Goal: Information Seeking & Learning: Learn about a topic

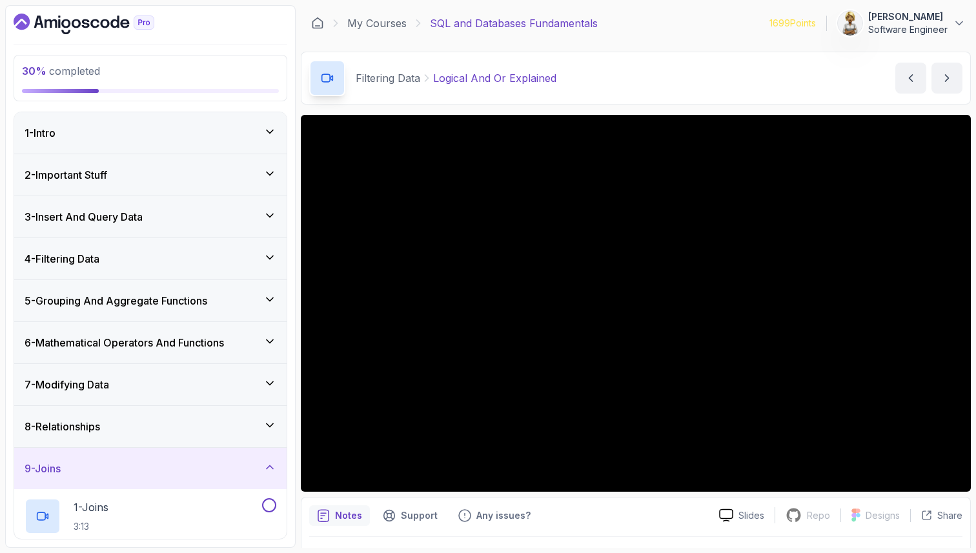
scroll to position [685, 0]
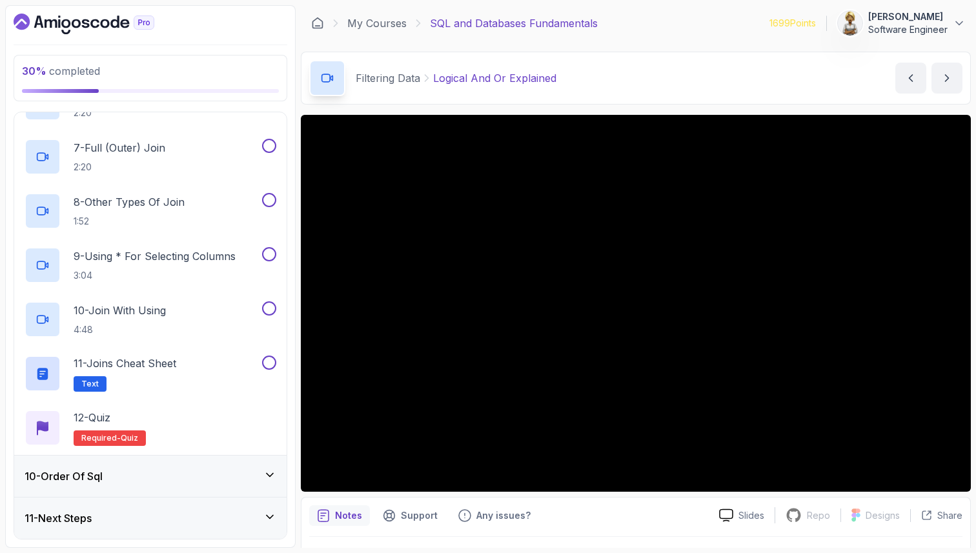
drag, startPoint x: 156, startPoint y: 170, endPoint x: 168, endPoint y: 59, distance: 111.7
click at [168, 60] on div "30 % completed 1 - Intro 2 - Important Stuff 3 - Insert And Query Data 4 - Filt…" at bounding box center [150, 276] width 291 height 543
drag, startPoint x: 144, startPoint y: 154, endPoint x: 165, endPoint y: 44, distance: 111.8
click at [165, 44] on div "30 % completed 1 - Intro 2 - Important Stuff 3 - Insert And Query Data 4 - Filt…" at bounding box center [150, 276] width 291 height 543
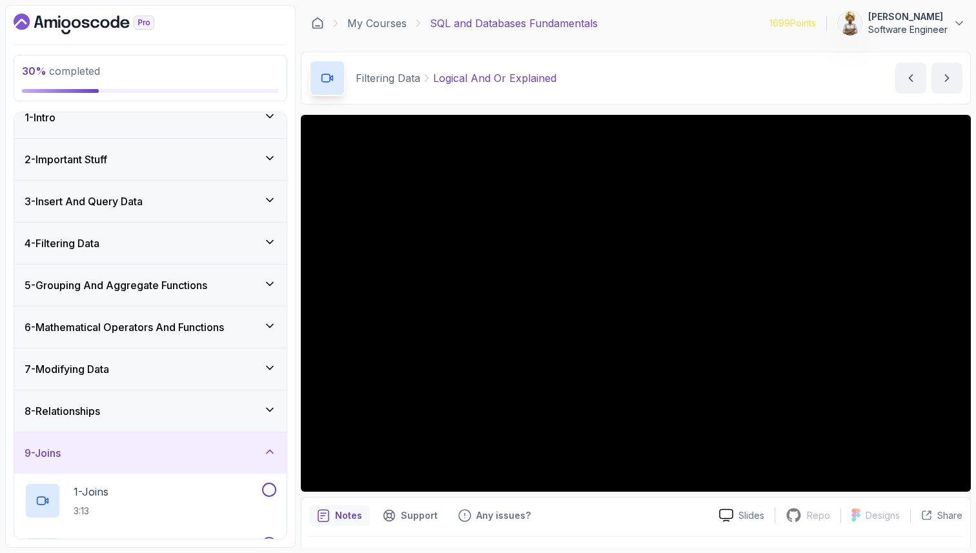
scroll to position [0, 0]
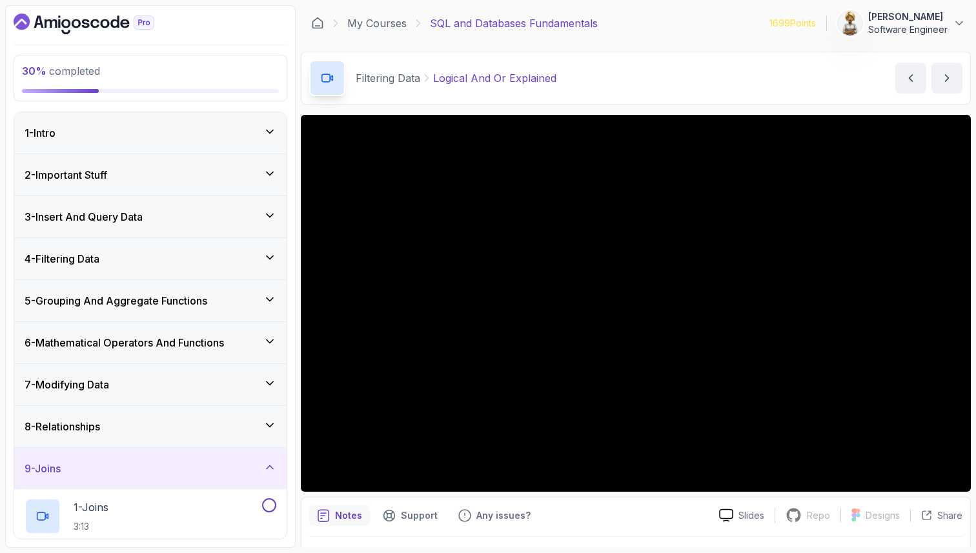
click at [267, 256] on icon at bounding box center [270, 257] width 6 height 3
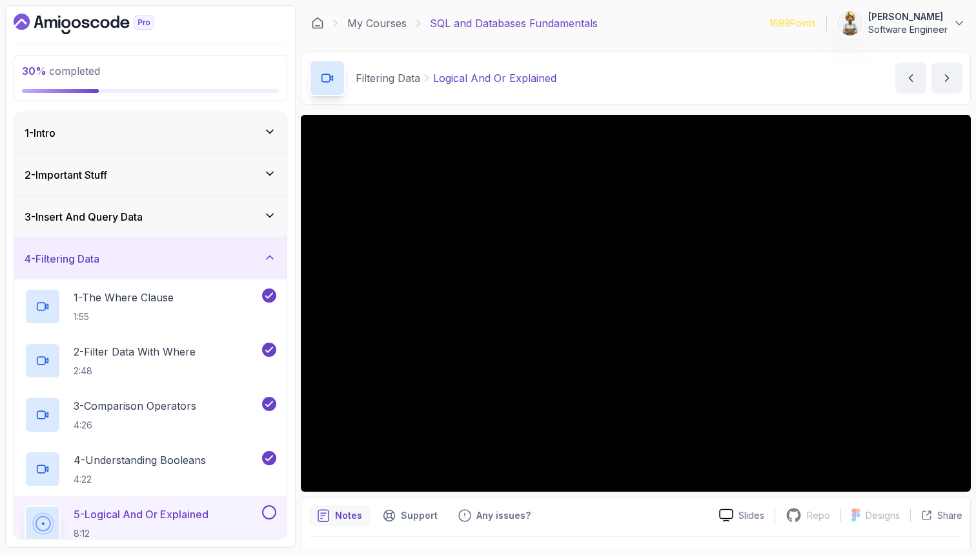
click at [267, 256] on icon at bounding box center [269, 257] width 13 height 13
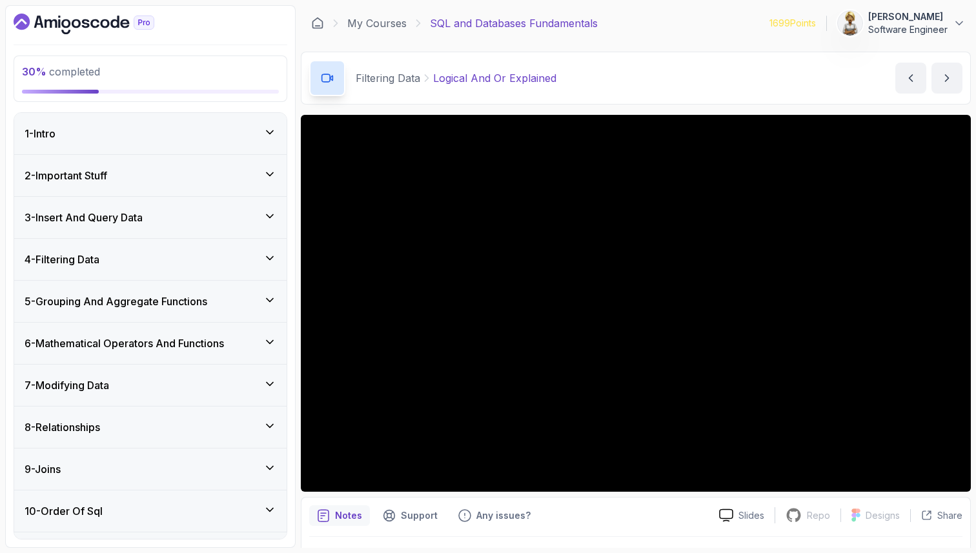
click at [267, 256] on icon at bounding box center [270, 257] width 6 height 3
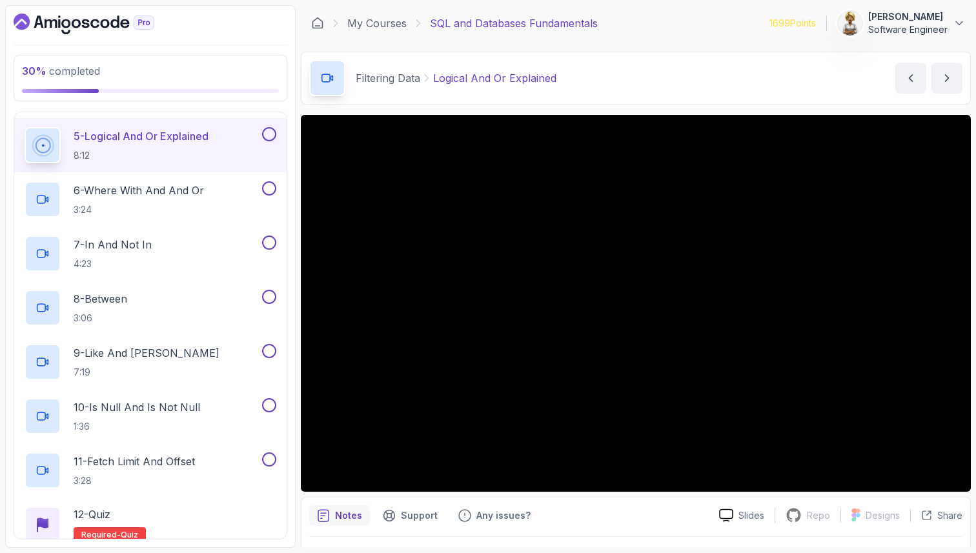
scroll to position [387, 0]
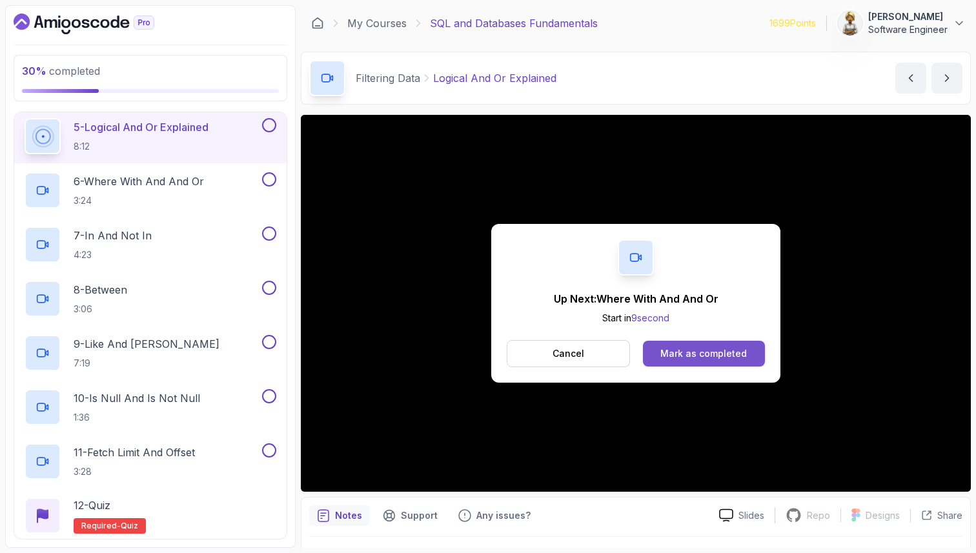
click at [705, 362] on button "Mark as completed" at bounding box center [704, 354] width 122 height 26
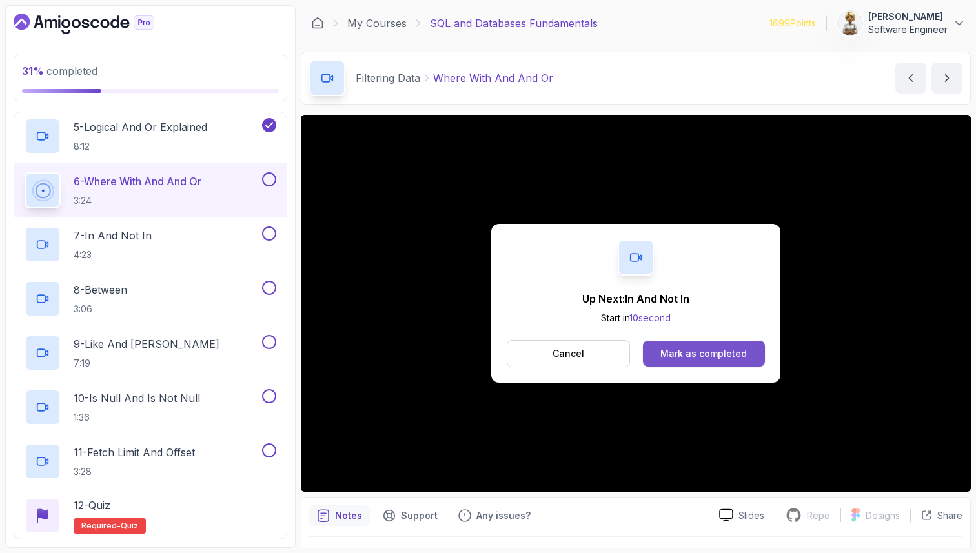
click at [690, 353] on div "Mark as completed" at bounding box center [704, 353] width 87 height 13
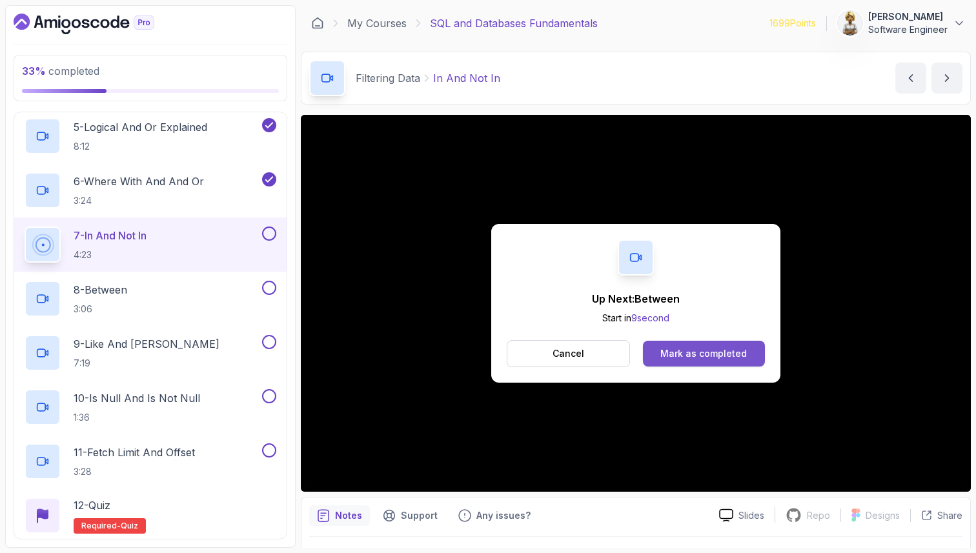
click at [727, 352] on div "Mark as completed" at bounding box center [704, 353] width 87 height 13
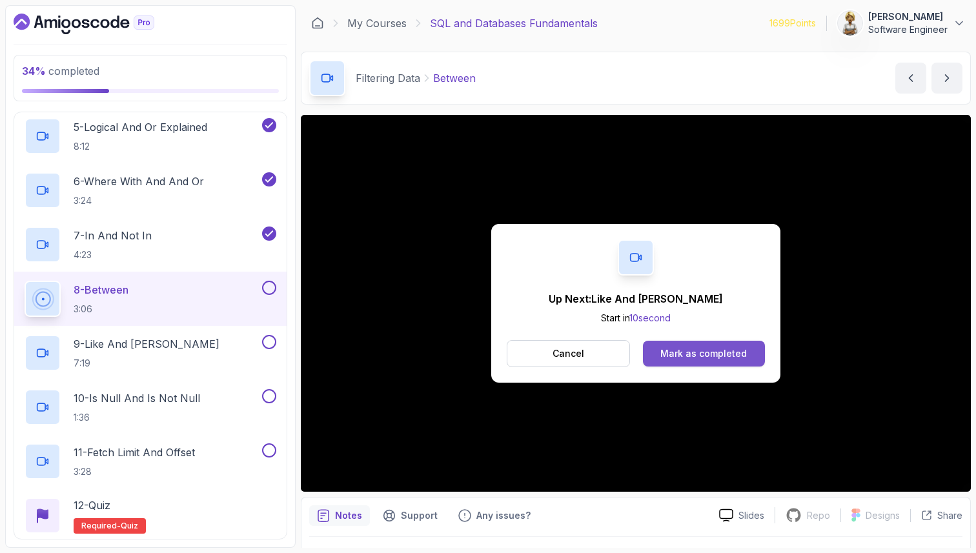
click at [704, 350] on div "Mark as completed" at bounding box center [704, 353] width 87 height 13
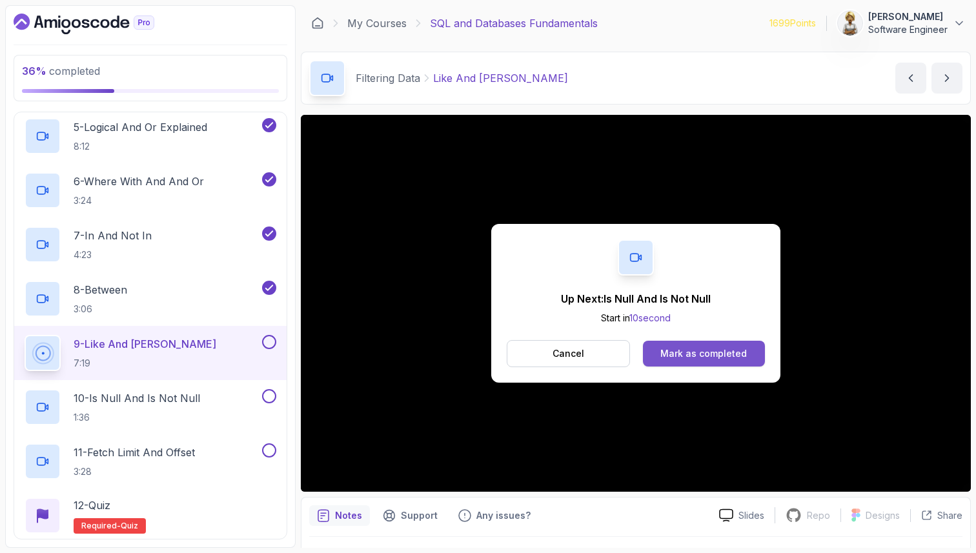
click at [693, 353] on div "Mark as completed" at bounding box center [704, 353] width 87 height 13
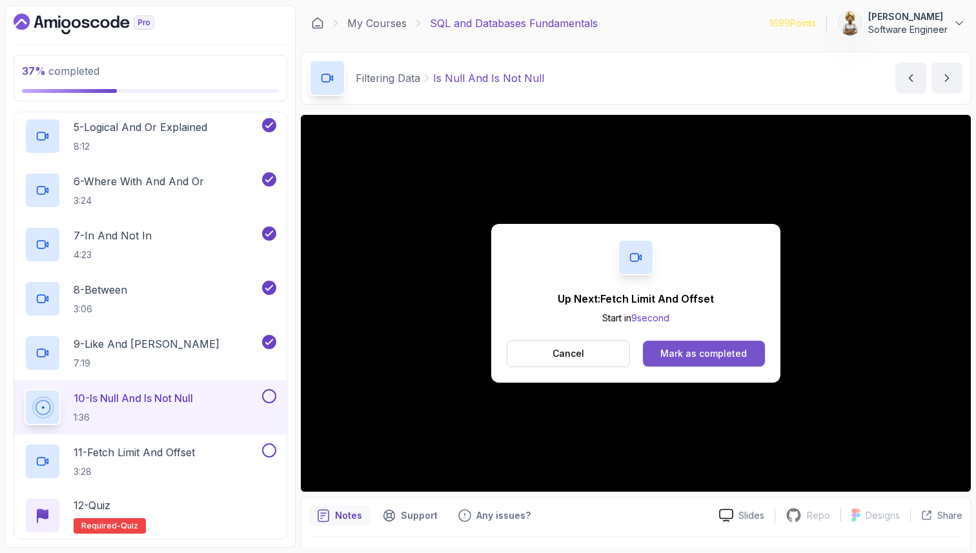
click at [714, 357] on div "Mark as completed" at bounding box center [704, 353] width 87 height 13
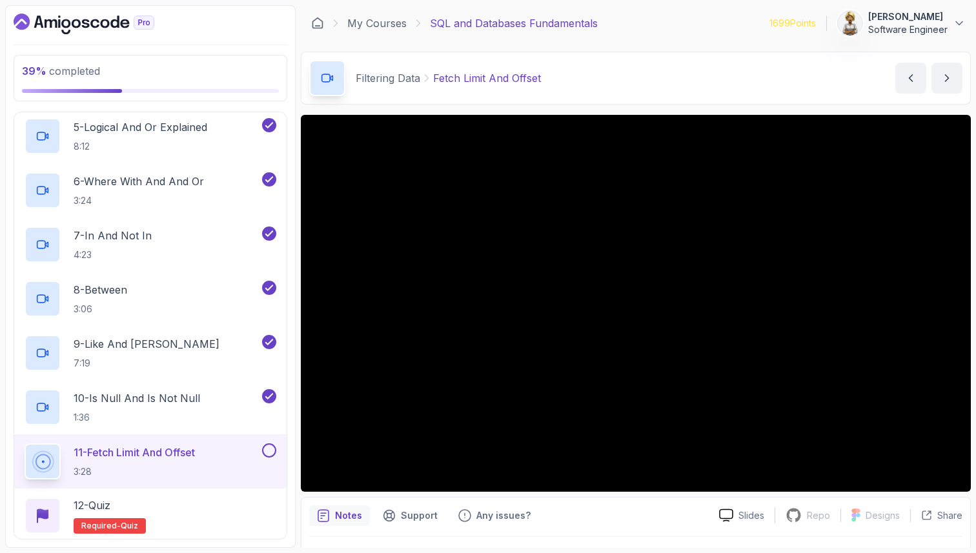
click at [205, 453] on div "11 - Fetch Limit And Offset 3:28" at bounding box center [142, 462] width 235 height 36
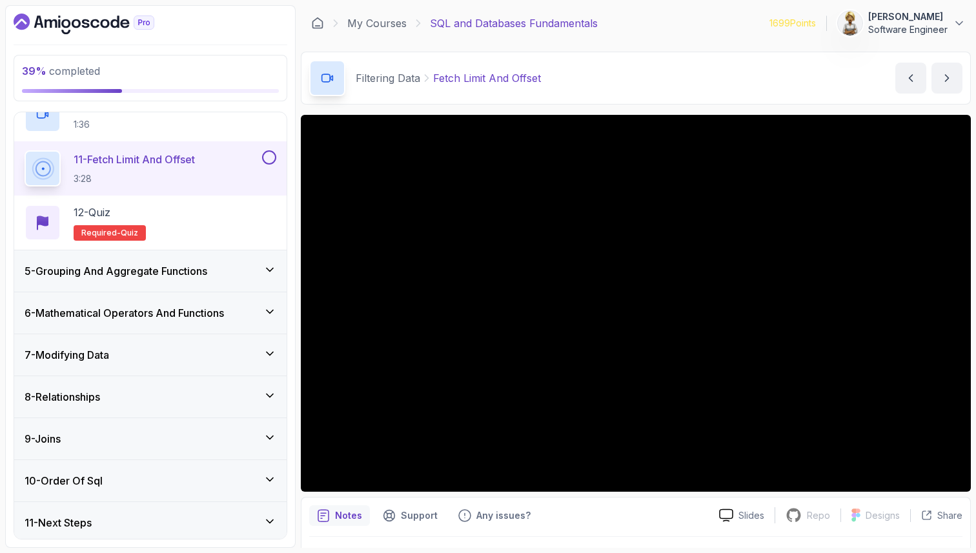
scroll to position [685, 0]
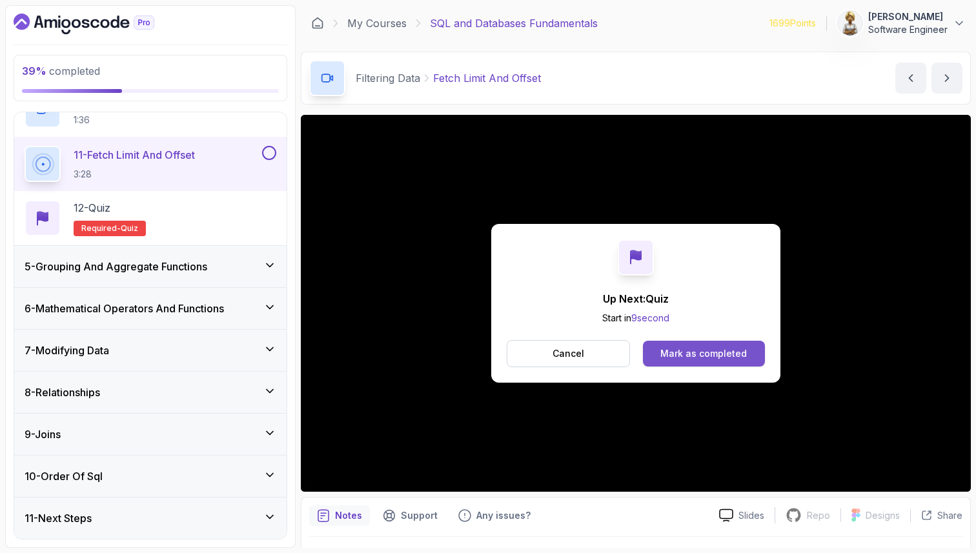
click at [701, 352] on div "Mark as completed" at bounding box center [704, 353] width 87 height 13
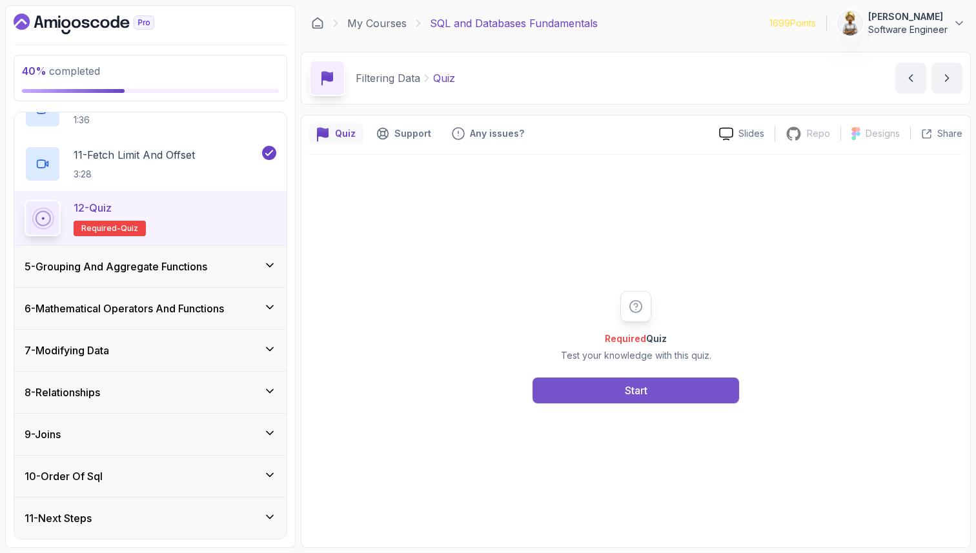
click at [640, 388] on div "Start" at bounding box center [636, 390] width 23 height 15
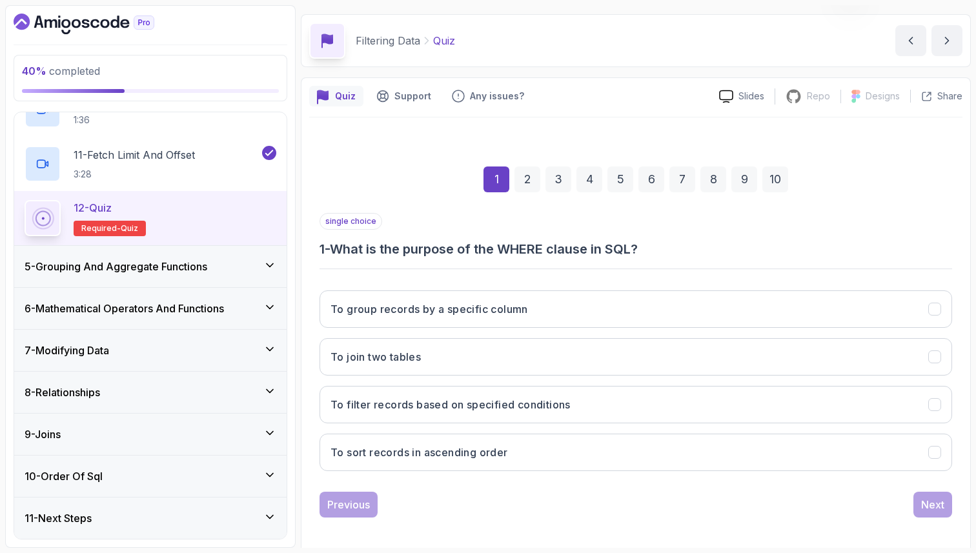
scroll to position [44, 0]
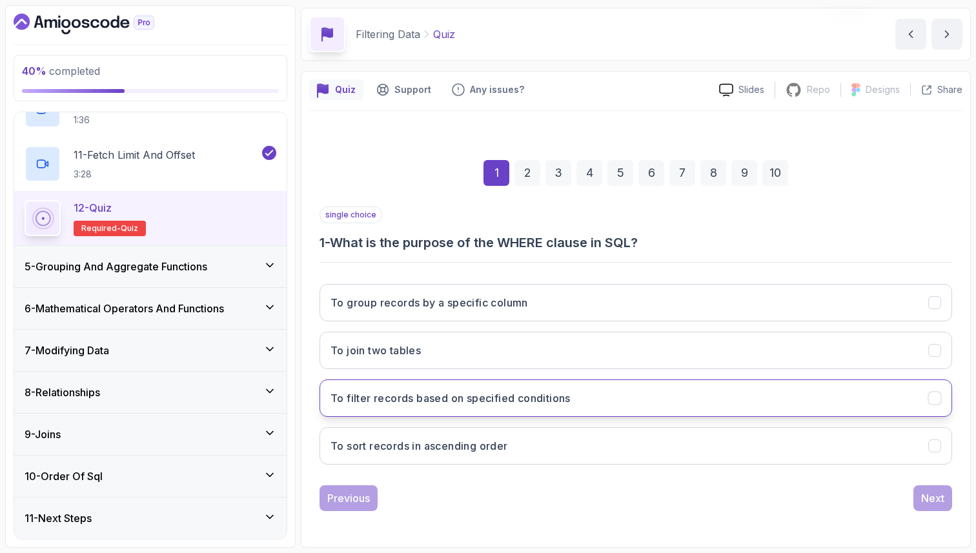
click at [772, 393] on button "To filter records based on specified conditions" at bounding box center [636, 398] width 633 height 37
click at [920, 491] on button "Next" at bounding box center [933, 499] width 39 height 26
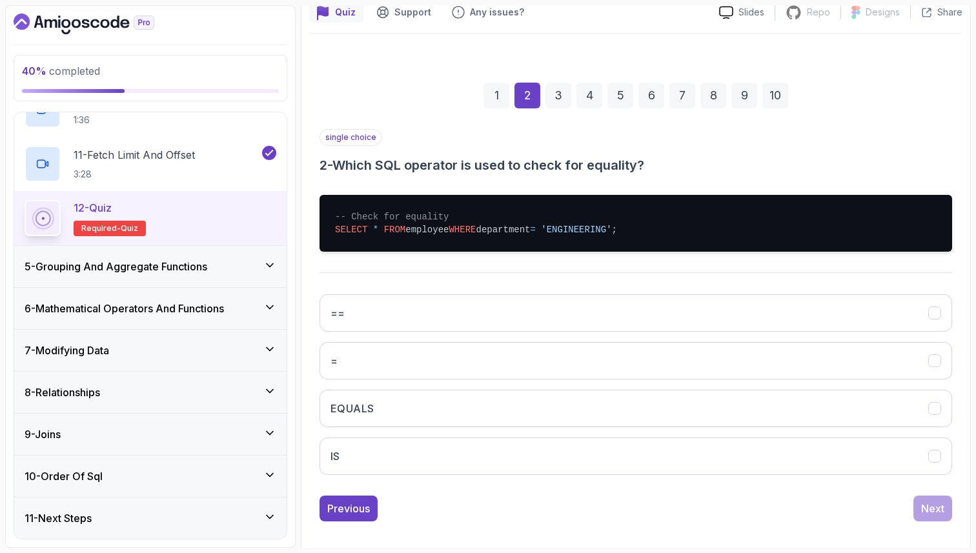
scroll to position [132, 0]
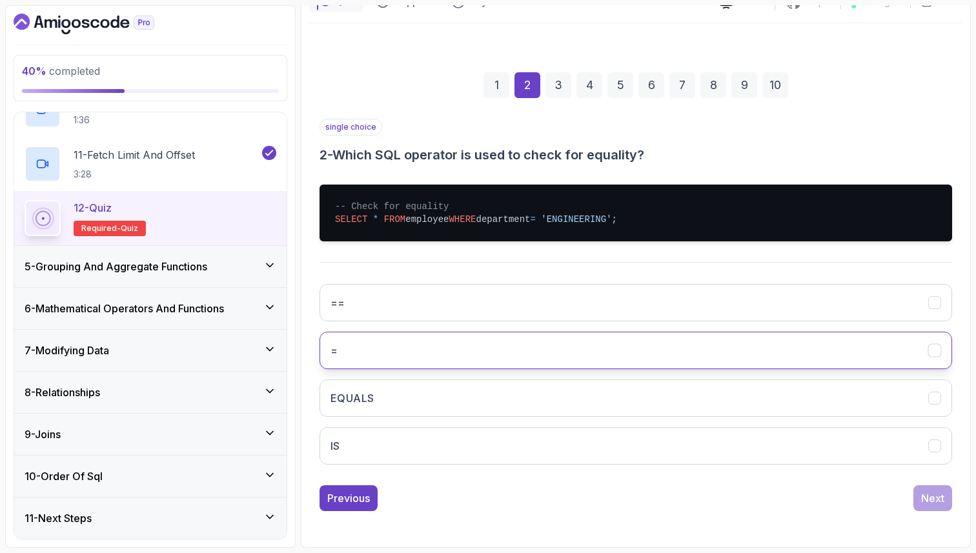
click at [712, 333] on button "=" at bounding box center [636, 350] width 633 height 37
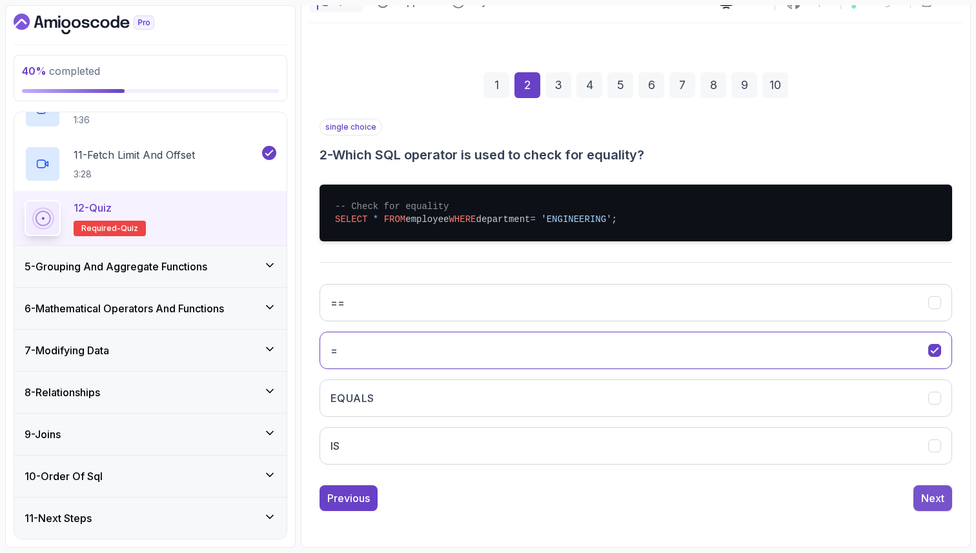
click at [933, 493] on div "Next" at bounding box center [932, 498] width 23 height 15
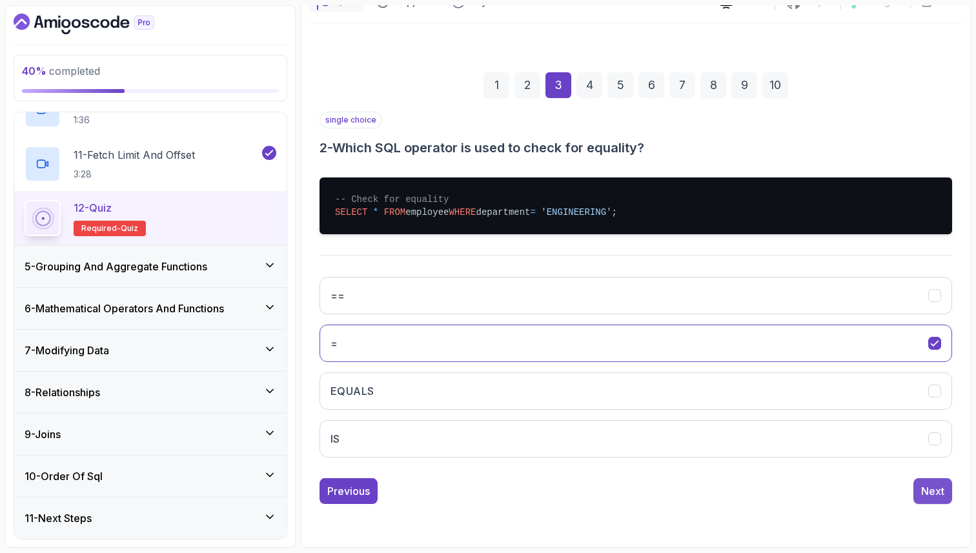
scroll to position [44, 0]
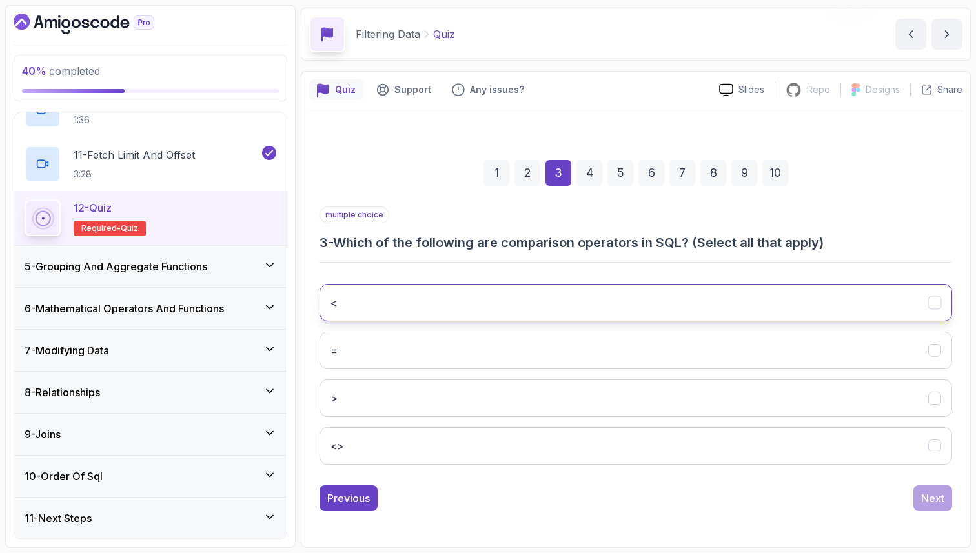
click at [650, 304] on button "<" at bounding box center [636, 302] width 633 height 37
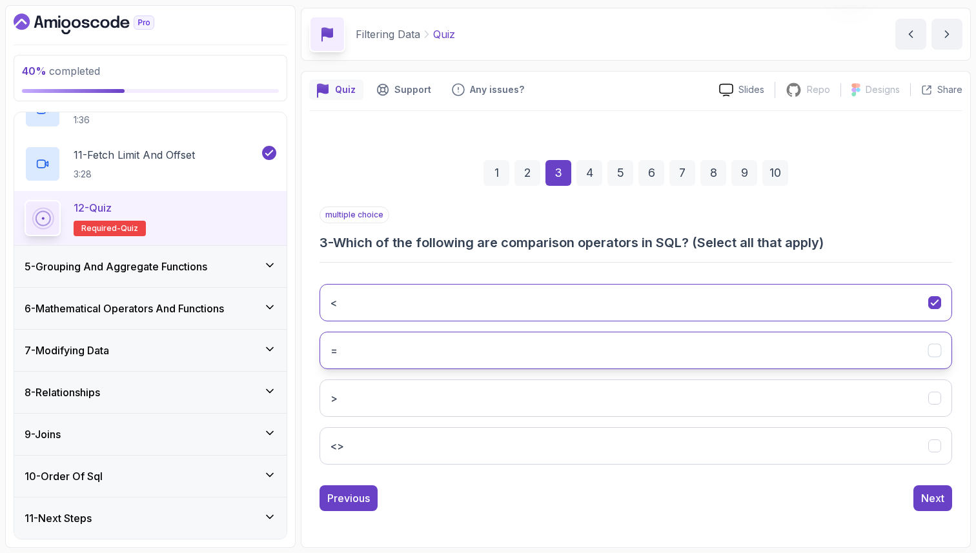
click at [628, 358] on button "=" at bounding box center [636, 350] width 633 height 37
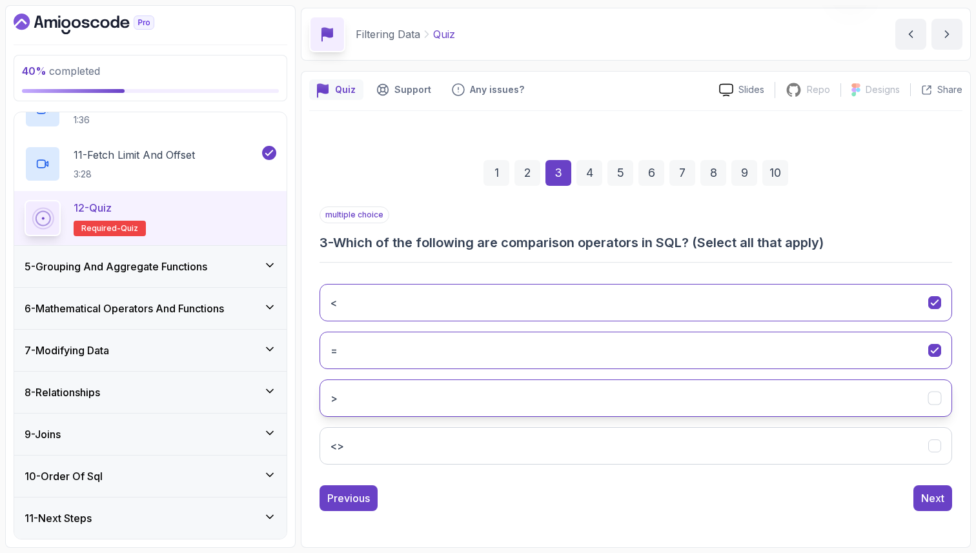
click at [622, 417] on button ">" at bounding box center [636, 398] width 633 height 37
click at [619, 445] on button "<>" at bounding box center [636, 445] width 633 height 37
click at [932, 493] on div "Next" at bounding box center [932, 498] width 23 height 15
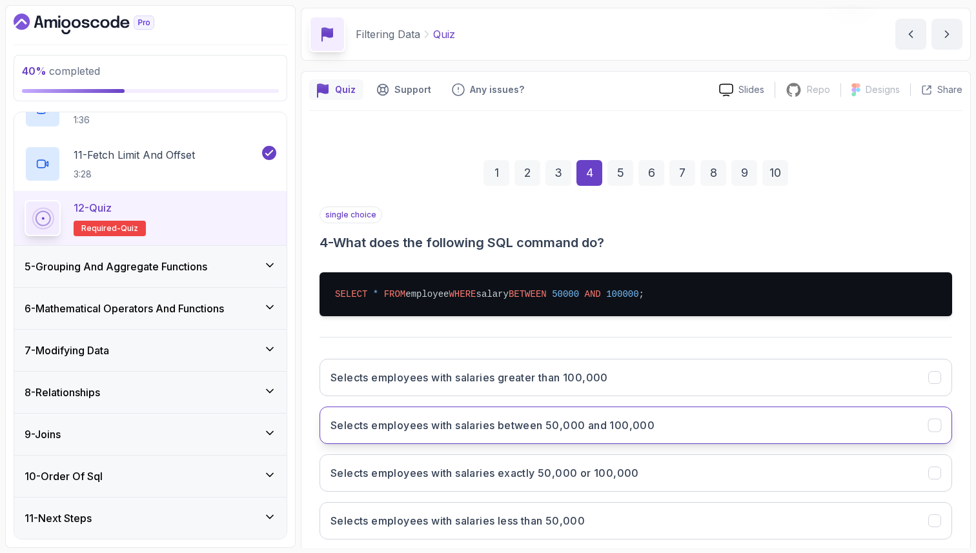
click at [901, 433] on button "Selects employees with salaries between 50,000 and 100,000" at bounding box center [636, 425] width 633 height 37
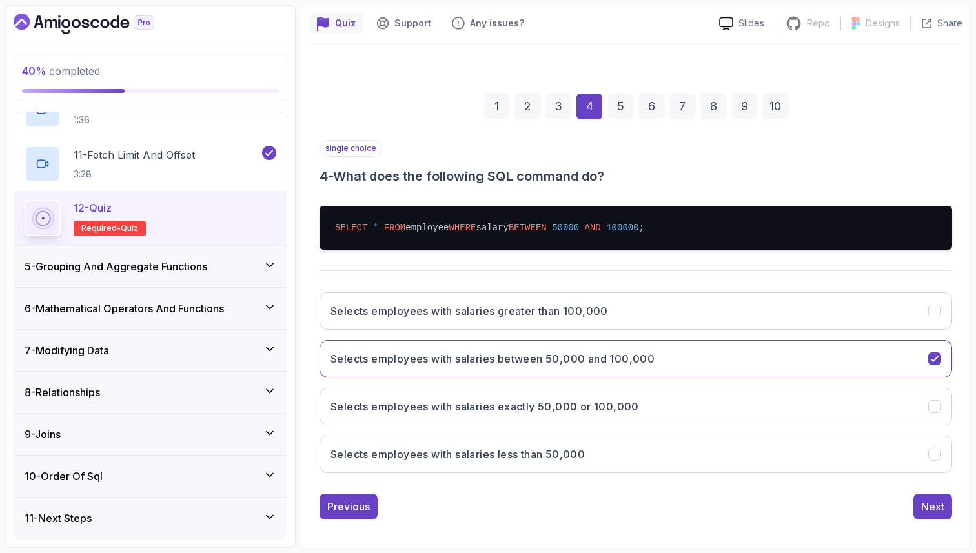
scroll to position [119, 0]
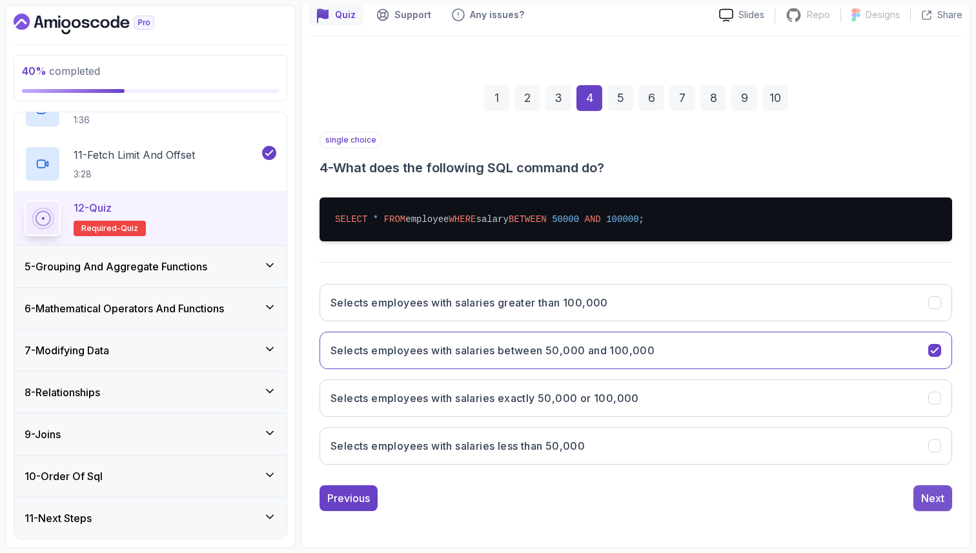
click at [932, 501] on div "Next" at bounding box center [932, 498] width 23 height 15
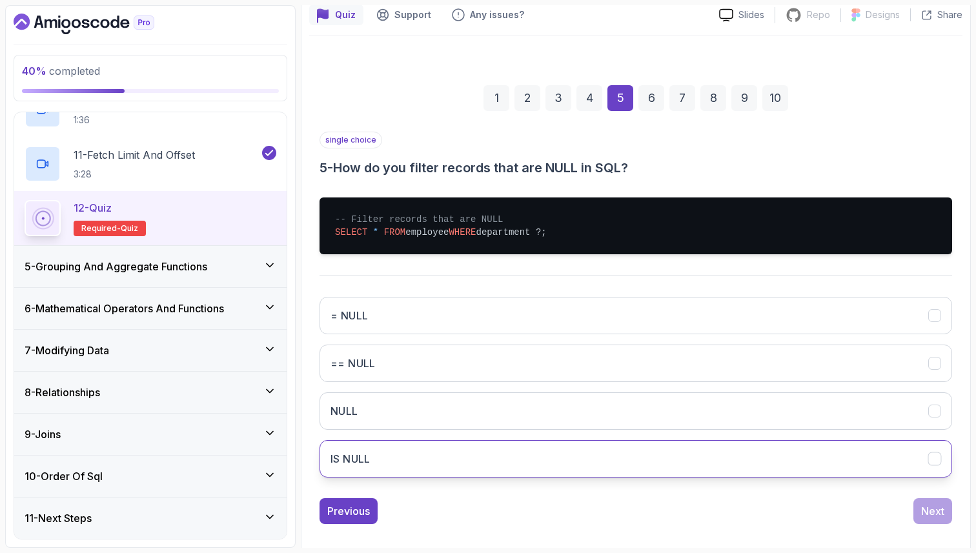
click at [904, 463] on button "IS NULL" at bounding box center [636, 458] width 633 height 37
click at [936, 509] on div "Next" at bounding box center [932, 511] width 23 height 15
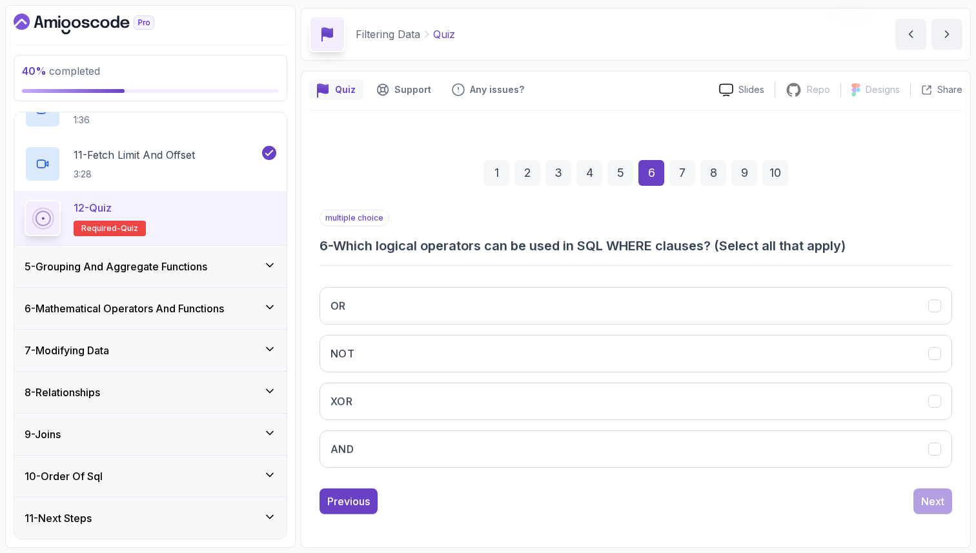
scroll to position [44, 0]
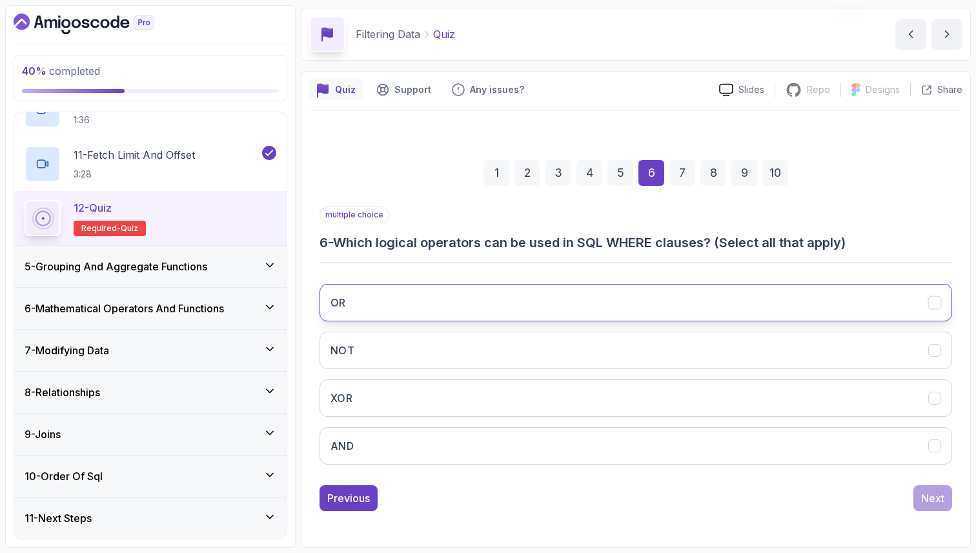
click at [799, 287] on button "OR" at bounding box center [636, 302] width 633 height 37
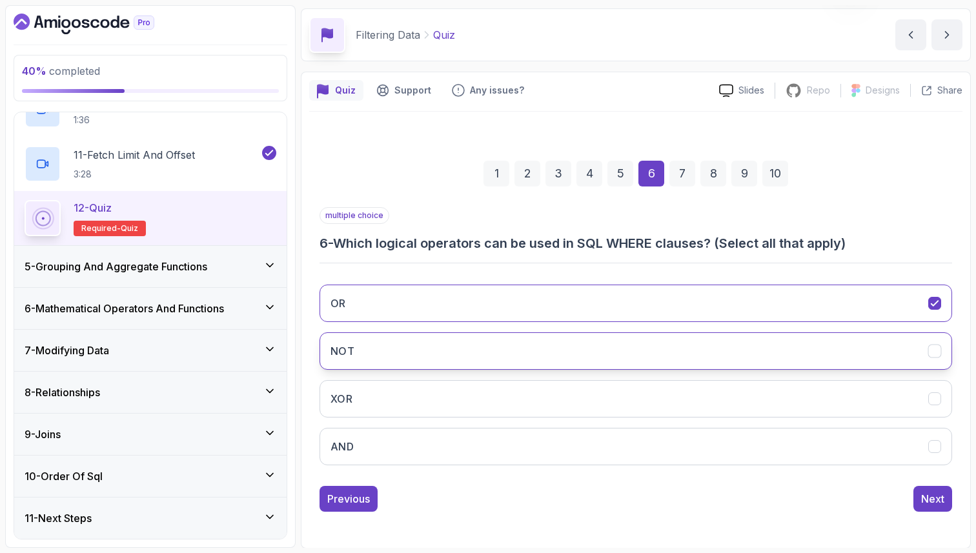
click at [760, 356] on button "NOT" at bounding box center [636, 351] width 633 height 37
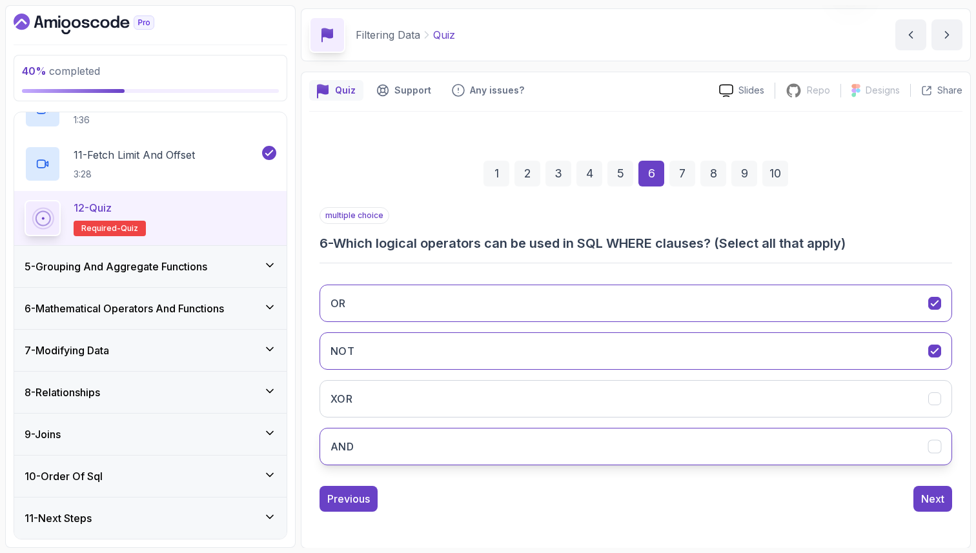
click at [750, 446] on button "AND" at bounding box center [636, 446] width 633 height 37
click at [922, 504] on div "Next" at bounding box center [932, 498] width 23 height 15
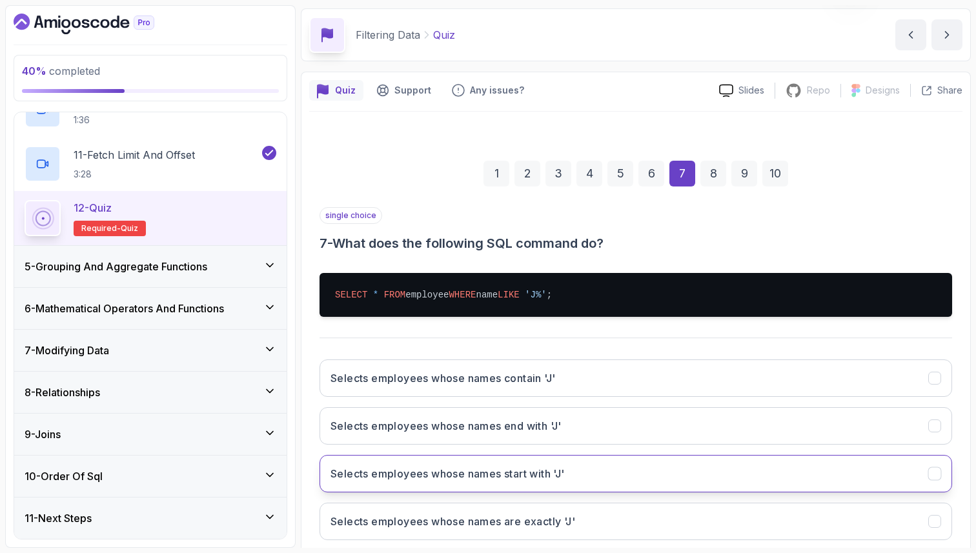
click at [805, 475] on button "Selects employees whose names start with 'J'" at bounding box center [636, 473] width 633 height 37
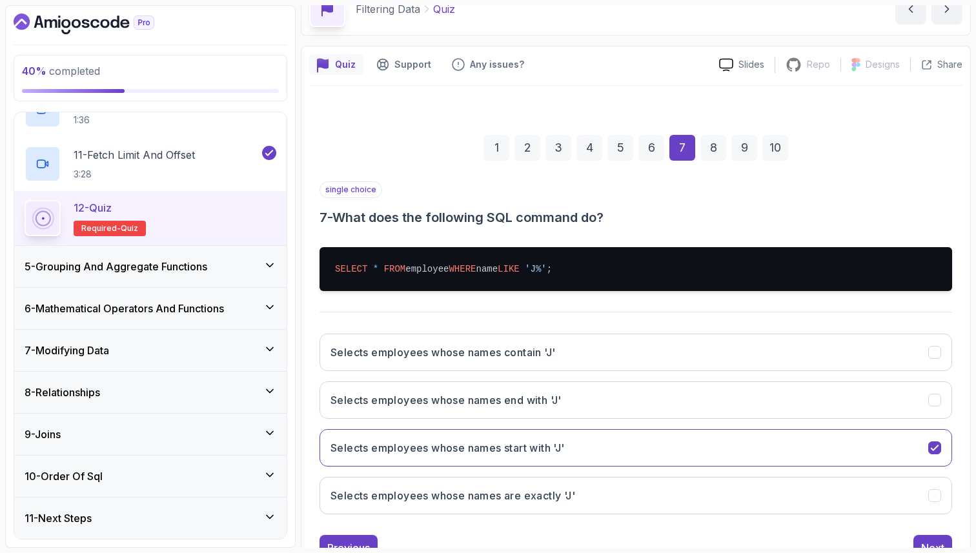
scroll to position [95, 0]
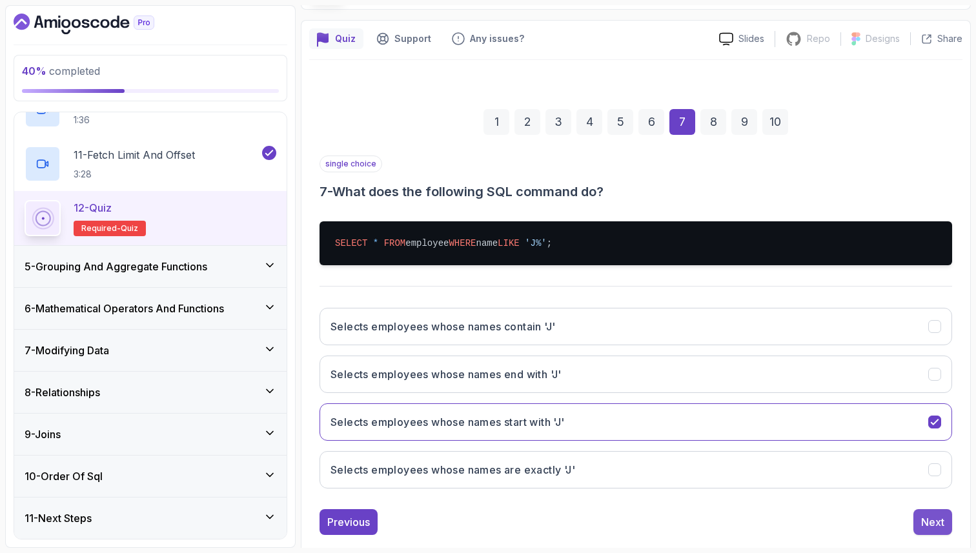
click at [947, 526] on button "Next" at bounding box center [933, 522] width 39 height 26
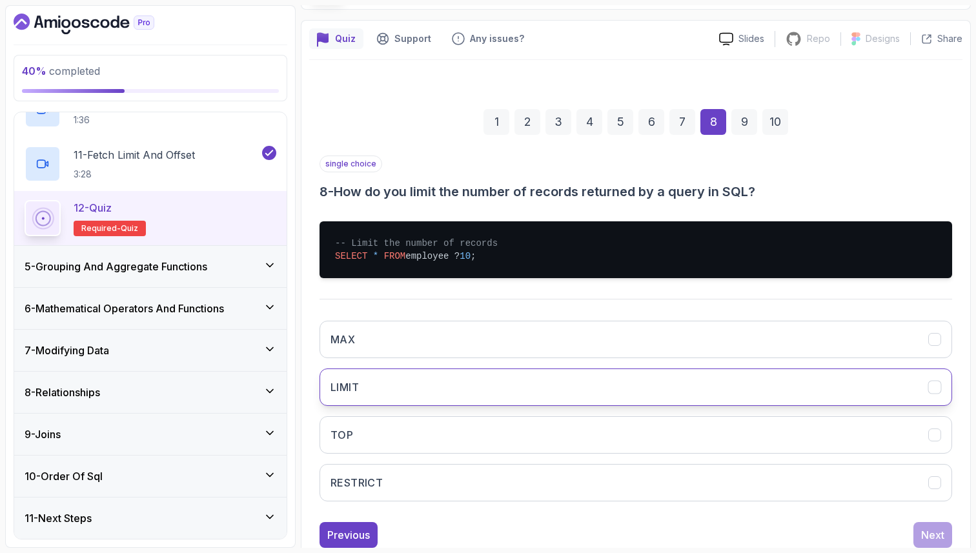
click at [725, 383] on button "LIMIT" at bounding box center [636, 387] width 633 height 37
click at [939, 537] on div "Next" at bounding box center [932, 535] width 23 height 15
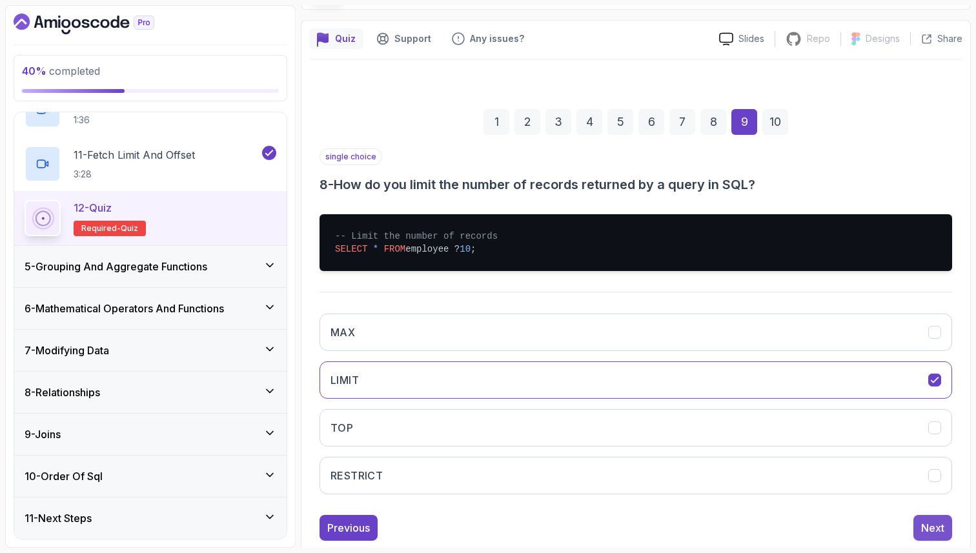
scroll to position [44, 0]
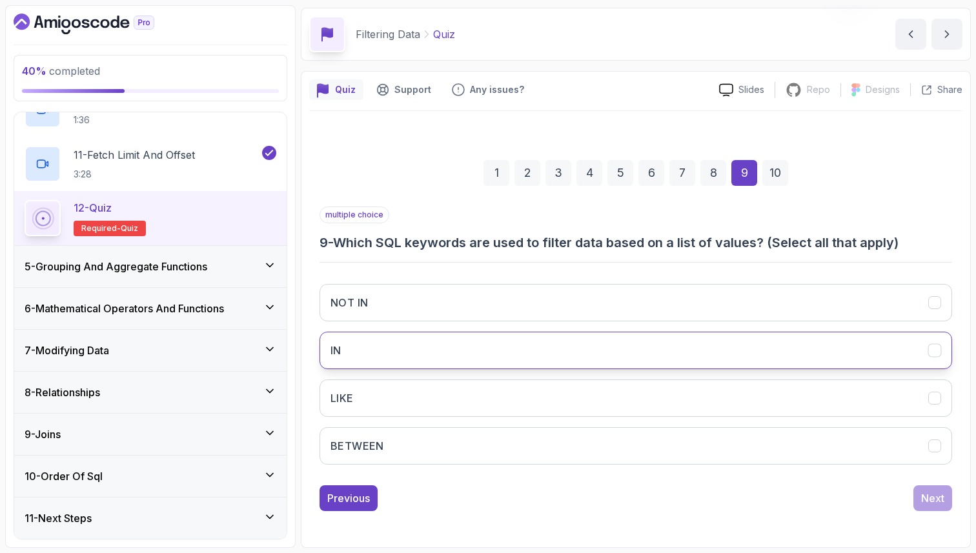
click at [627, 344] on button "IN" at bounding box center [636, 350] width 633 height 37
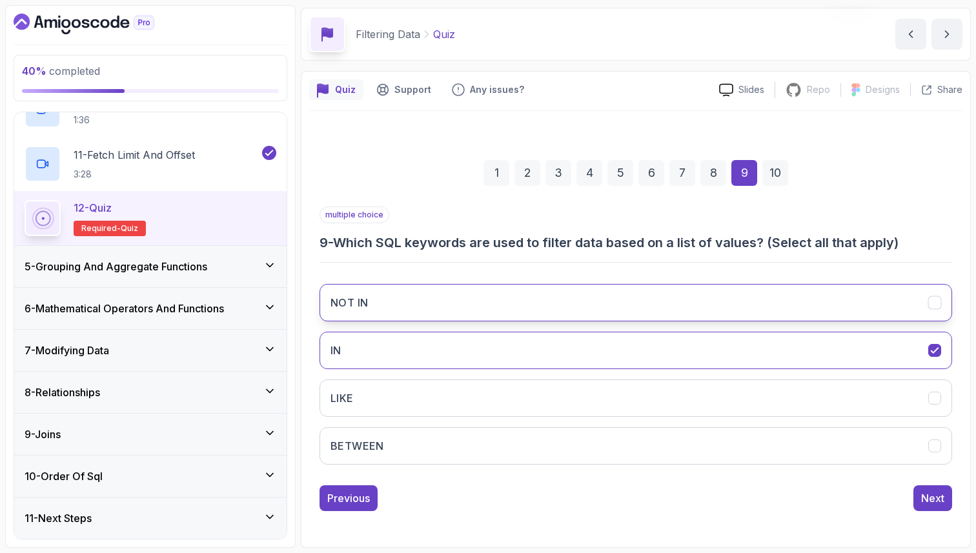
click at [633, 298] on button "NOT IN" at bounding box center [636, 302] width 633 height 37
click at [926, 495] on div "Next" at bounding box center [932, 498] width 23 height 15
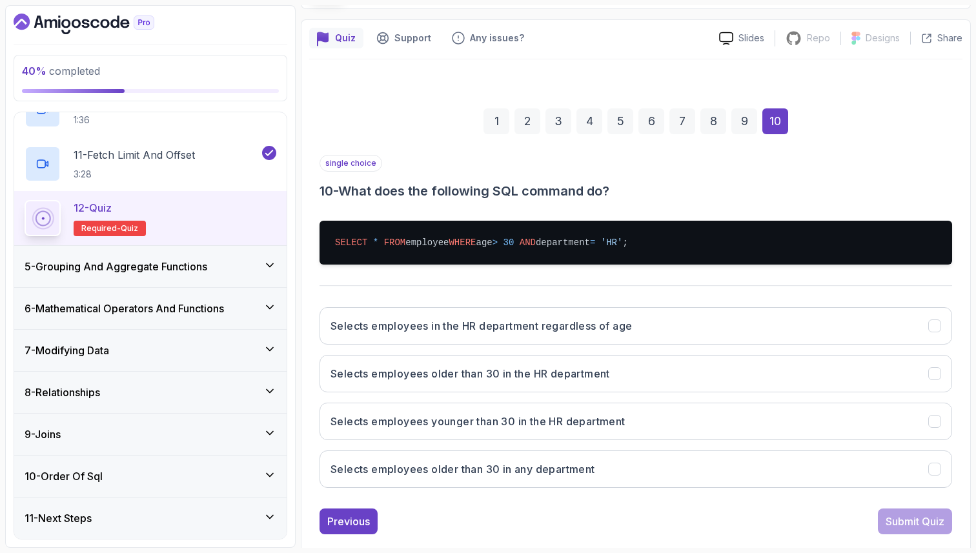
scroll to position [119, 0]
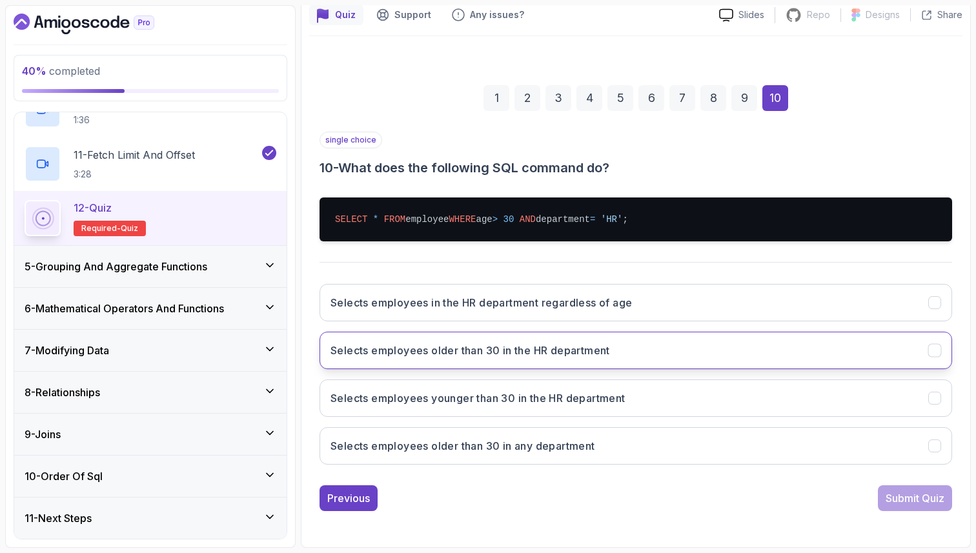
click at [902, 349] on button "Selects employees older than 30 in the HR department" at bounding box center [636, 350] width 633 height 37
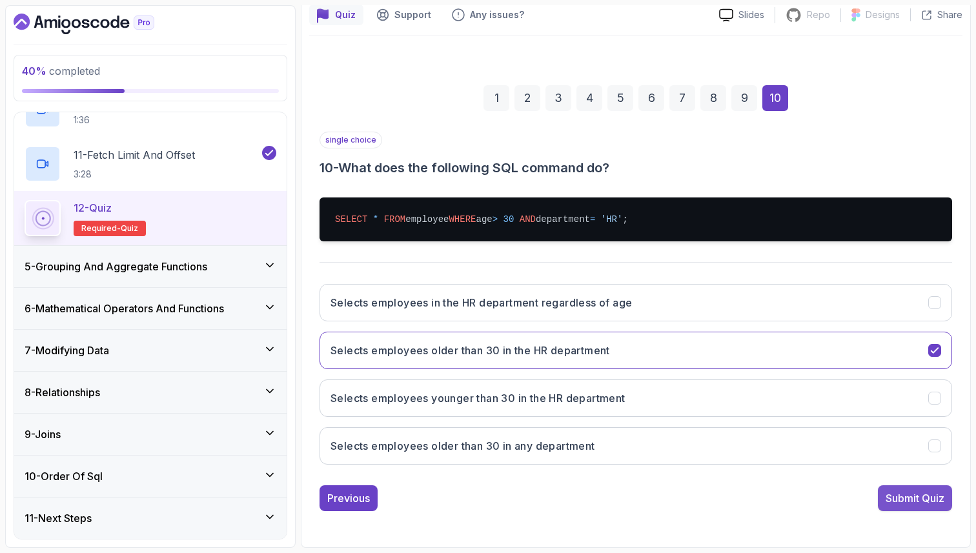
click at [921, 499] on div "Submit Quiz" at bounding box center [915, 498] width 59 height 15
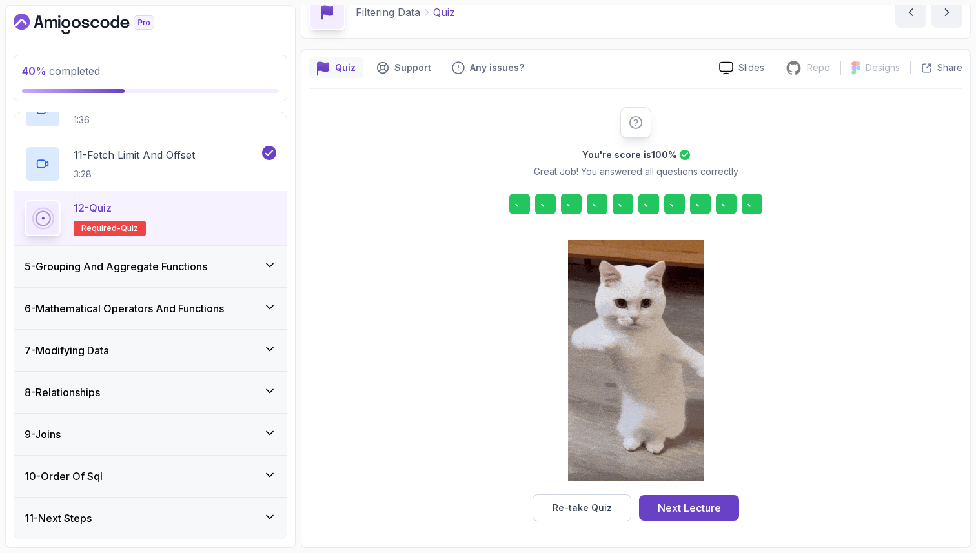
scroll to position [66, 0]
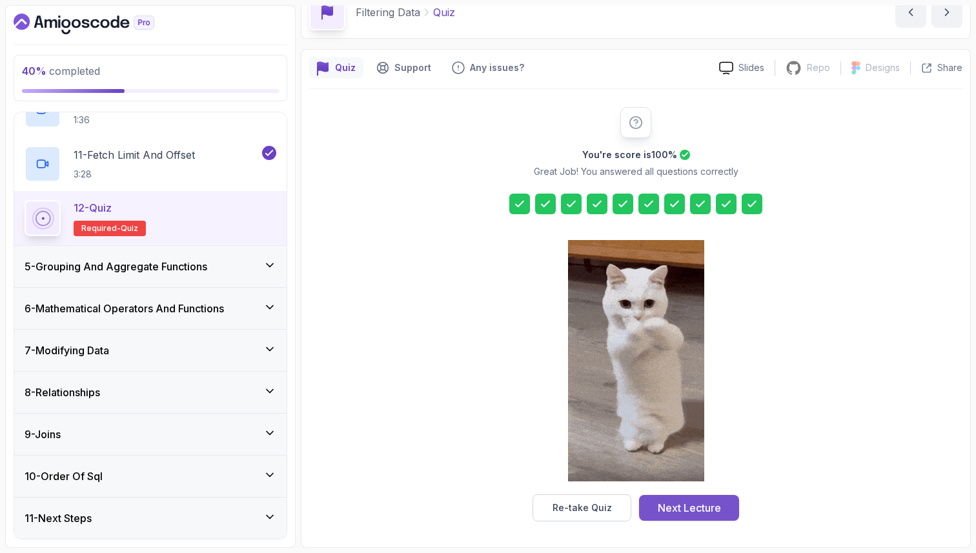
click at [706, 513] on div "Next Lecture" at bounding box center [689, 507] width 63 height 15
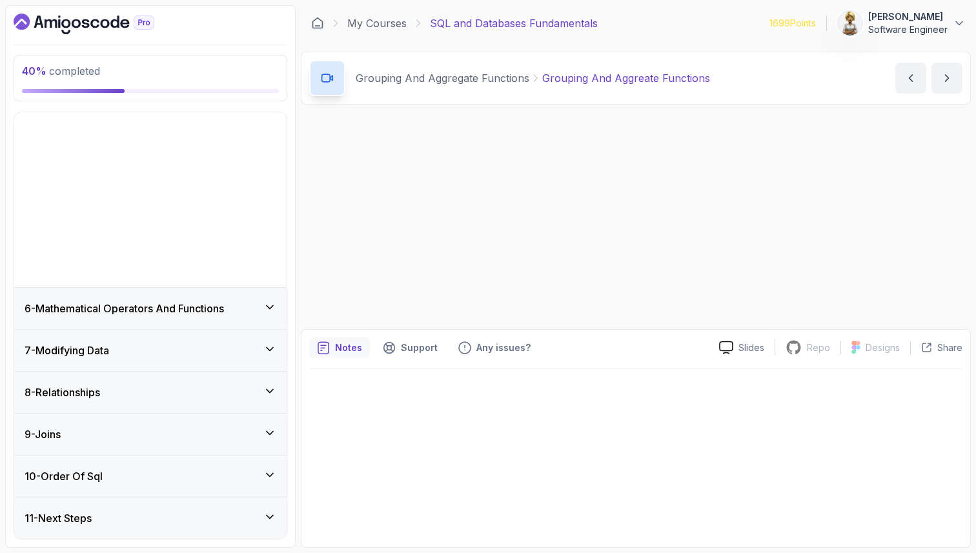
scroll to position [35, 0]
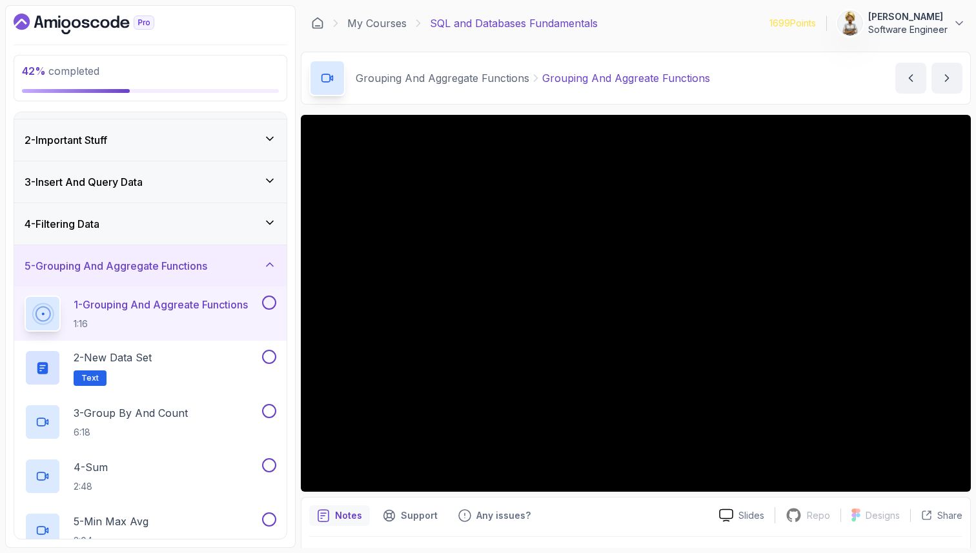
click at [145, 301] on p "1 - Grouping And Aggreate Functions" at bounding box center [161, 304] width 174 height 15
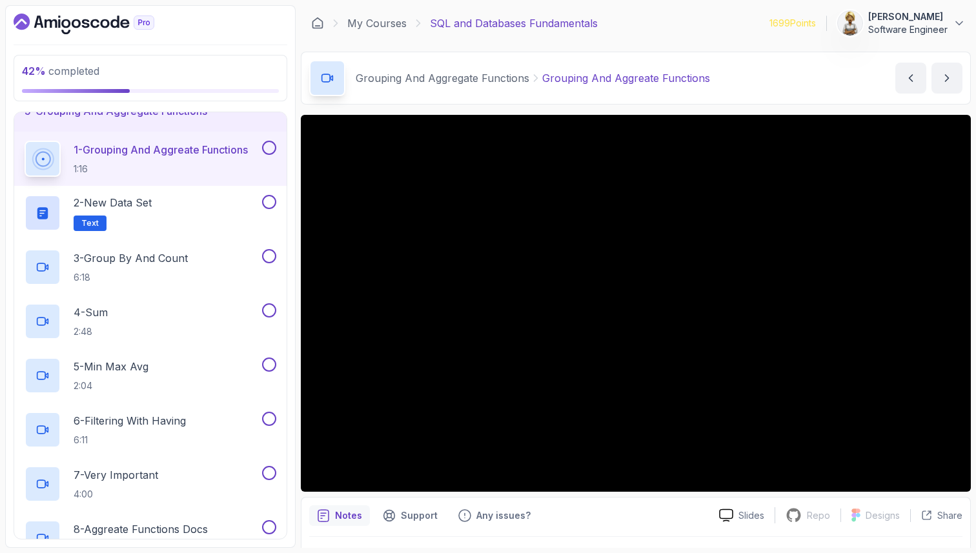
scroll to position [216, 0]
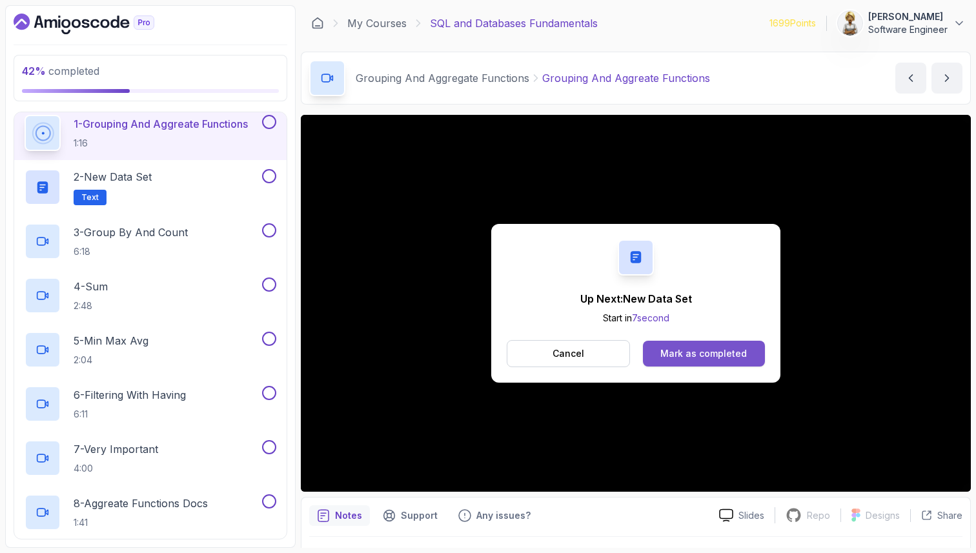
click at [734, 359] on div "Mark as completed" at bounding box center [704, 353] width 87 height 13
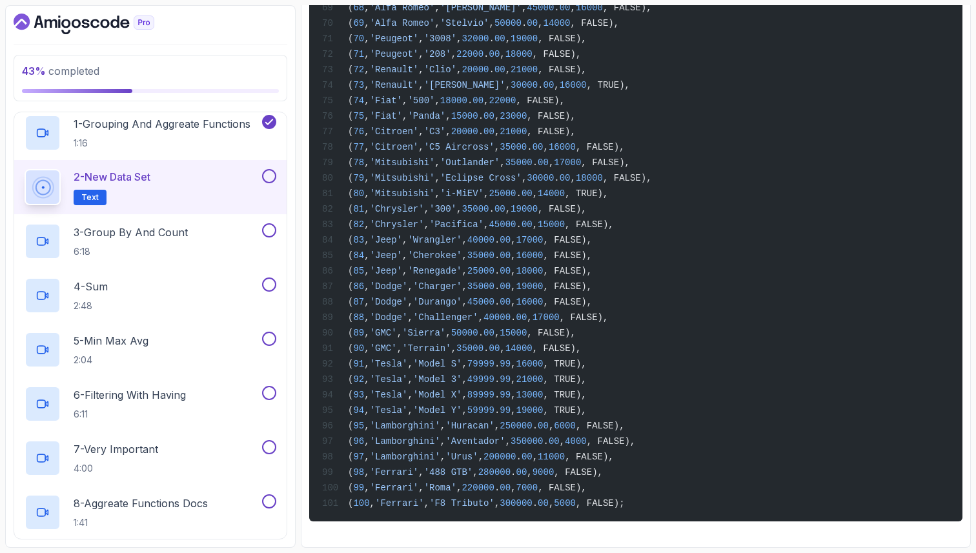
scroll to position [1716, 0]
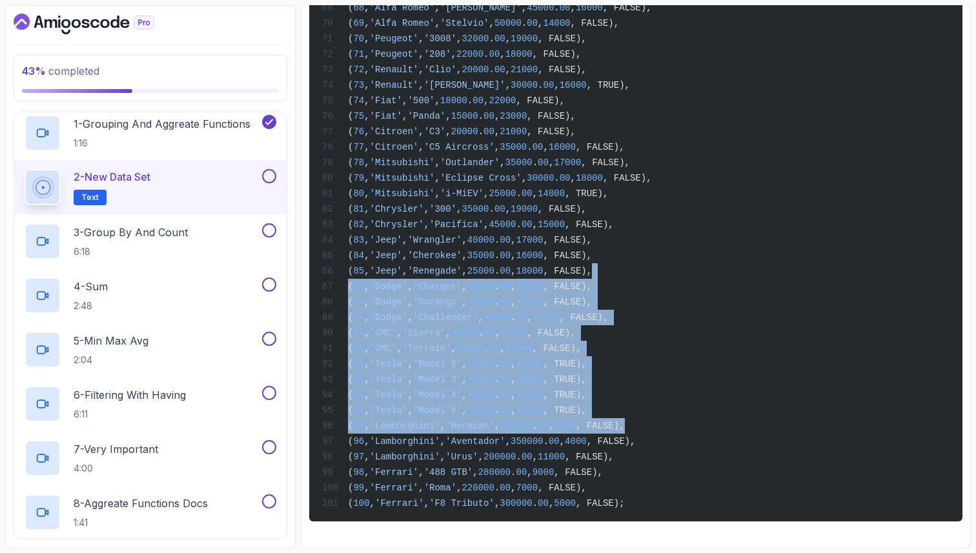
drag, startPoint x: 714, startPoint y: 262, endPoint x: 725, endPoint y: 434, distance: 172.1
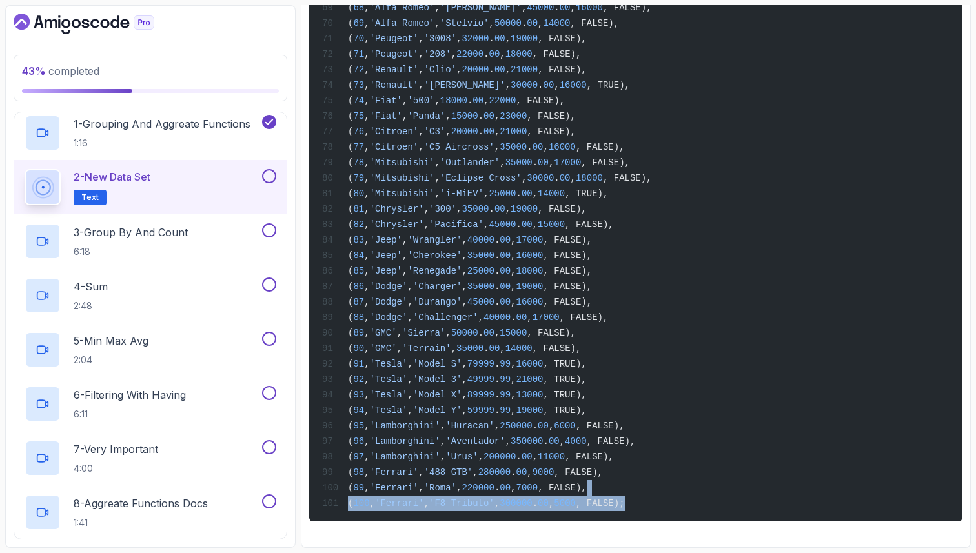
drag, startPoint x: 637, startPoint y: 482, endPoint x: 636, endPoint y: 548, distance: 65.2
click at [636, 550] on section "43 % completed 1 - Intro 2 - Important Stuff 3 - Insert And Query Data 4 - Filt…" at bounding box center [488, 276] width 976 height 553
click at [271, 174] on button at bounding box center [269, 176] width 14 height 14
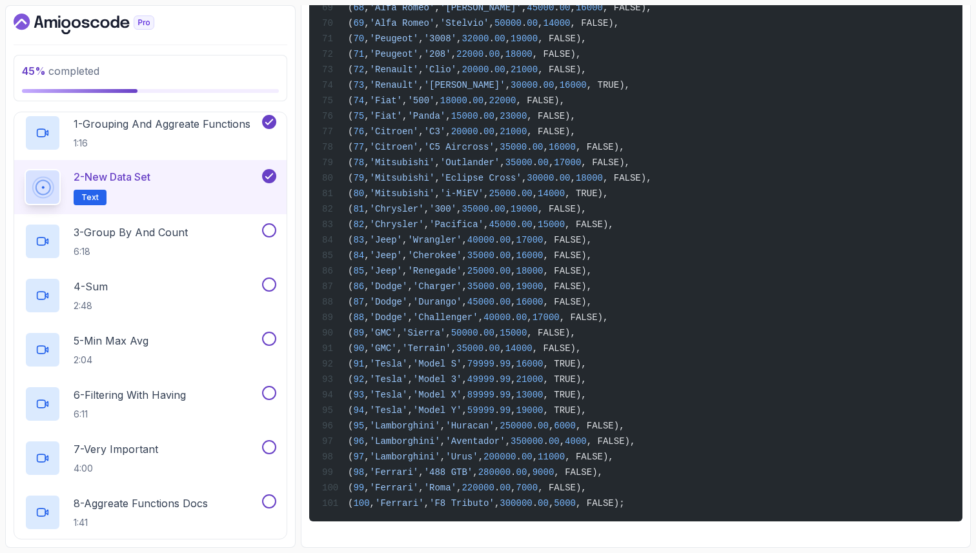
click at [462, 173] on span "'Eclipse Cross'" at bounding box center [480, 178] width 81 height 10
click at [123, 237] on p "3 - Group By And Count" at bounding box center [131, 232] width 114 height 15
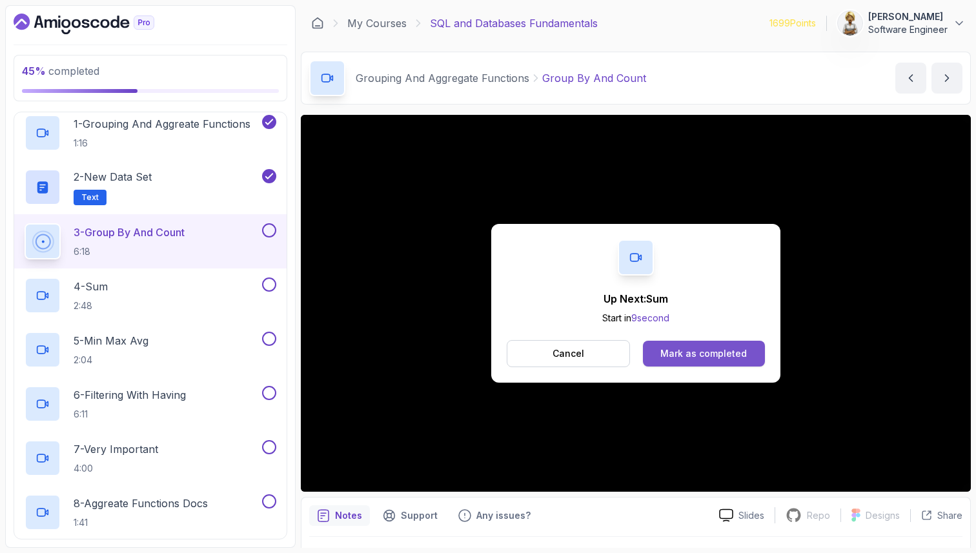
click at [671, 356] on div "Mark as completed" at bounding box center [704, 353] width 87 height 13
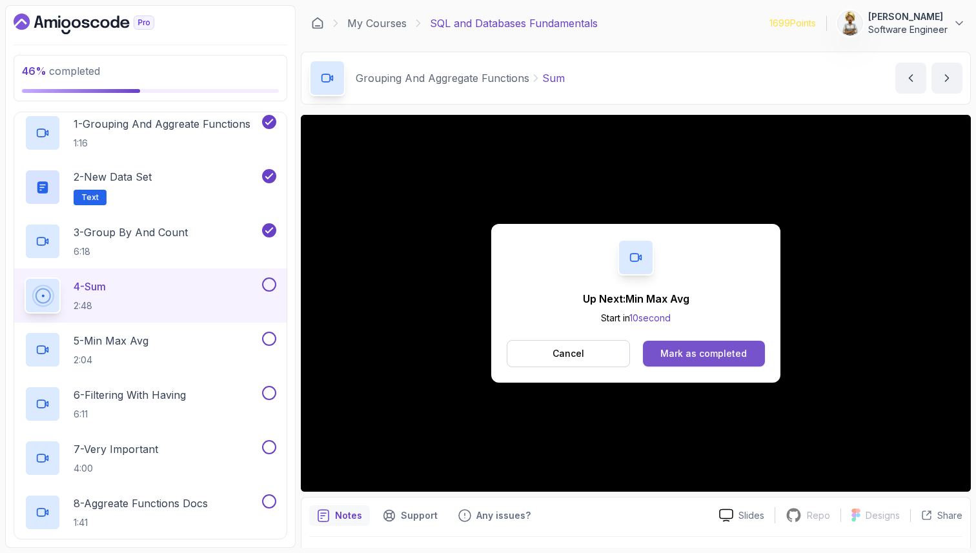
click at [702, 360] on button "Mark as completed" at bounding box center [704, 354] width 122 height 26
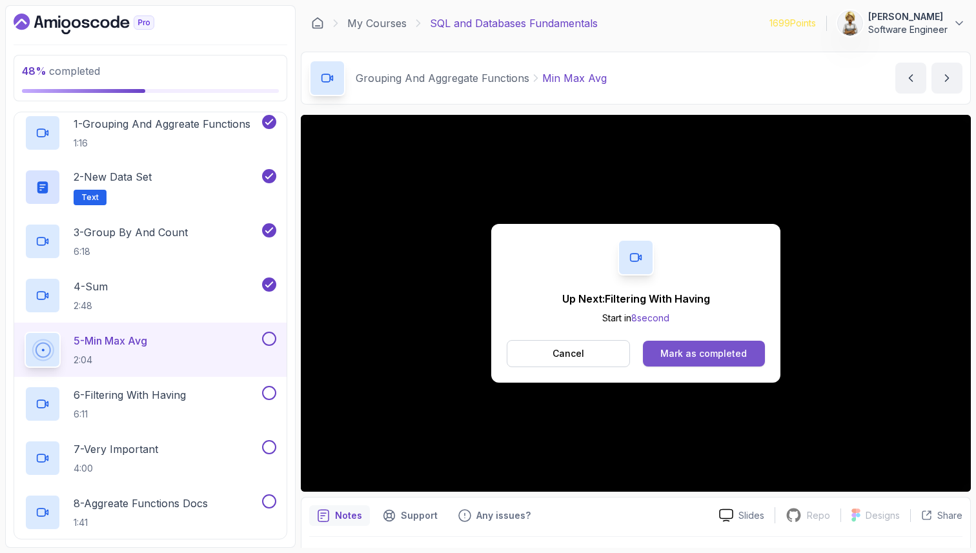
click at [728, 355] on div "Mark as completed" at bounding box center [704, 353] width 87 height 13
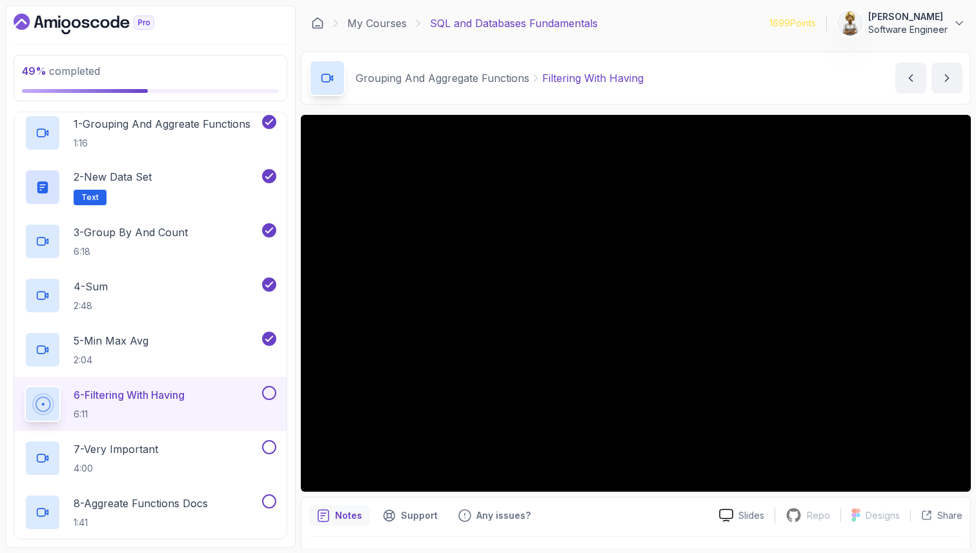
click at [182, 407] on h2 "6 - Filtering With Having 6:11" at bounding box center [129, 404] width 111 height 34
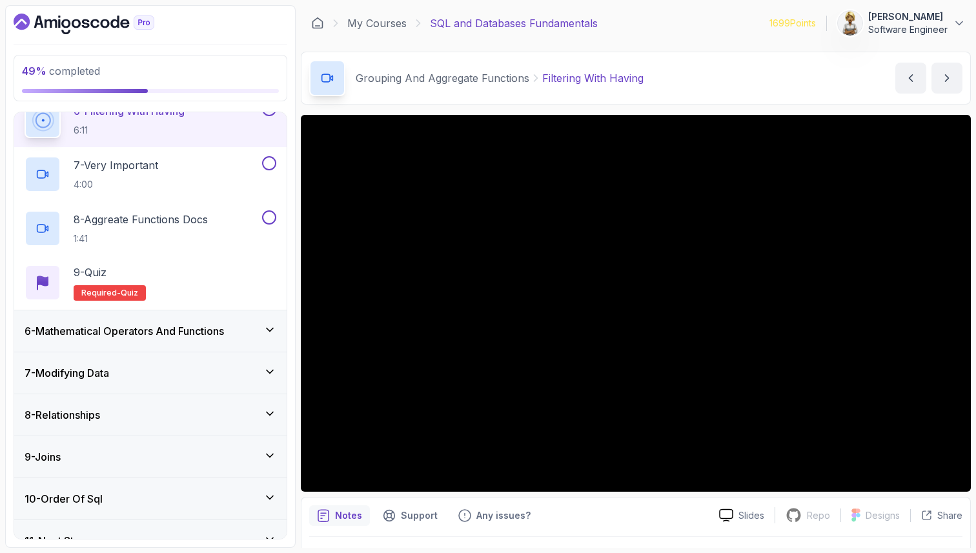
scroll to position [474, 0]
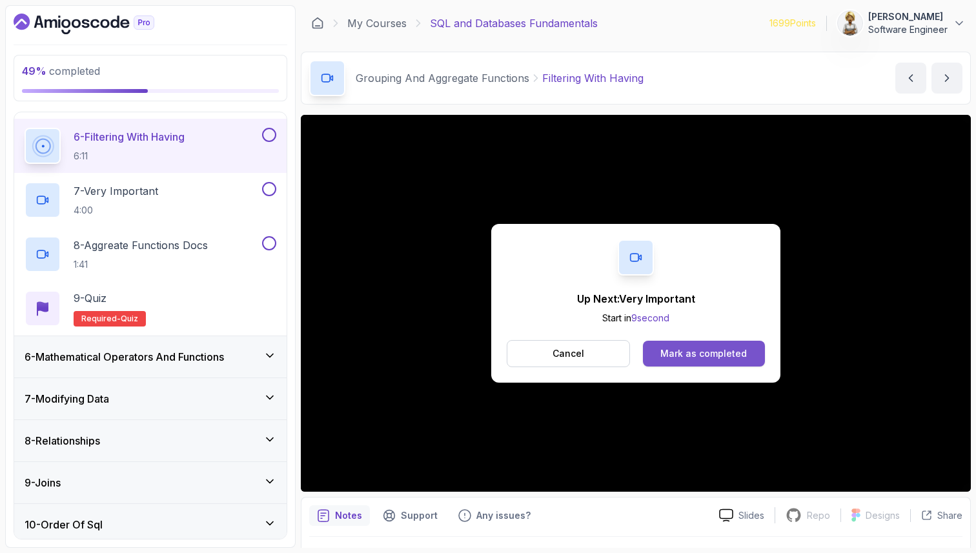
click at [681, 353] on div "Mark as completed" at bounding box center [704, 353] width 87 height 13
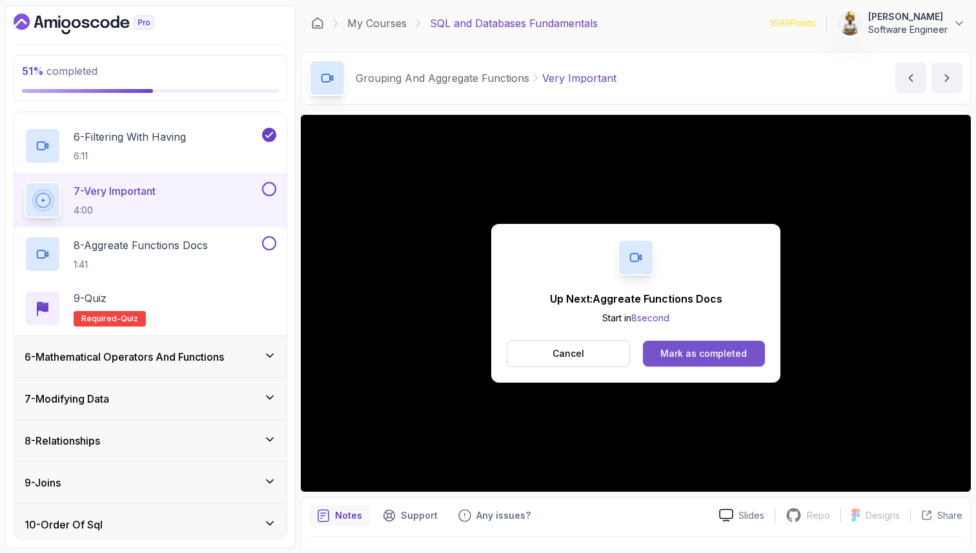
click at [699, 351] on div "Mark as completed" at bounding box center [704, 353] width 87 height 13
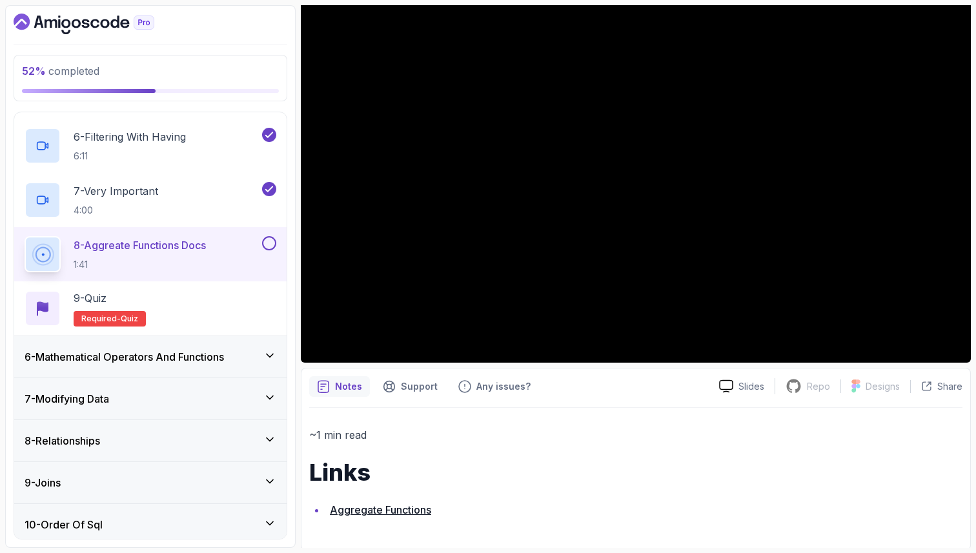
scroll to position [132, 0]
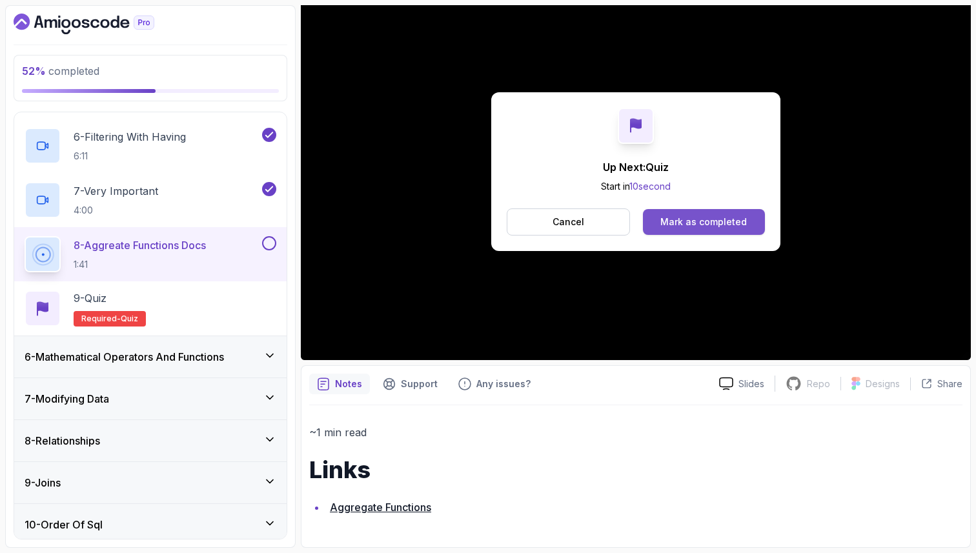
click at [701, 219] on div "Mark as completed" at bounding box center [704, 222] width 87 height 13
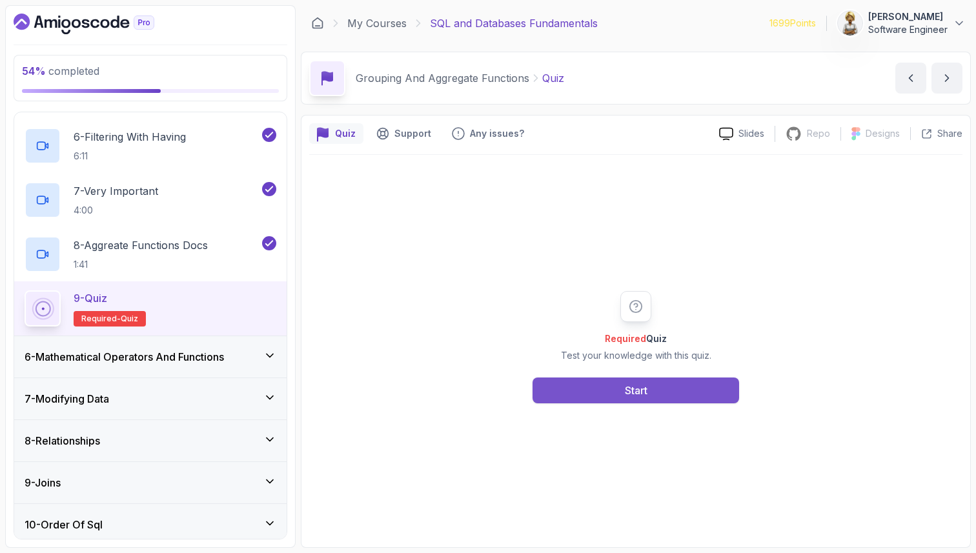
click at [568, 384] on button "Start" at bounding box center [636, 391] width 207 height 26
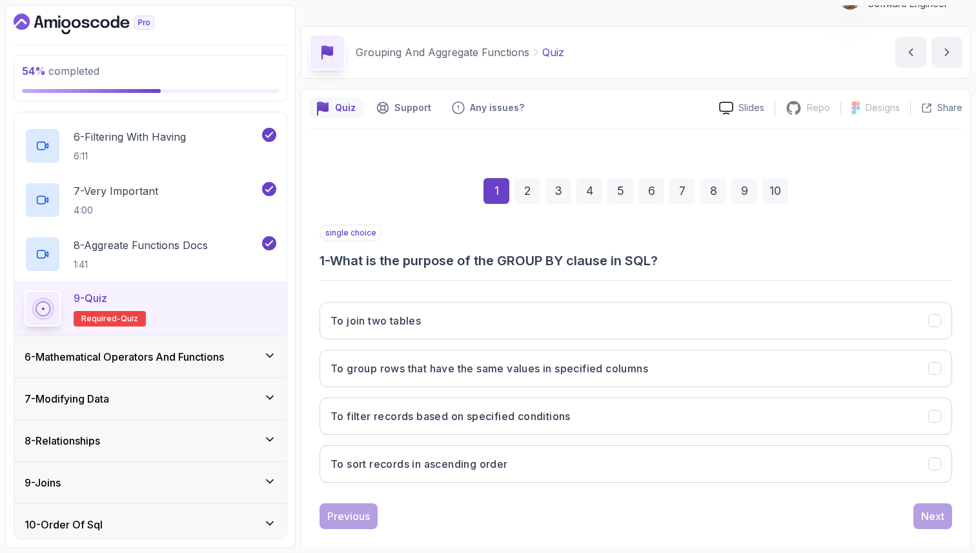
scroll to position [44, 0]
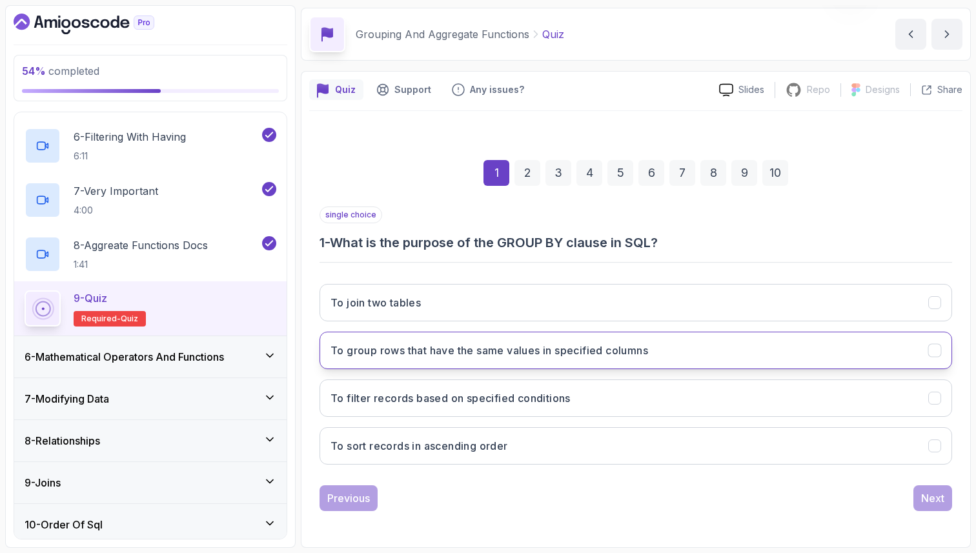
click at [473, 343] on h3 "To group rows that have the same values in specified columns" at bounding box center [490, 350] width 318 height 15
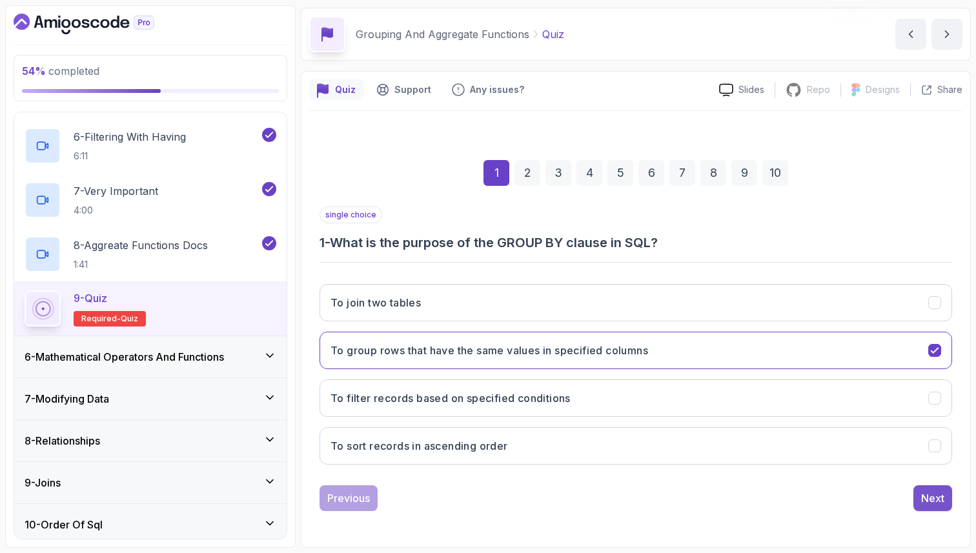
click at [928, 494] on div "Next" at bounding box center [932, 498] width 23 height 15
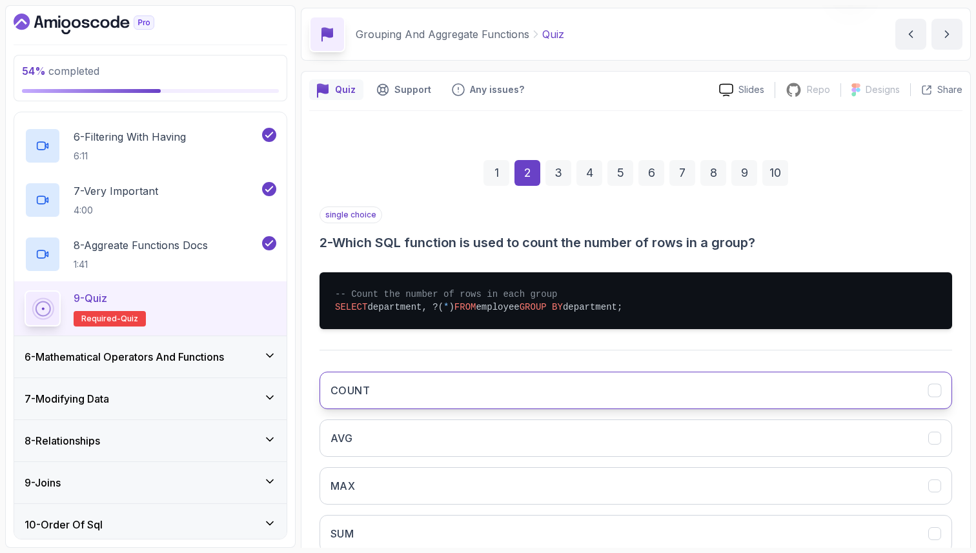
click at [743, 388] on button "COUNT" at bounding box center [636, 390] width 633 height 37
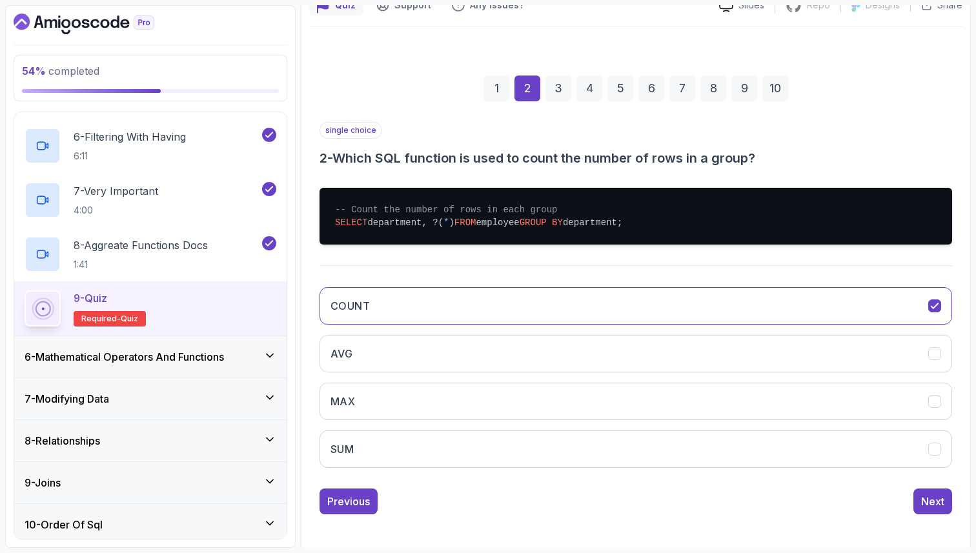
scroll to position [132, 0]
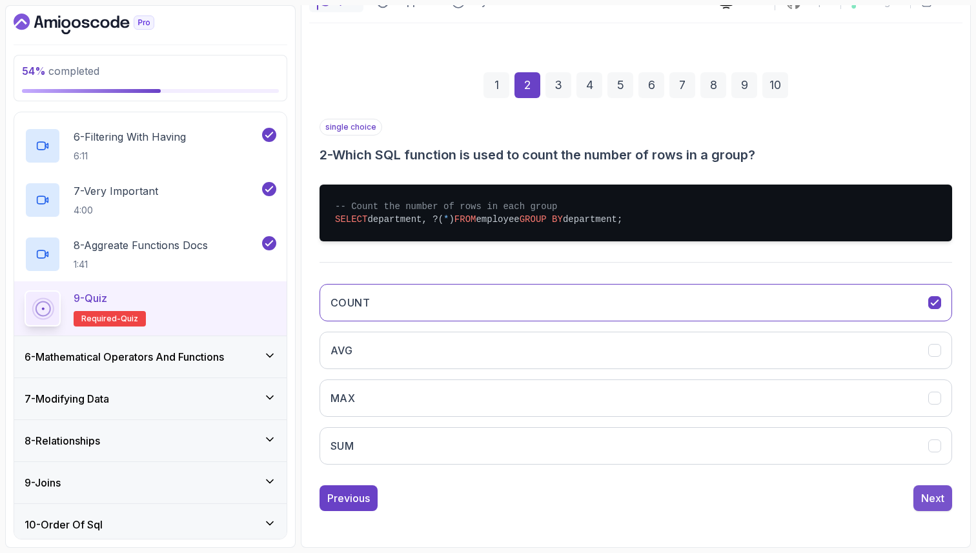
click at [934, 491] on div "Next" at bounding box center [932, 498] width 23 height 15
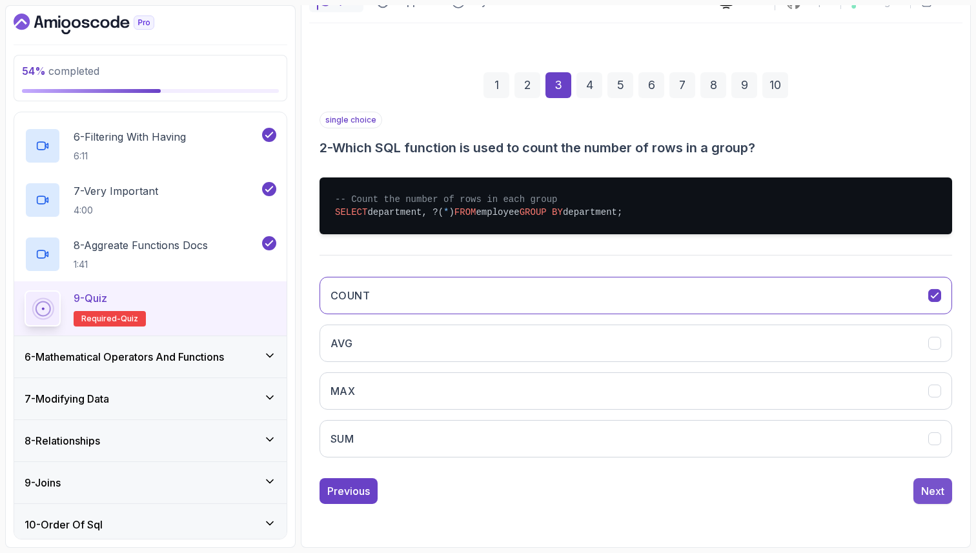
scroll to position [44, 0]
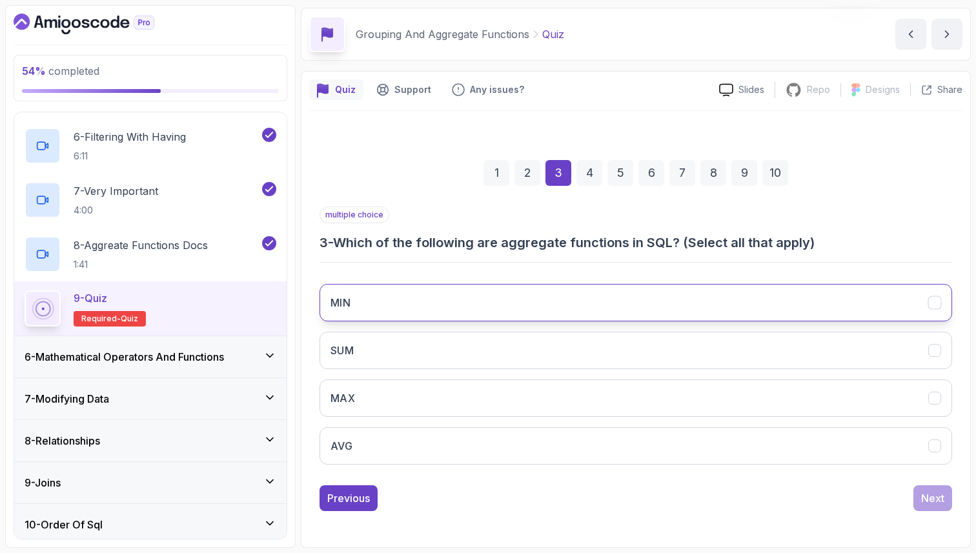
click at [842, 304] on button "MIN" at bounding box center [636, 302] width 633 height 37
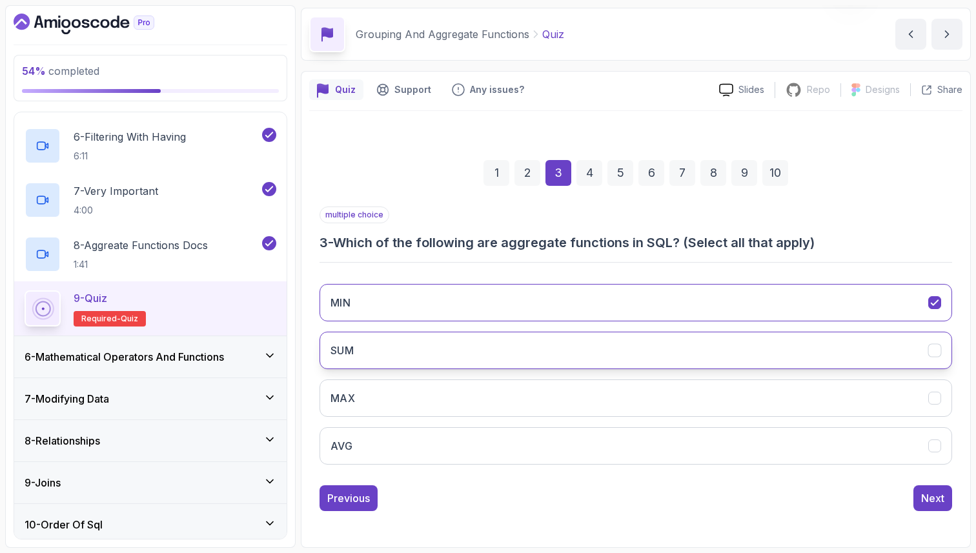
click at [838, 358] on button "SUM" at bounding box center [636, 350] width 633 height 37
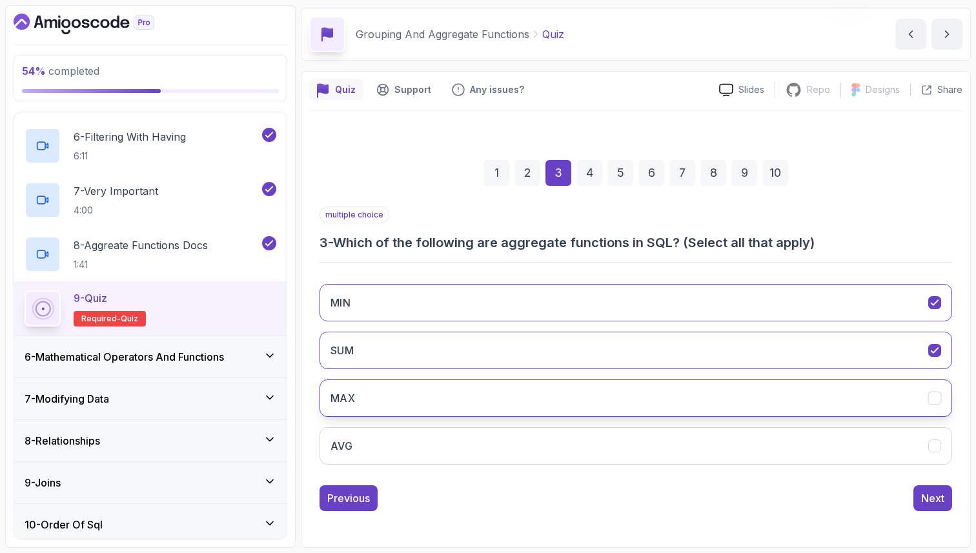
click at [837, 401] on button "MAX" at bounding box center [636, 398] width 633 height 37
click at [835, 431] on button "AVG" at bounding box center [636, 445] width 633 height 37
click at [929, 488] on button "Next" at bounding box center [933, 499] width 39 height 26
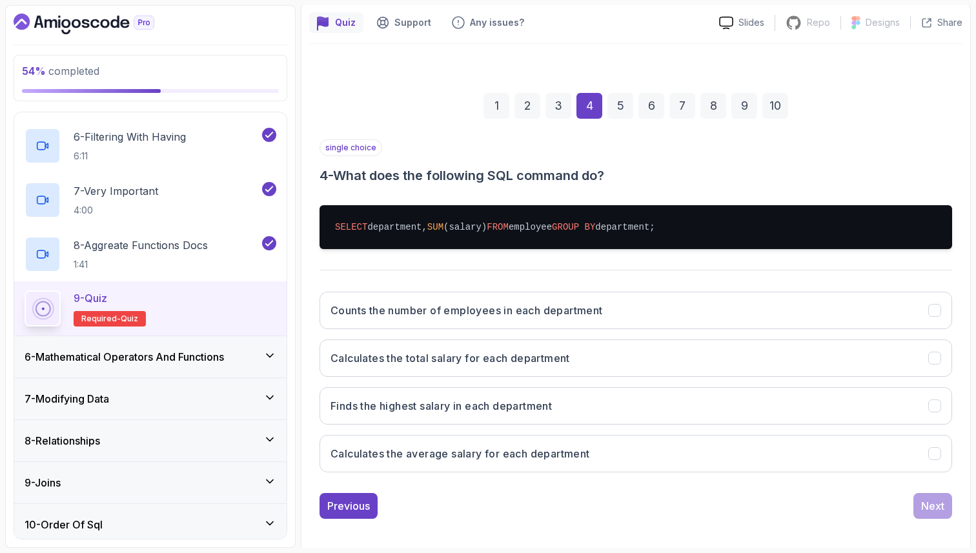
scroll to position [119, 0]
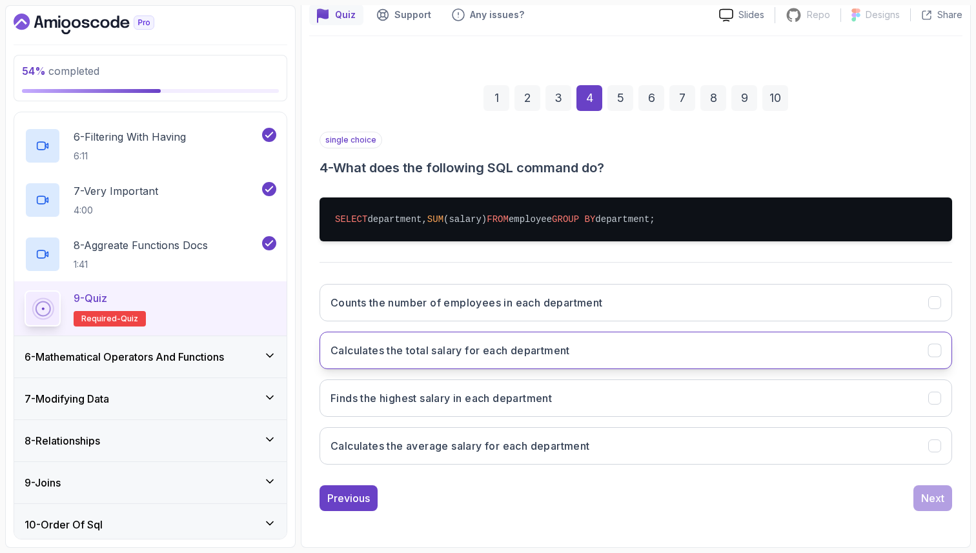
click at [883, 349] on button "Calculates the total salary for each department" at bounding box center [636, 350] width 633 height 37
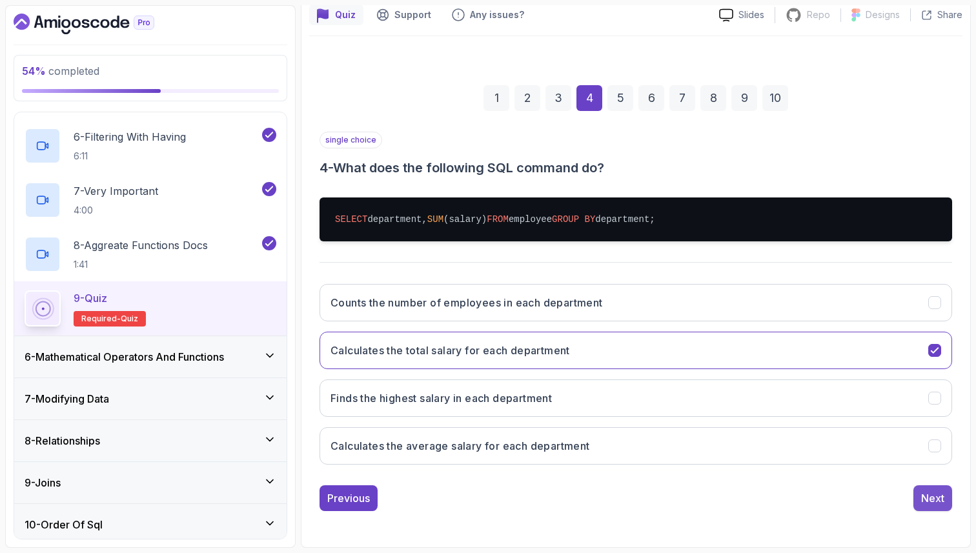
click at [939, 496] on div "Next" at bounding box center [932, 498] width 23 height 15
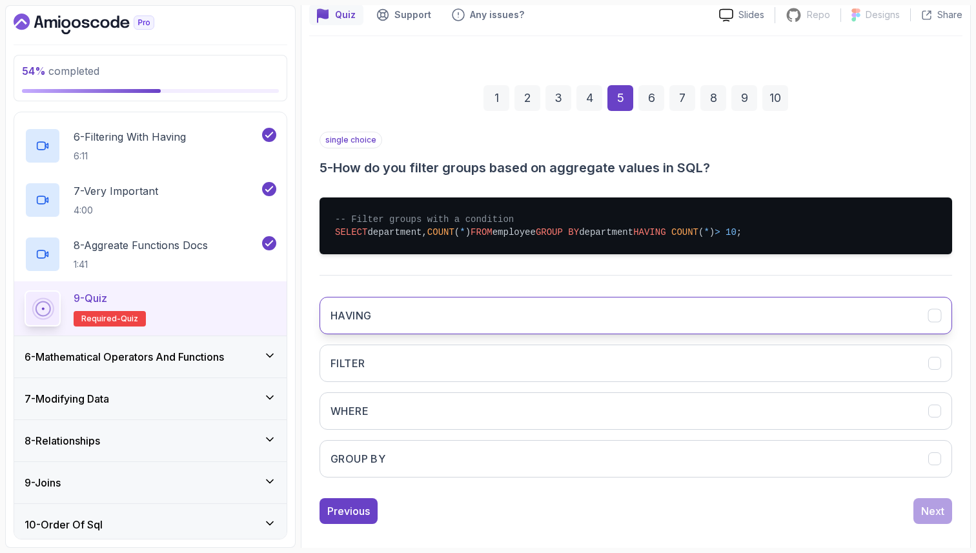
click at [851, 314] on button "HAVING" at bounding box center [636, 315] width 633 height 37
click at [938, 513] on div "Next" at bounding box center [932, 511] width 23 height 15
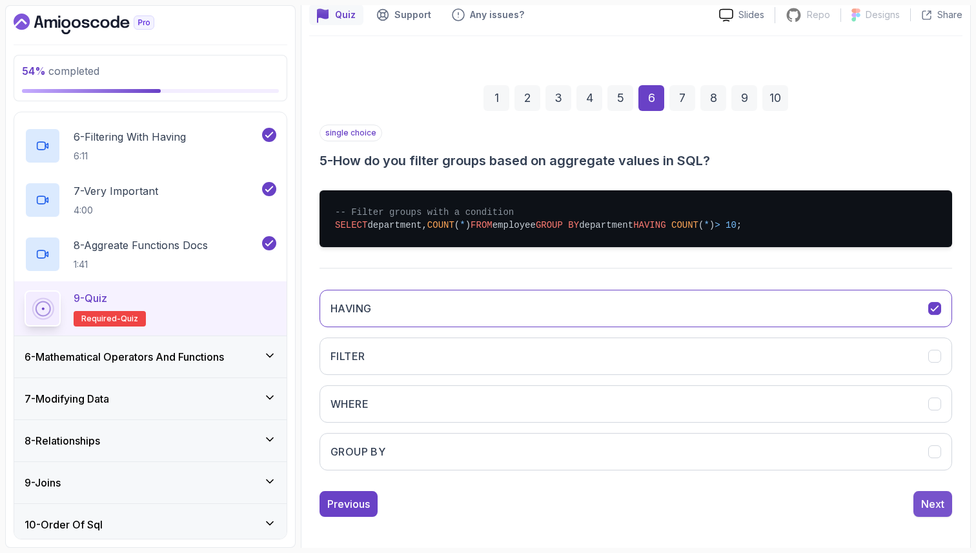
scroll to position [62, 0]
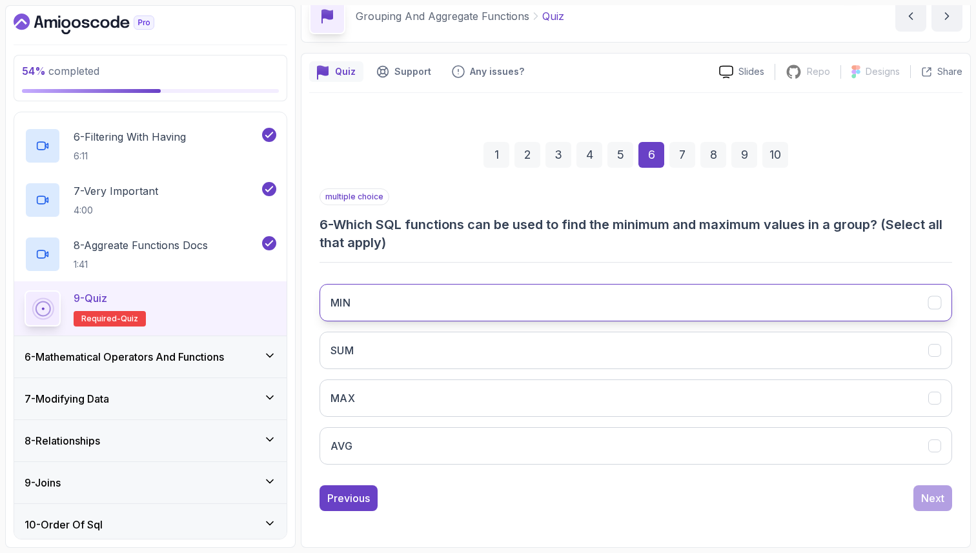
click at [882, 305] on button "MIN" at bounding box center [636, 302] width 633 height 37
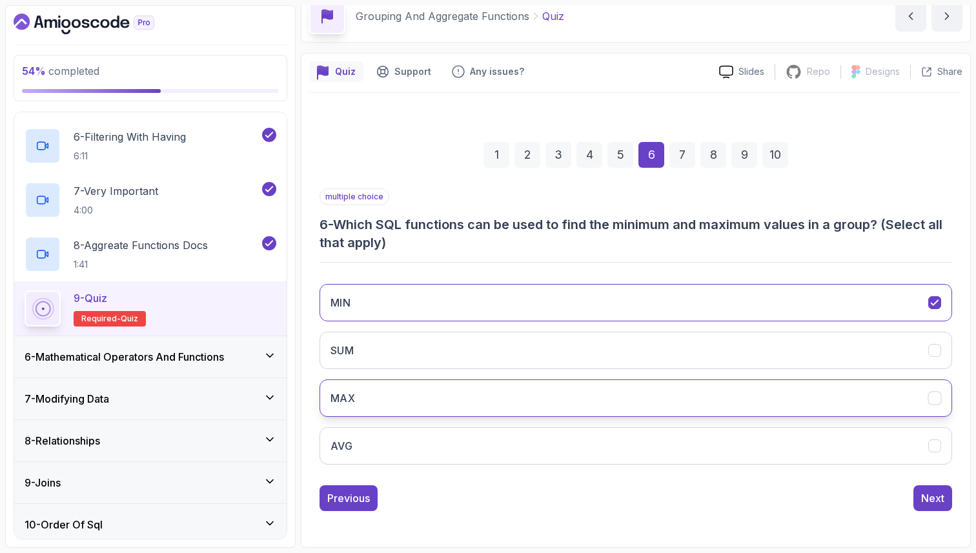
click at [855, 405] on button "MAX" at bounding box center [636, 398] width 633 height 37
click at [939, 500] on div "Next" at bounding box center [932, 498] width 23 height 15
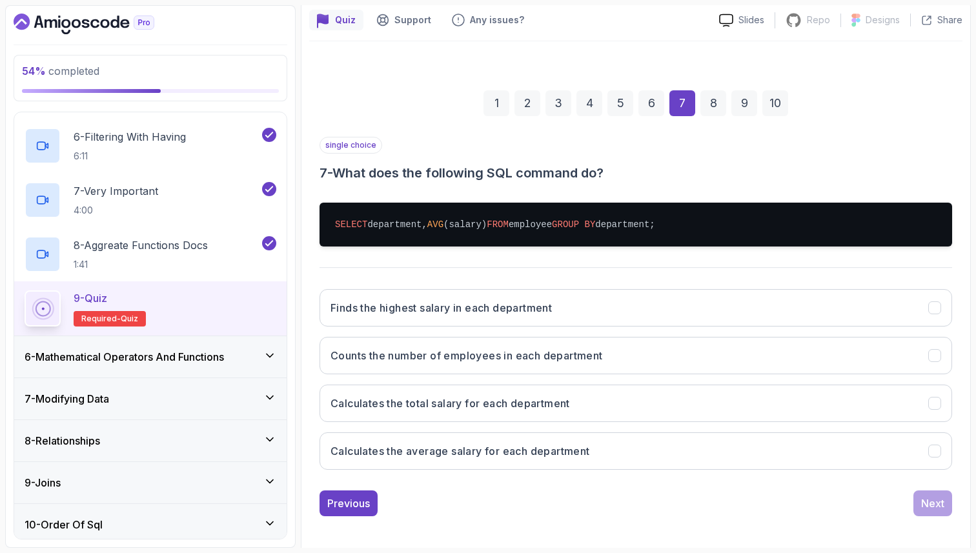
scroll to position [119, 0]
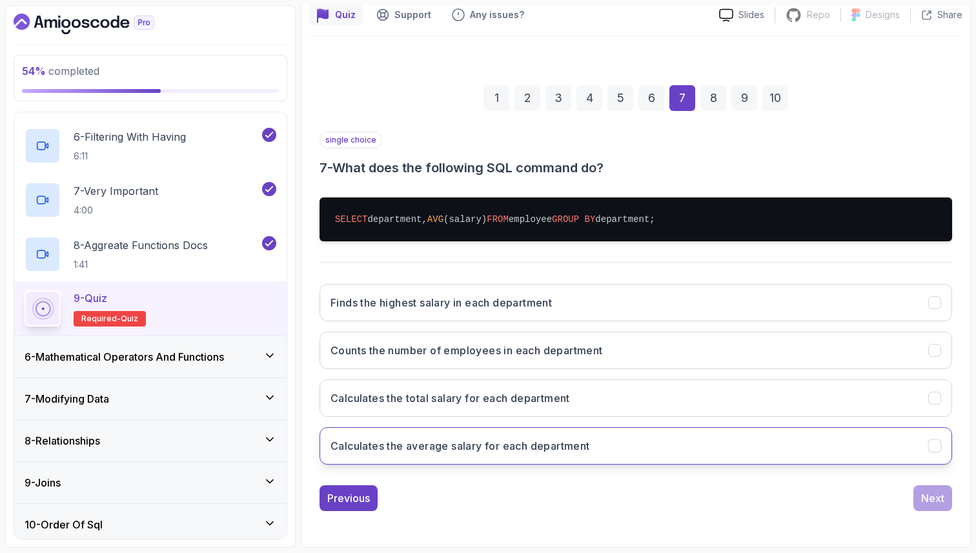
click at [832, 463] on button "Calculates the average salary for each department" at bounding box center [636, 445] width 633 height 37
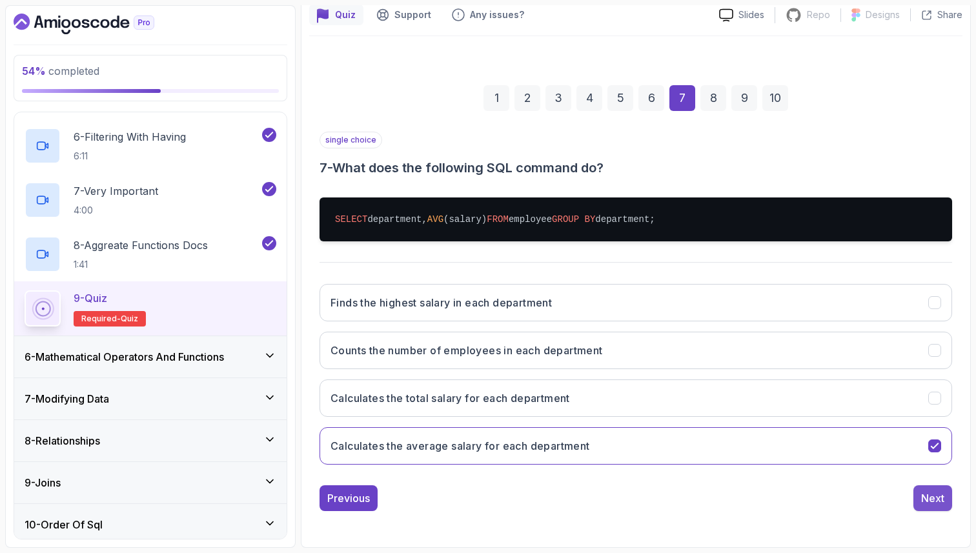
click at [934, 499] on div "Next" at bounding box center [932, 498] width 23 height 15
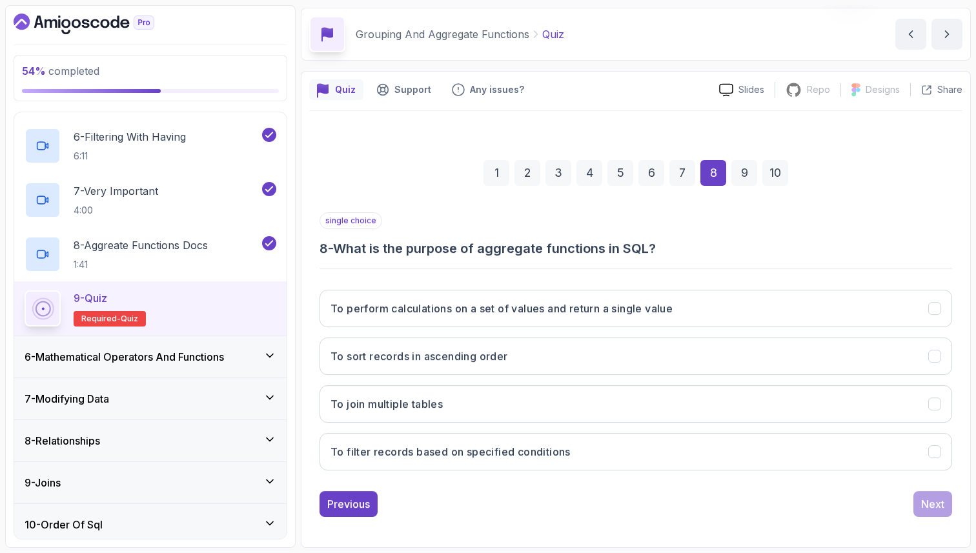
scroll to position [44, 0]
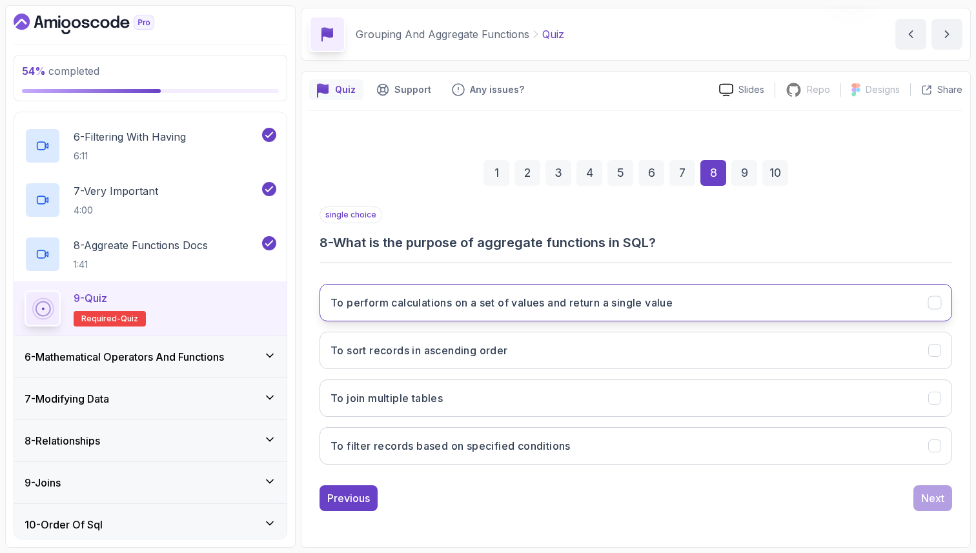
click at [834, 309] on button "To perform calculations on a set of values and return a single value" at bounding box center [636, 302] width 633 height 37
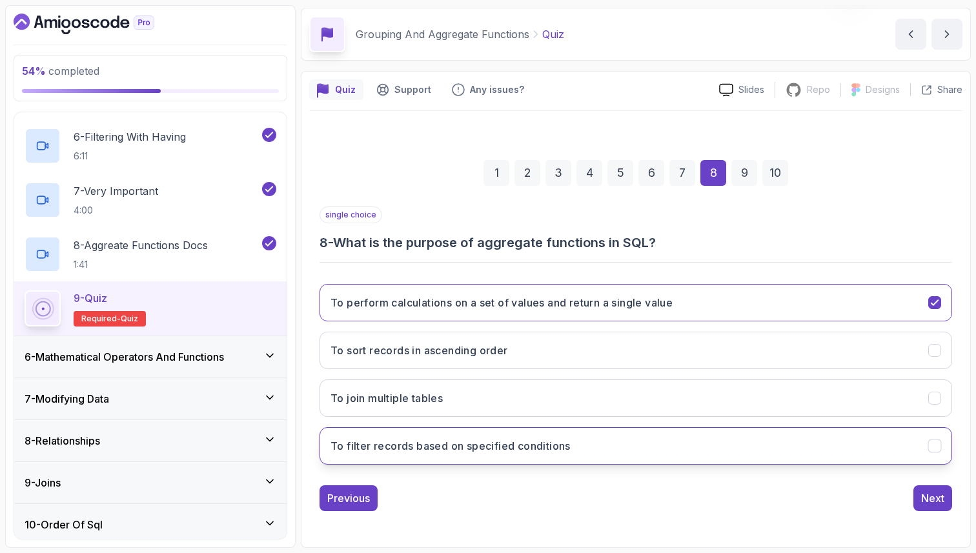
click at [770, 447] on button "To filter records based on specified conditions" at bounding box center [636, 445] width 633 height 37
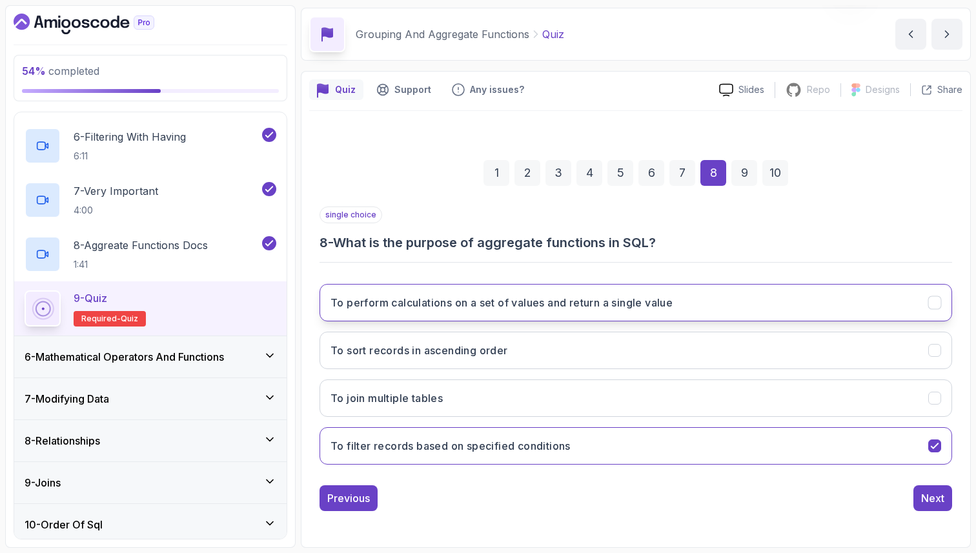
click at [780, 302] on button "To perform calculations on a set of values and return a single value" at bounding box center [636, 302] width 633 height 37
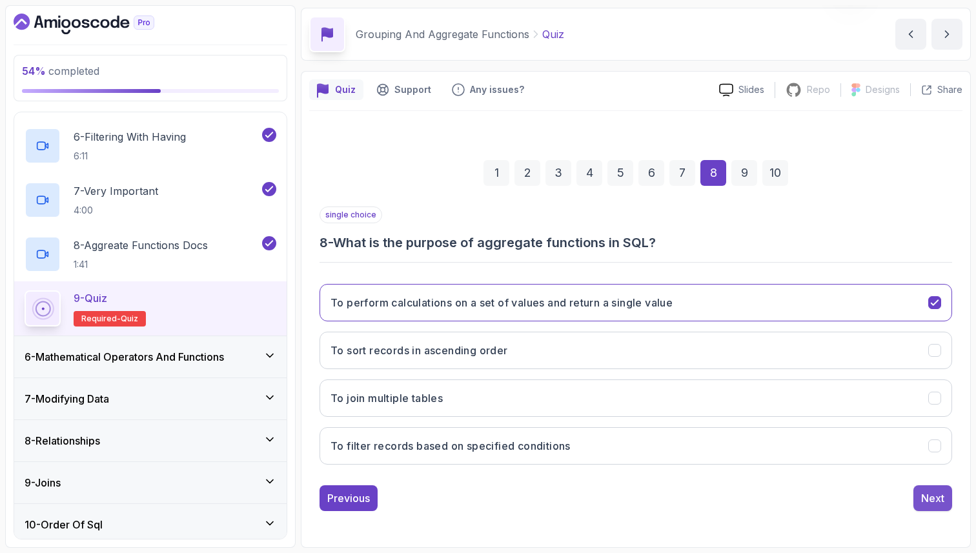
click at [931, 497] on div "Next" at bounding box center [932, 498] width 23 height 15
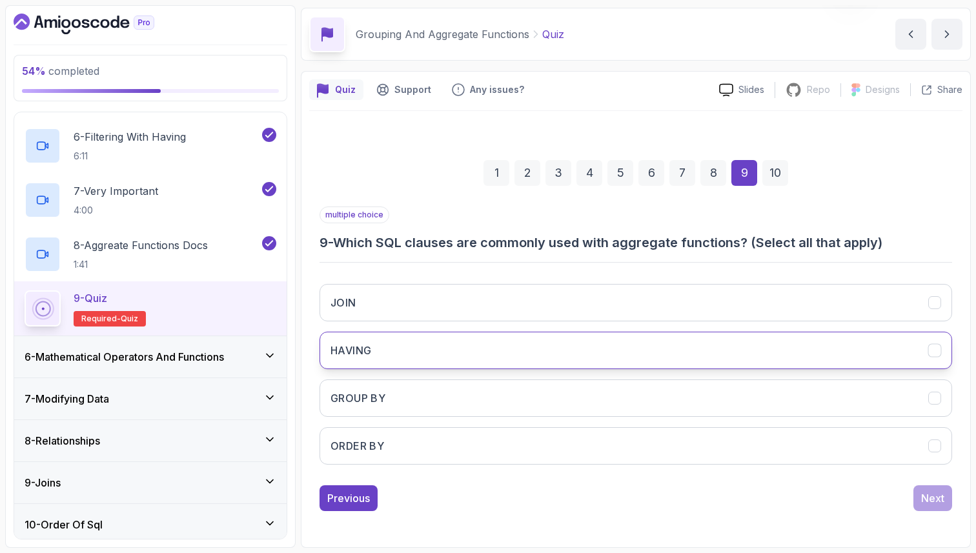
click at [763, 347] on button "HAVING" at bounding box center [636, 350] width 633 height 37
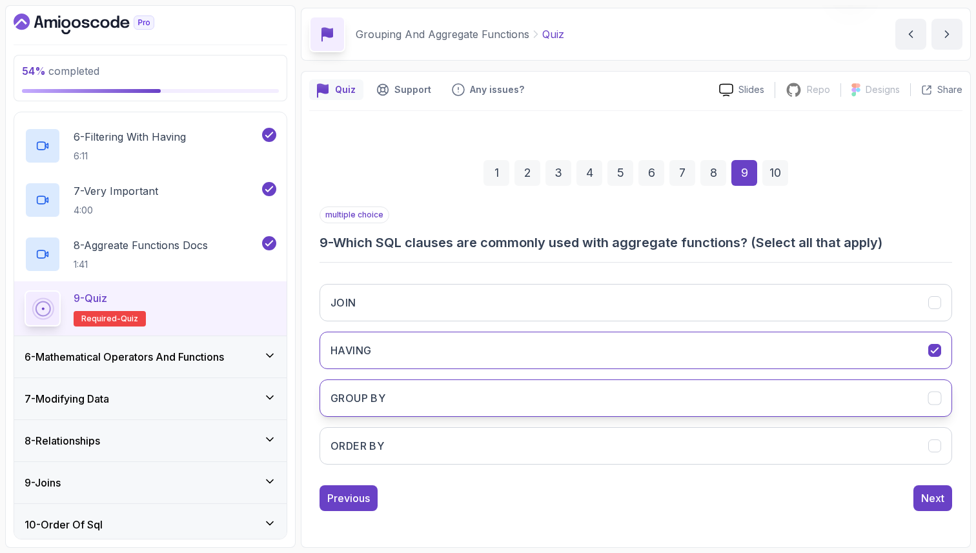
click at [748, 395] on button "GROUP BY" at bounding box center [636, 398] width 633 height 37
click at [930, 502] on div "Next" at bounding box center [932, 498] width 23 height 15
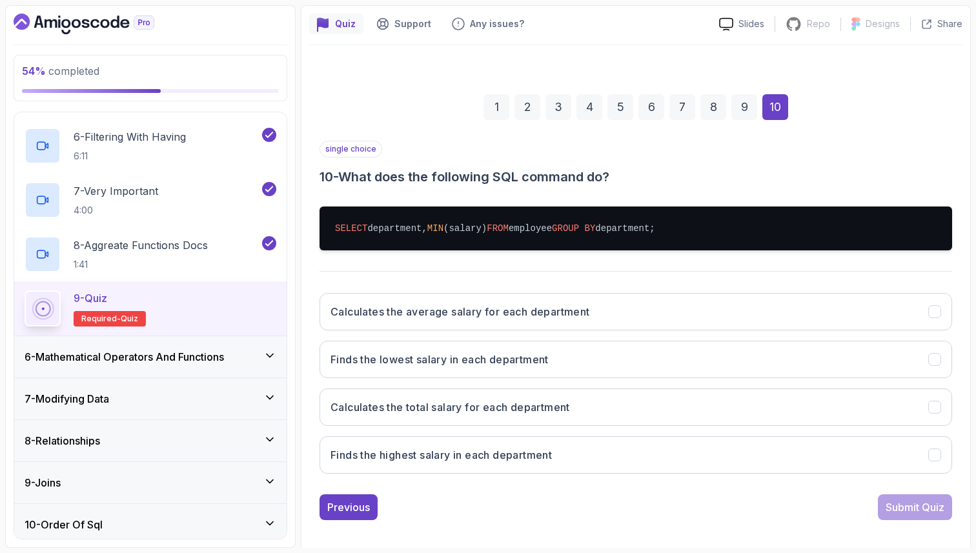
scroll to position [119, 0]
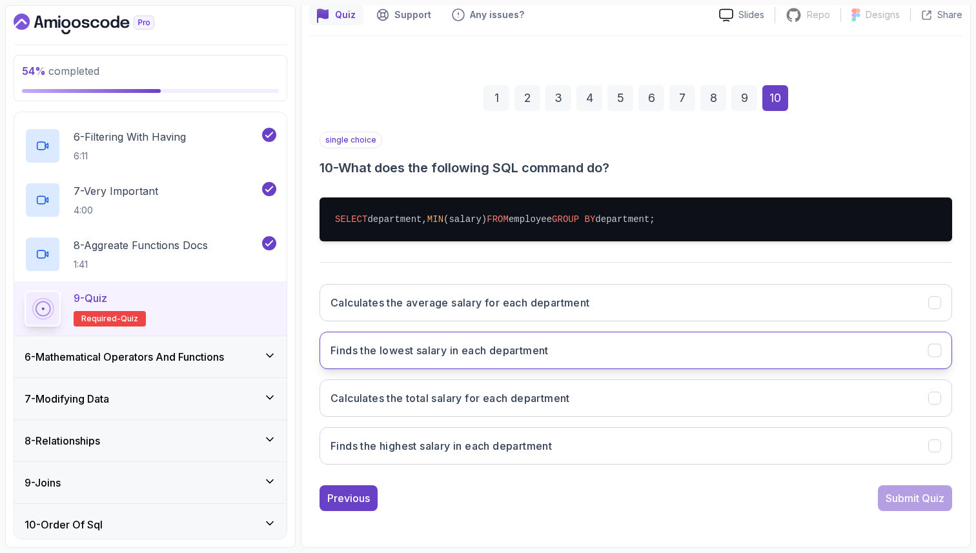
click at [588, 355] on button "Finds the lowest salary in each department" at bounding box center [636, 350] width 633 height 37
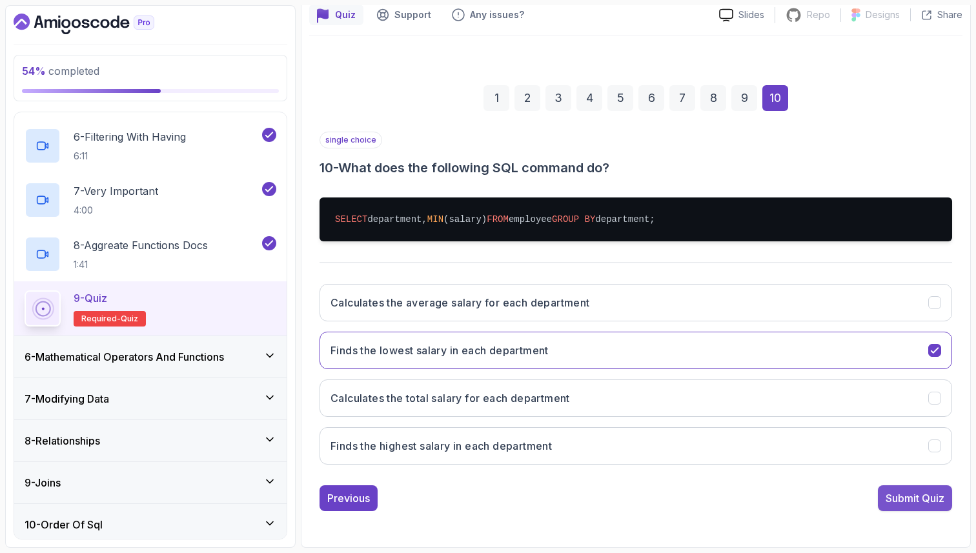
click at [918, 493] on div "Submit Quiz" at bounding box center [915, 498] width 59 height 15
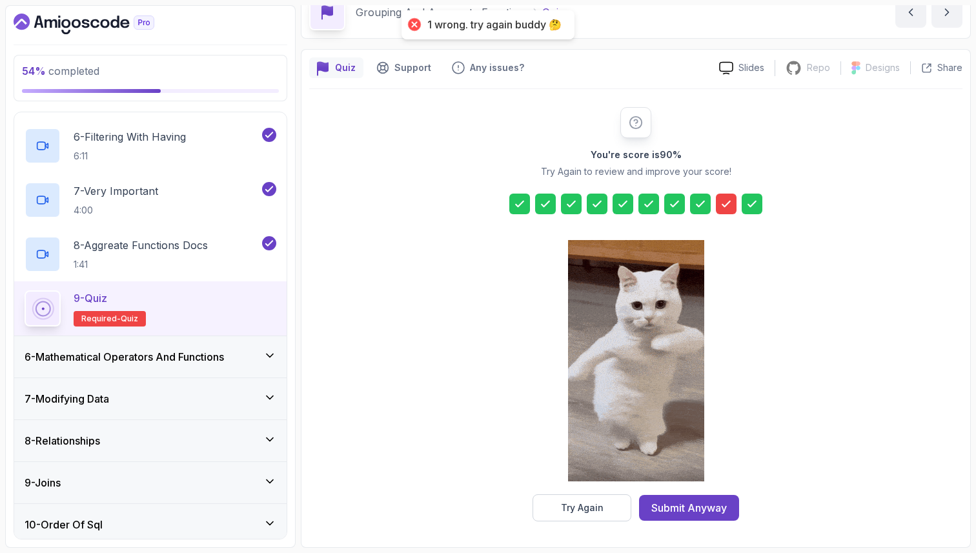
click at [728, 207] on icon at bounding box center [726, 204] width 13 height 13
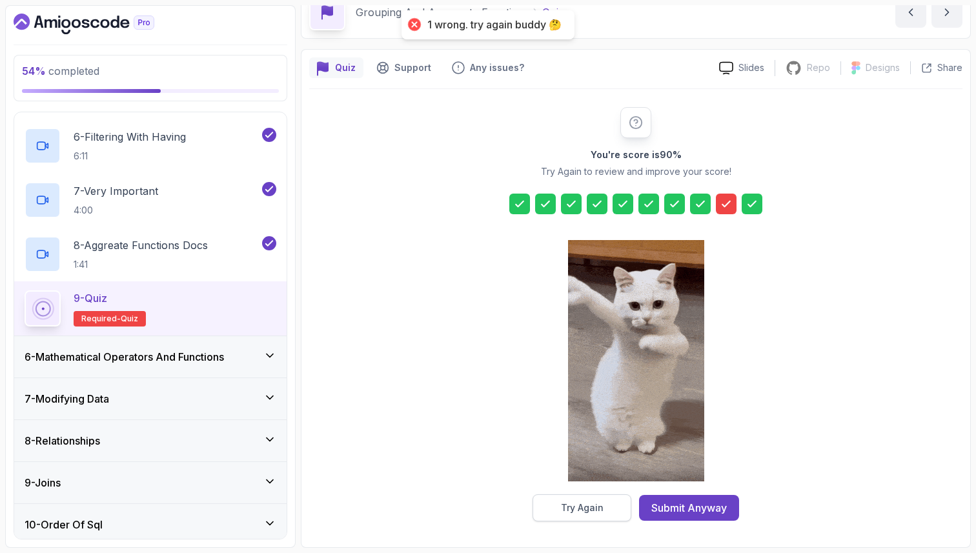
click at [589, 504] on div "Try Again" at bounding box center [582, 508] width 43 height 13
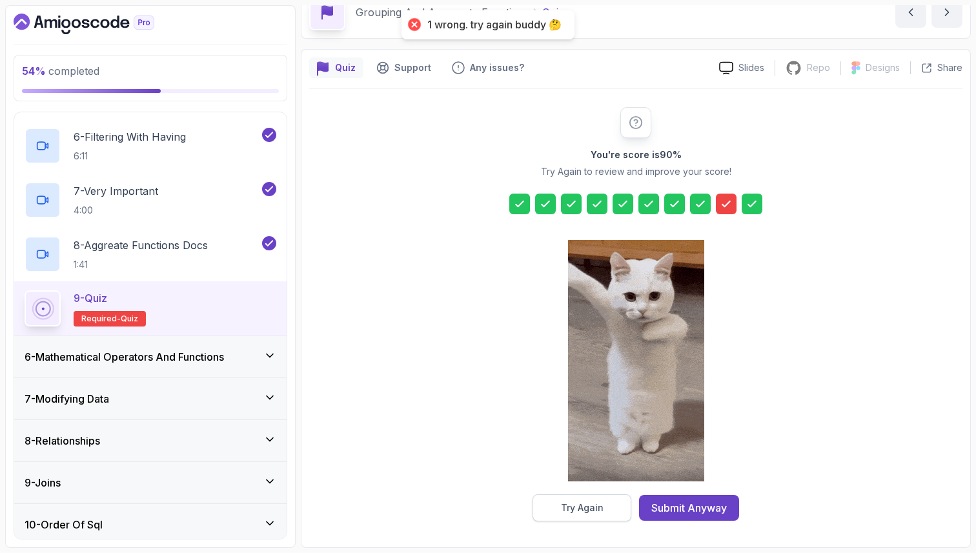
scroll to position [44, 0]
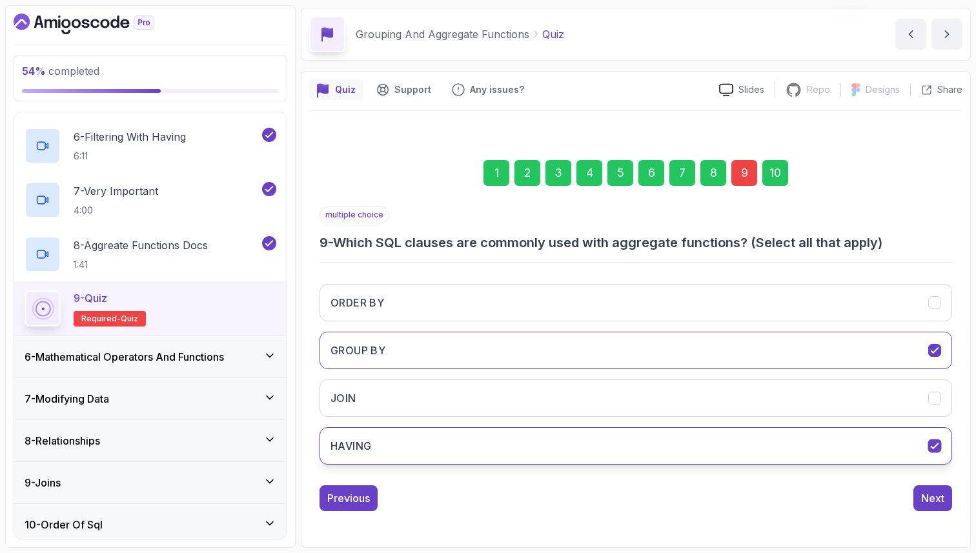
click at [583, 448] on button "HAVING" at bounding box center [636, 445] width 633 height 37
click at [582, 460] on button "HAVING" at bounding box center [636, 445] width 633 height 37
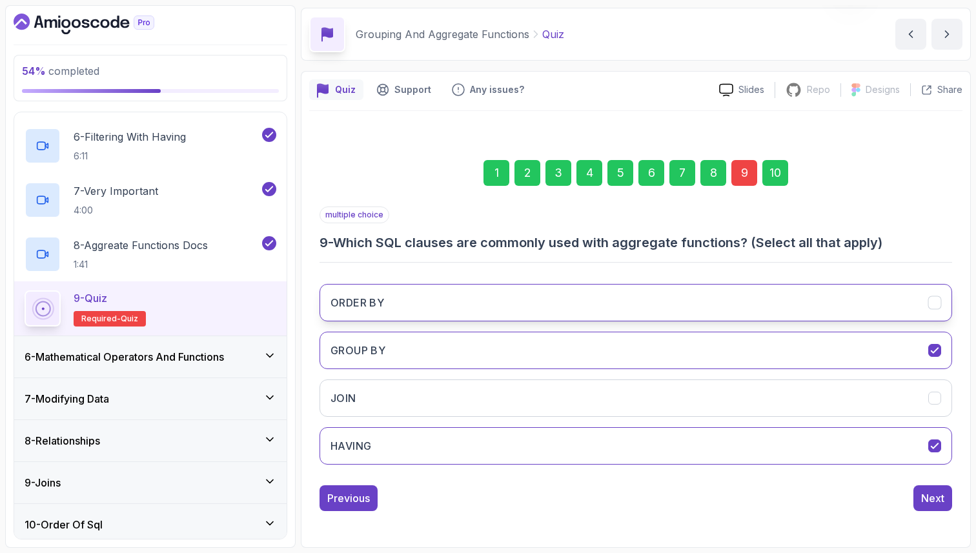
click at [653, 299] on button "ORDER BY" at bounding box center [636, 302] width 633 height 37
click at [781, 170] on div "10" at bounding box center [776, 173] width 26 height 26
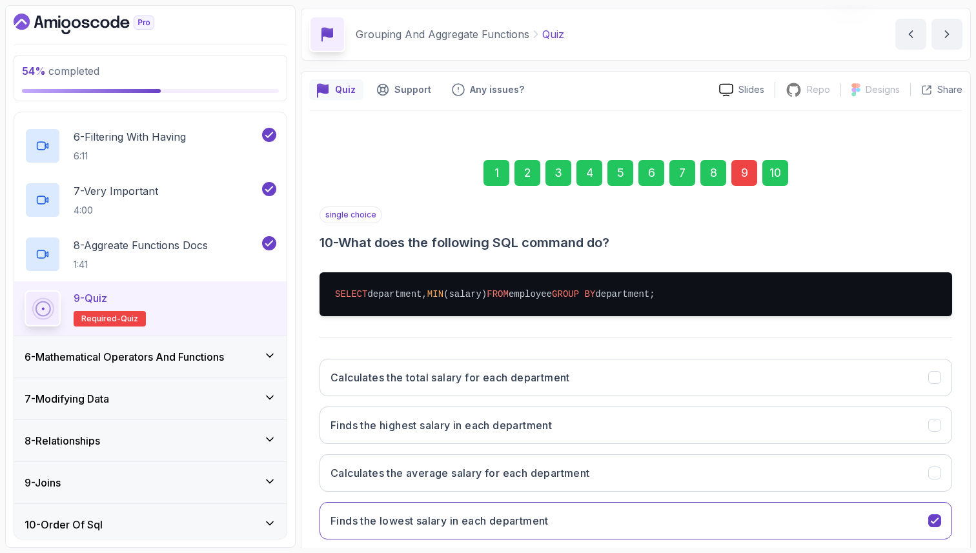
click at [966, 490] on div "Quiz Support Any issues? Slides Repo Repository not available Designs Design no…" at bounding box center [636, 347] width 670 height 552
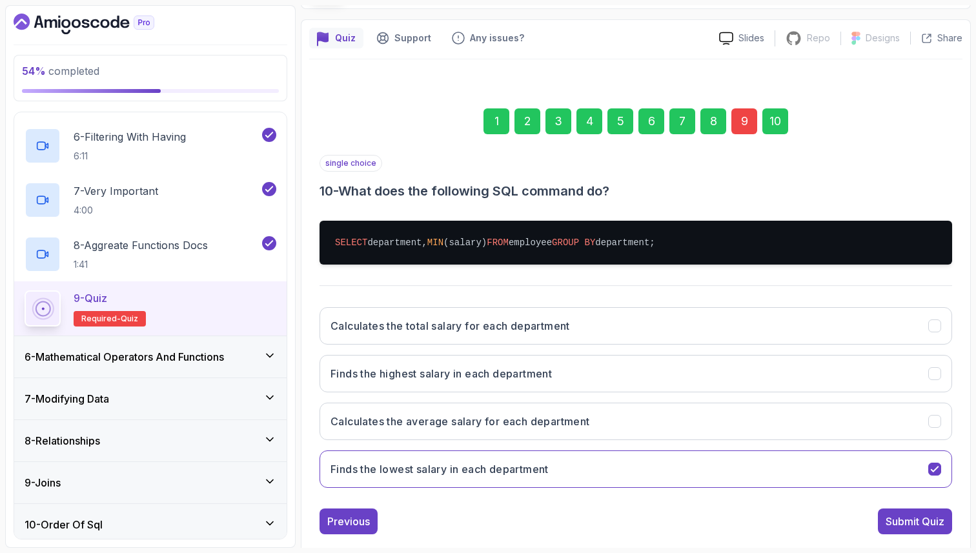
scroll to position [119, 0]
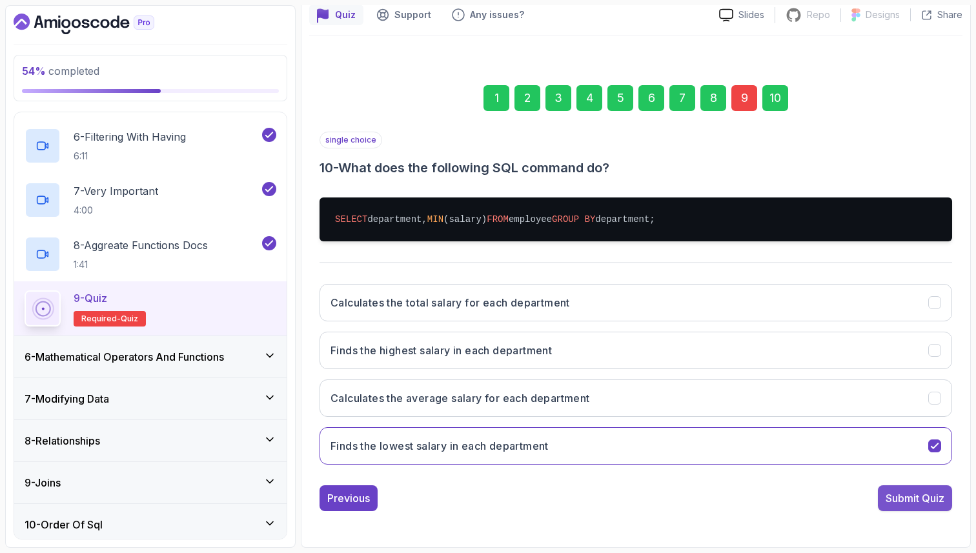
click at [902, 500] on div "Submit Quiz" at bounding box center [915, 498] width 59 height 15
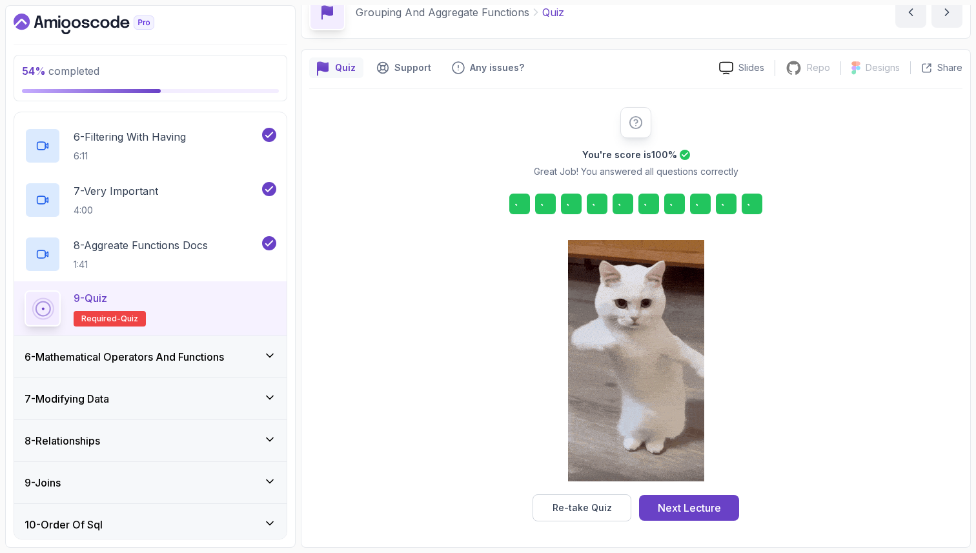
scroll to position [66, 0]
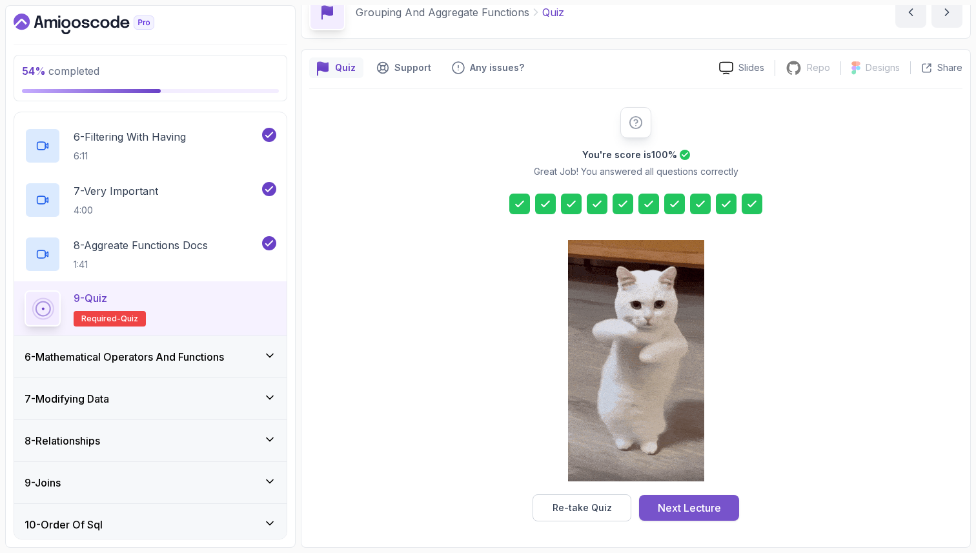
click at [695, 508] on div "Next Lecture" at bounding box center [689, 507] width 63 height 15
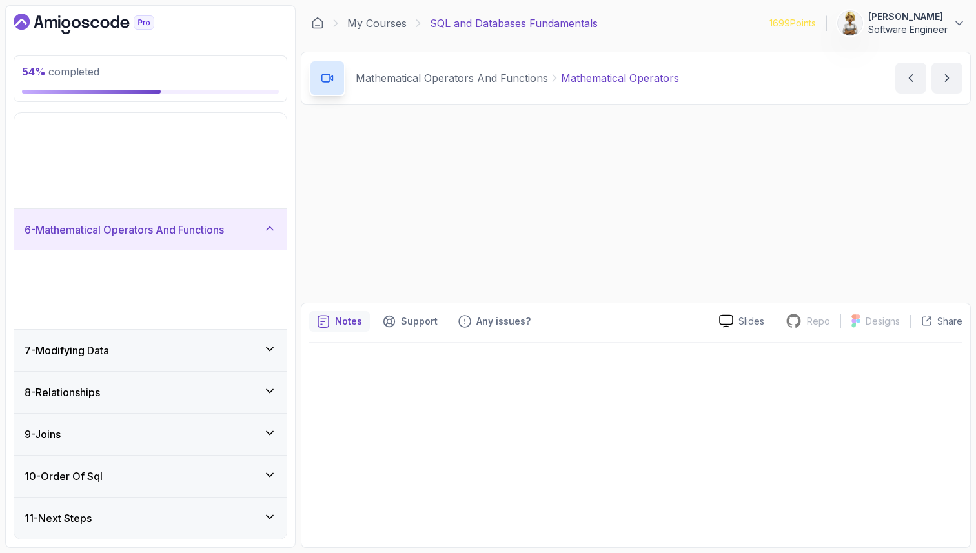
scroll to position [35, 0]
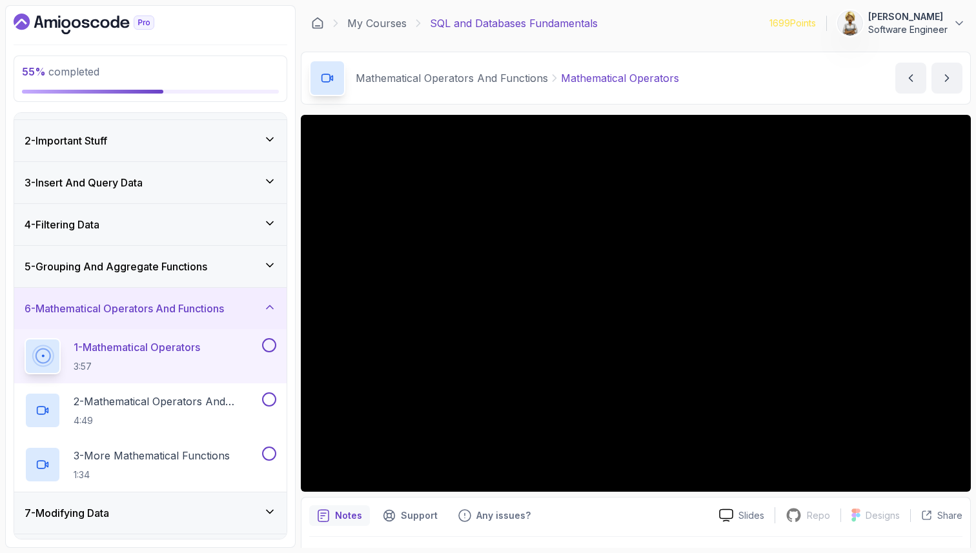
click at [142, 346] on p "1 - Mathematical Operators" at bounding box center [137, 347] width 127 height 15
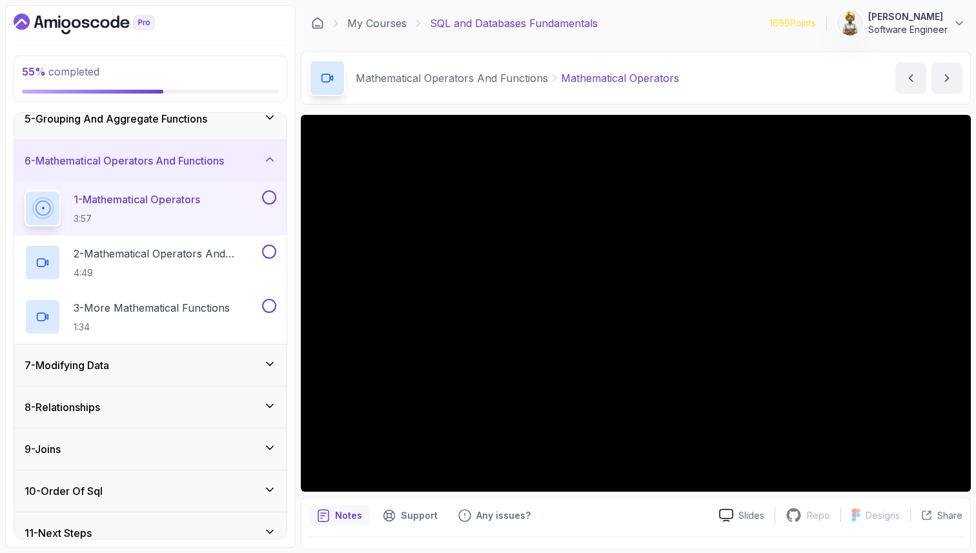
scroll to position [197, 0]
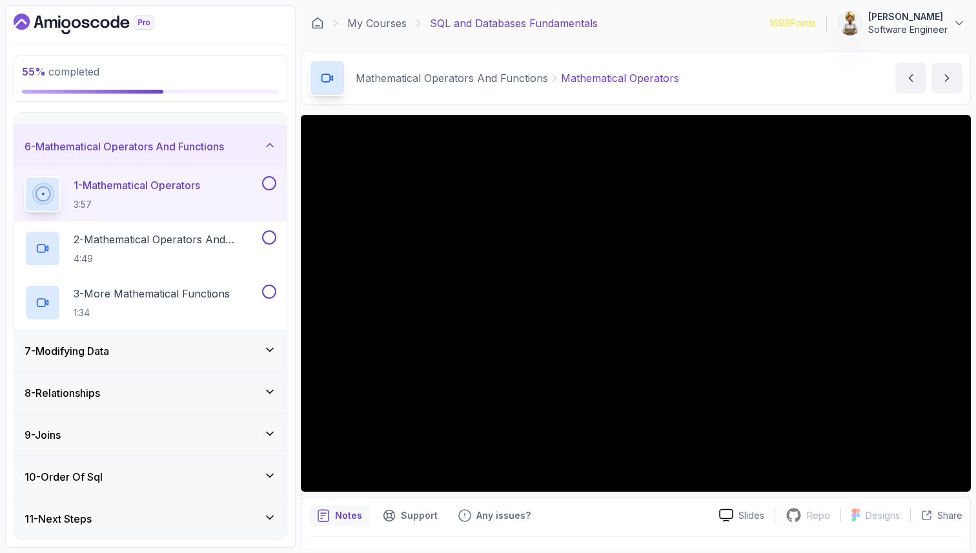
click at [277, 348] on div "7 - Modifying Data" at bounding box center [150, 351] width 273 height 41
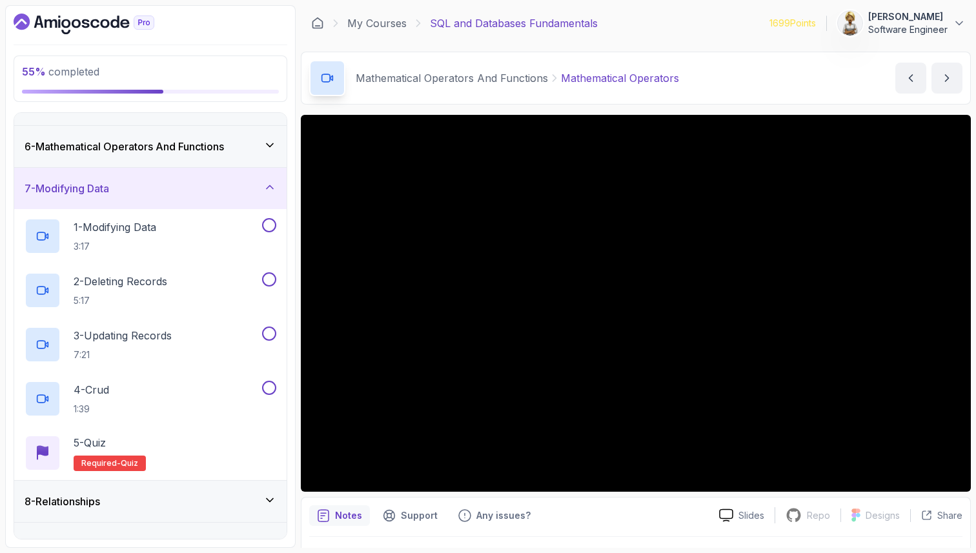
click at [269, 185] on icon at bounding box center [269, 187] width 13 height 13
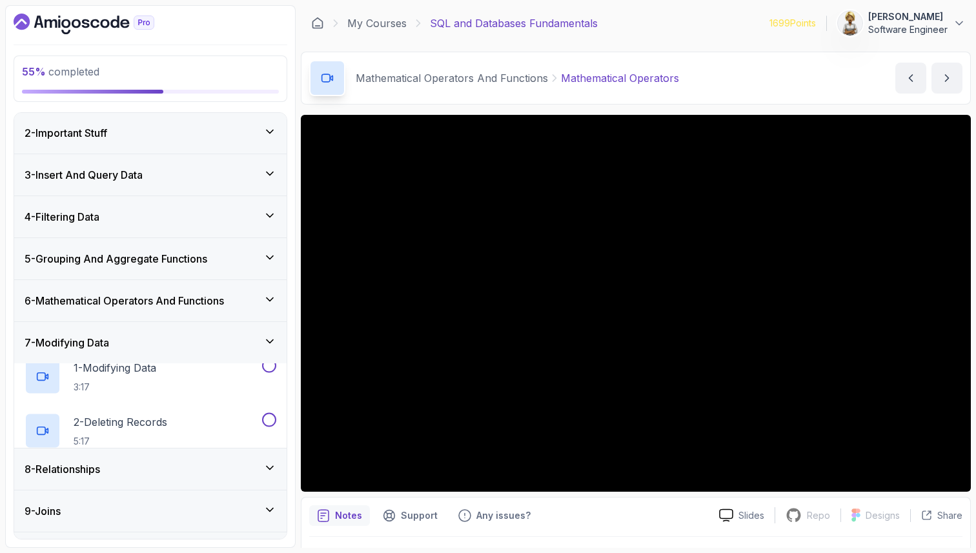
scroll to position [35, 0]
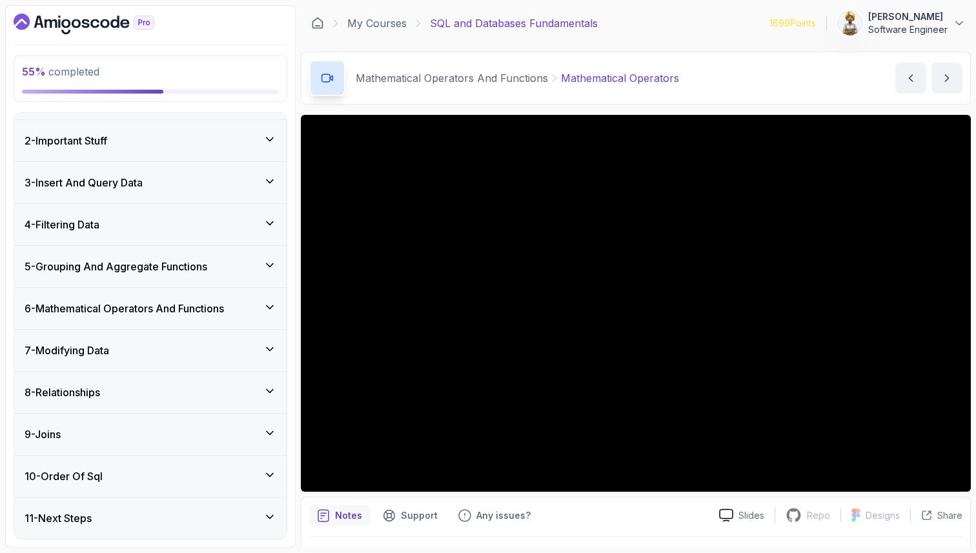
click at [270, 389] on icon at bounding box center [269, 391] width 13 height 13
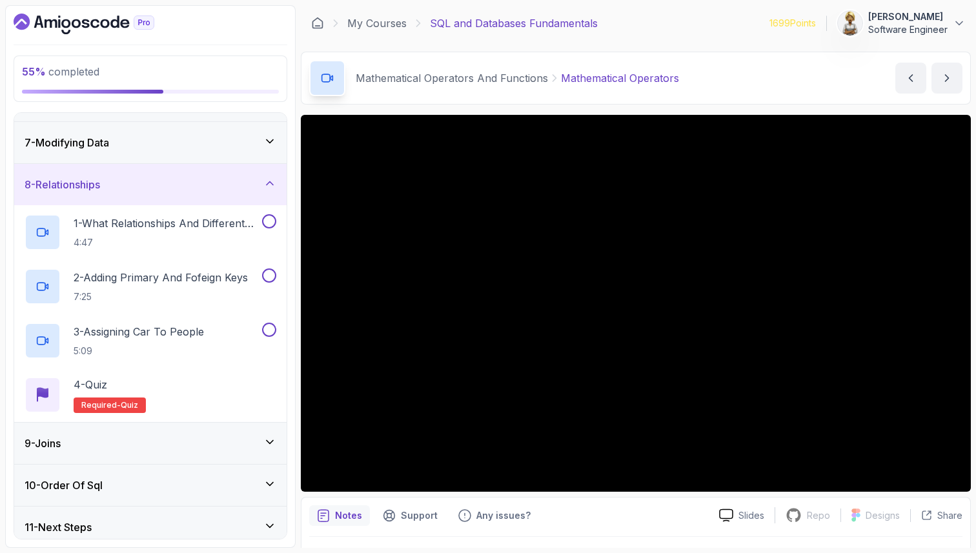
scroll to position [251, 0]
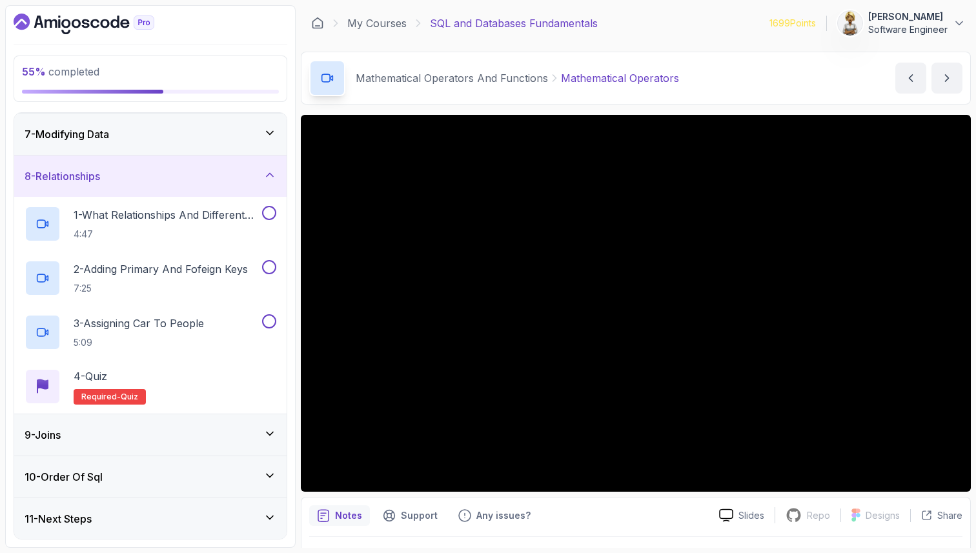
click at [266, 435] on icon at bounding box center [269, 433] width 13 height 13
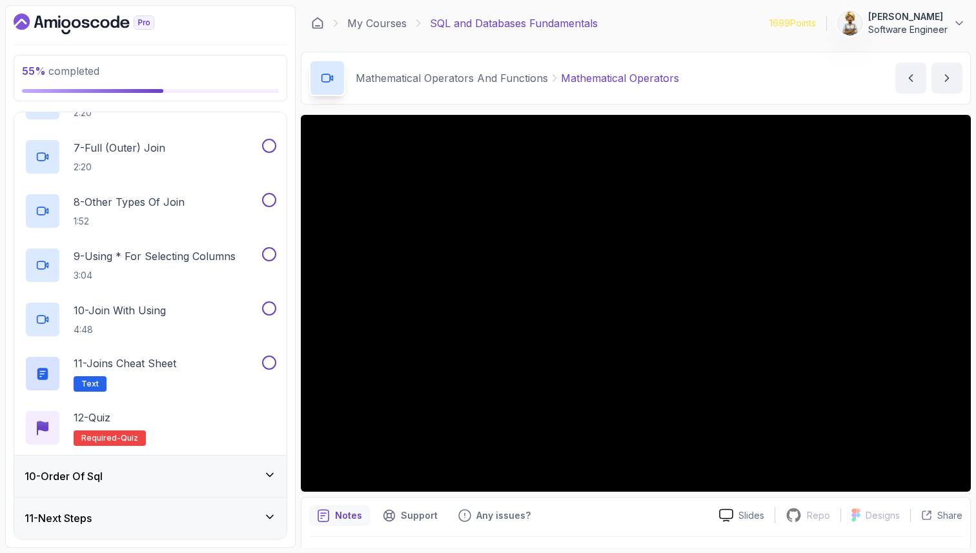
scroll to position [685, 0]
click at [278, 474] on div "10 - Order Of Sql" at bounding box center [150, 476] width 273 height 41
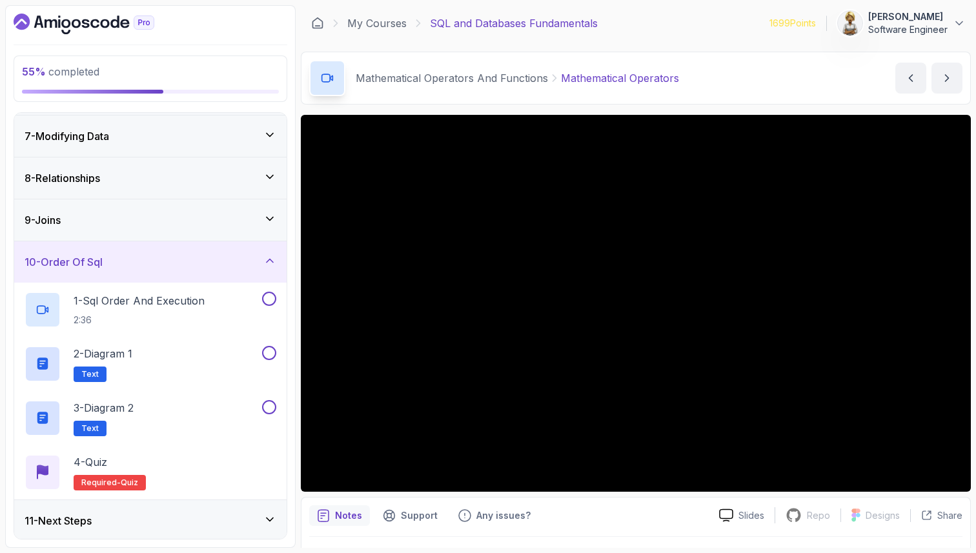
scroll to position [251, 0]
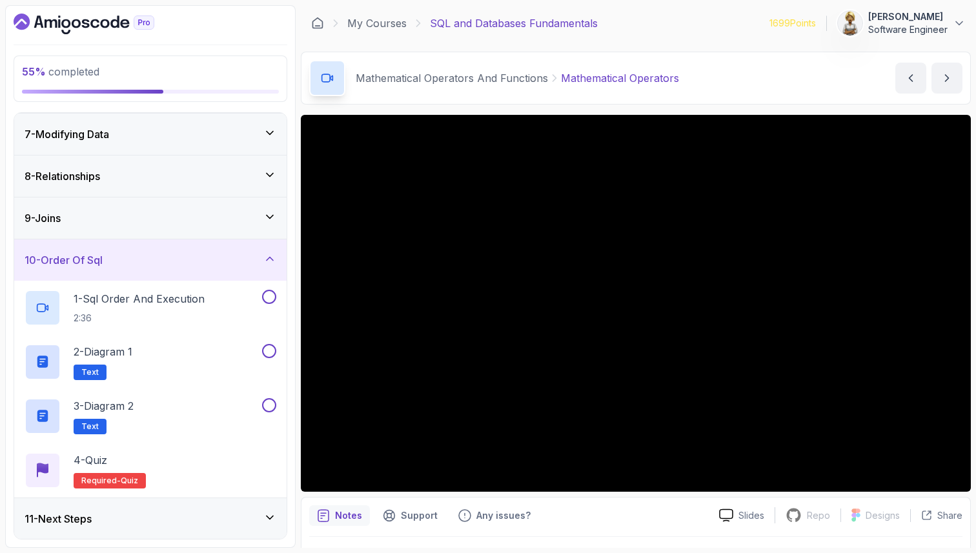
click at [269, 252] on icon at bounding box center [269, 258] width 13 height 13
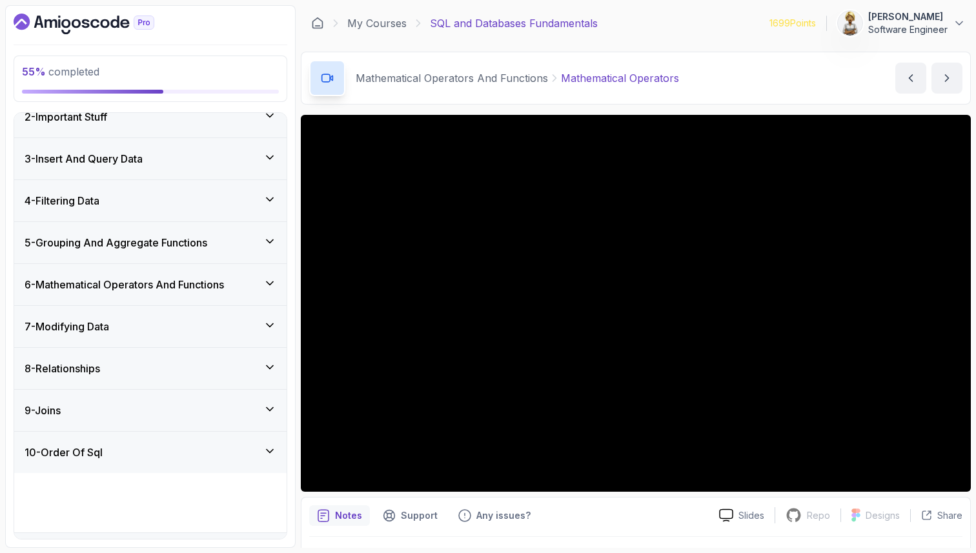
scroll to position [35, 0]
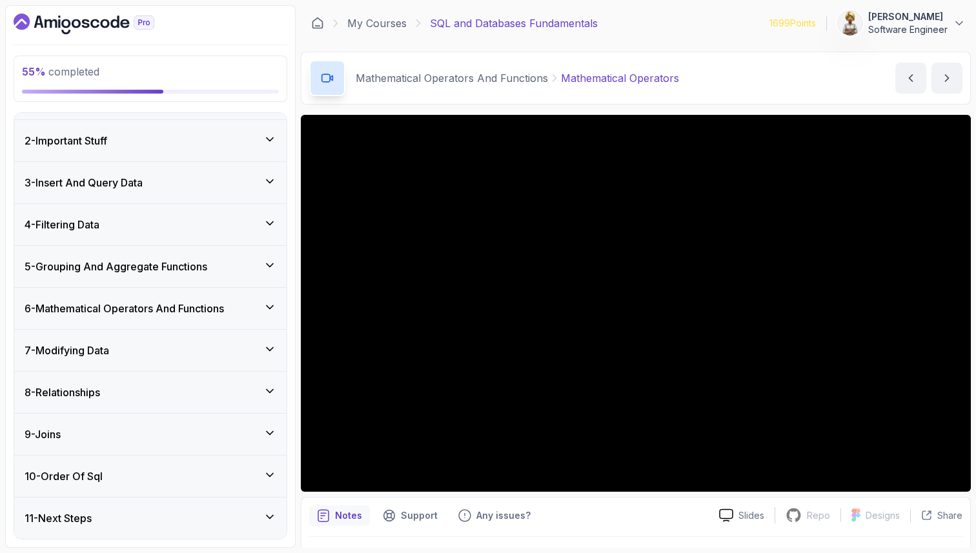
click at [271, 512] on icon at bounding box center [269, 517] width 13 height 13
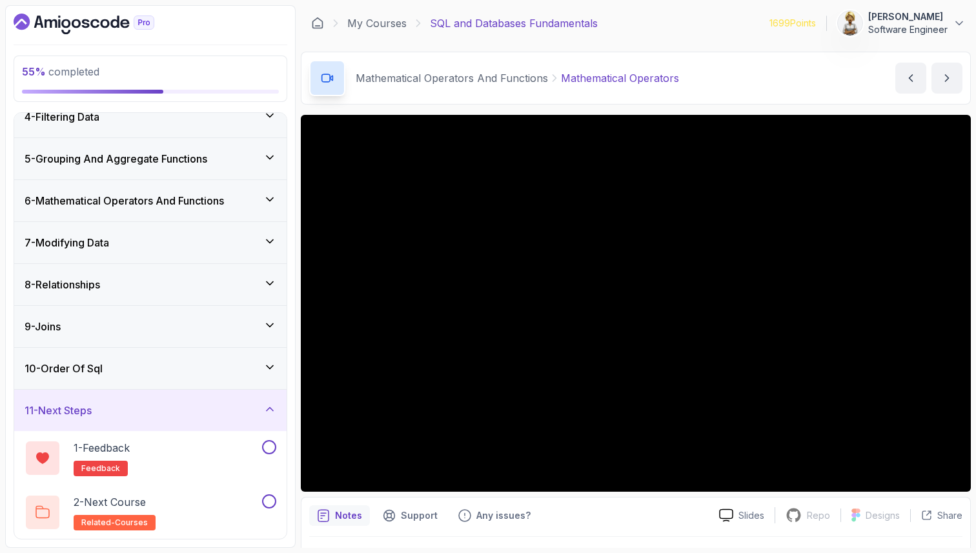
scroll to position [143, 0]
click at [272, 398] on div "11 - Next Steps" at bounding box center [150, 410] width 273 height 41
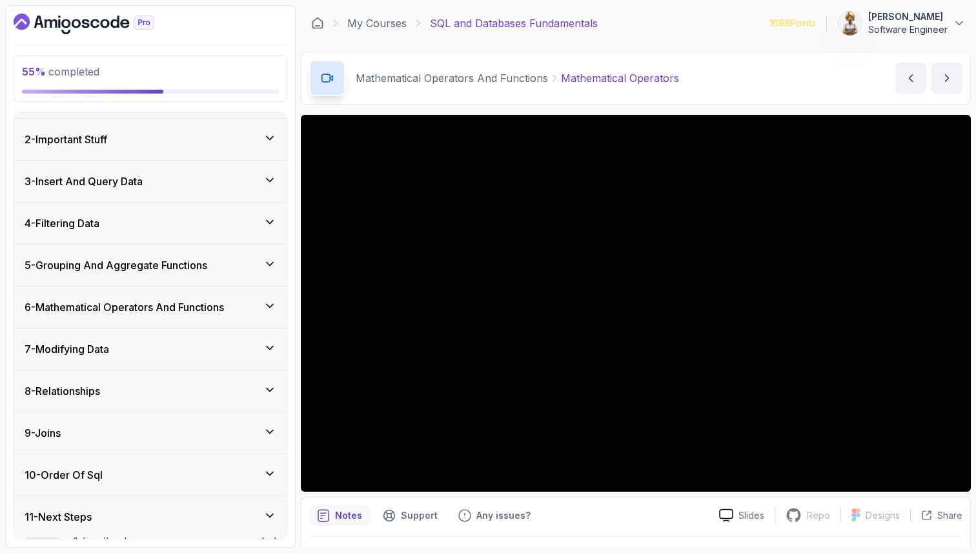
scroll to position [35, 0]
click at [273, 304] on icon at bounding box center [269, 307] width 13 height 13
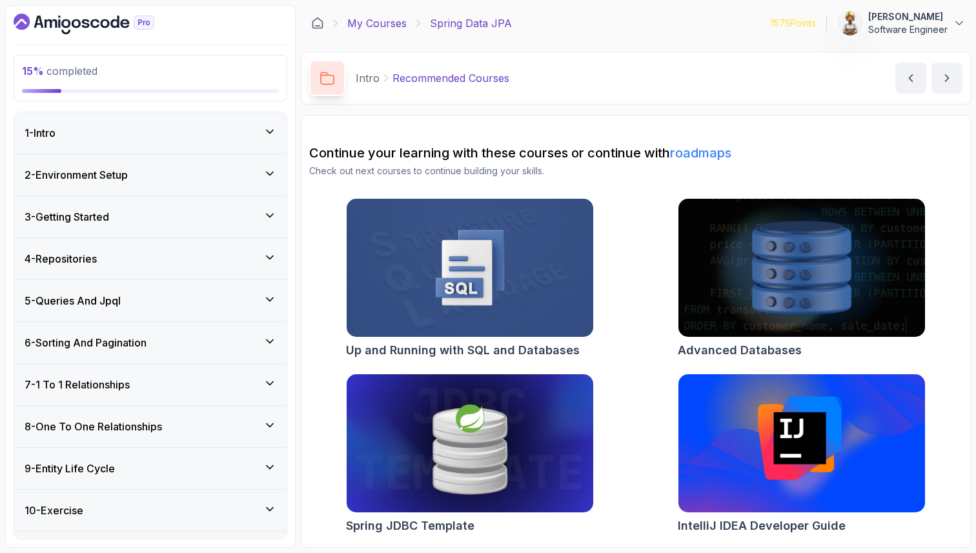
click at [389, 22] on link "My Courses" at bounding box center [376, 22] width 59 height 15
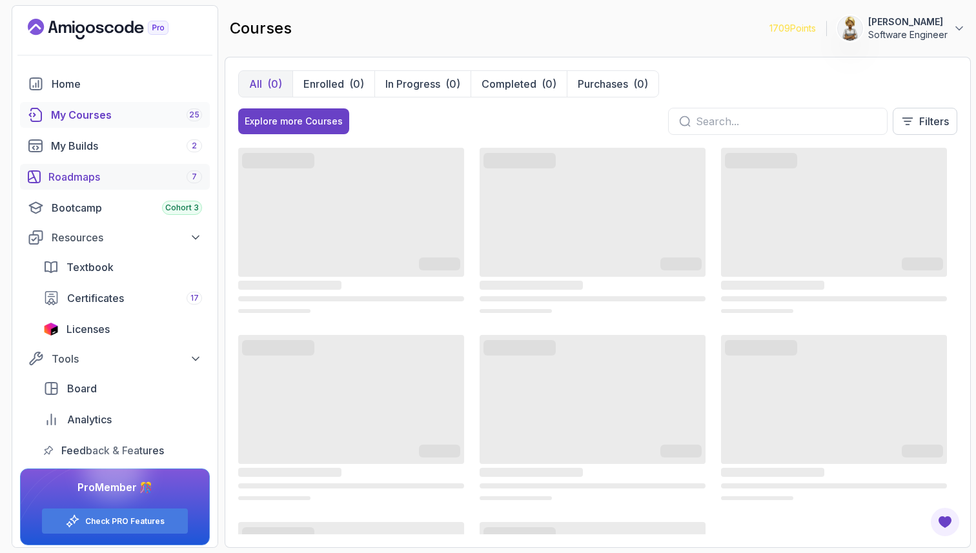
click at [80, 181] on div "Roadmaps 7" at bounding box center [125, 176] width 154 height 15
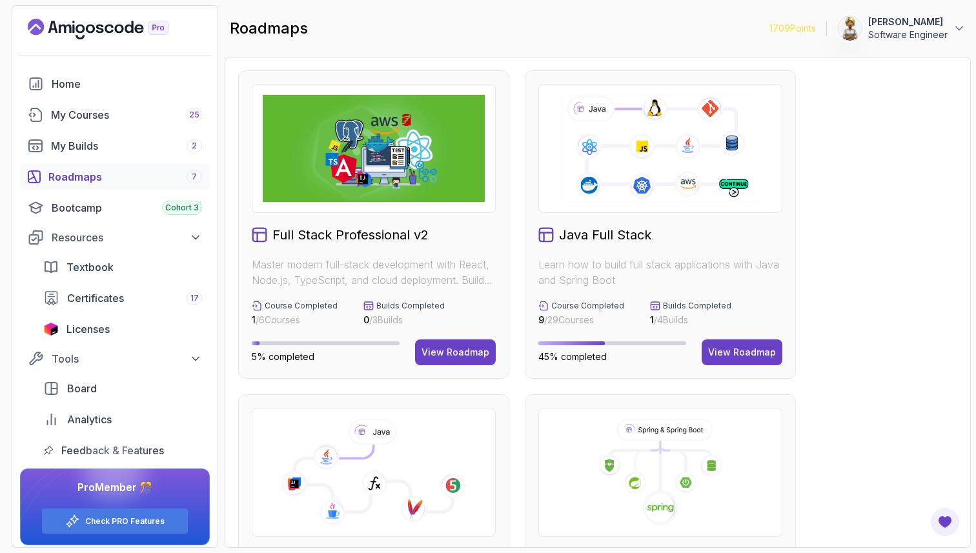
scroll to position [6, 0]
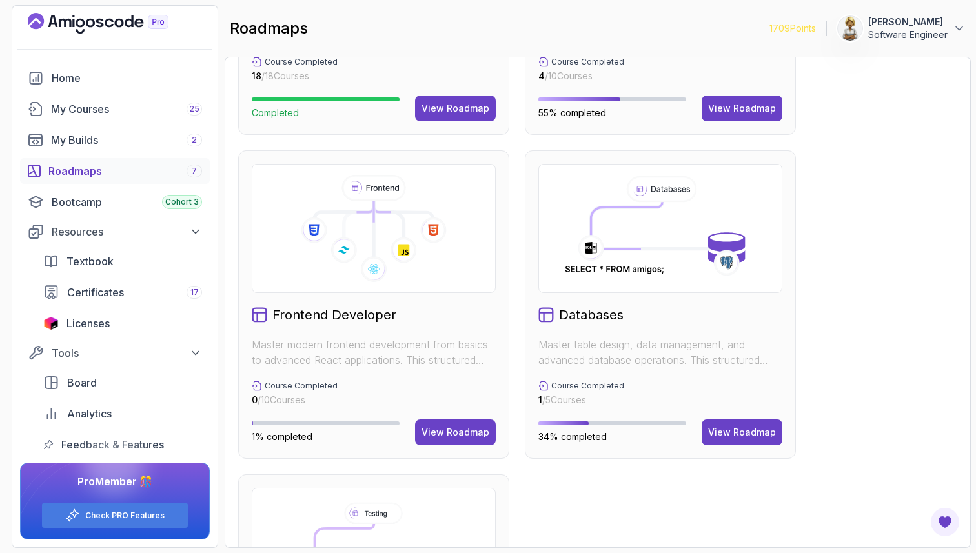
scroll to position [594, 0]
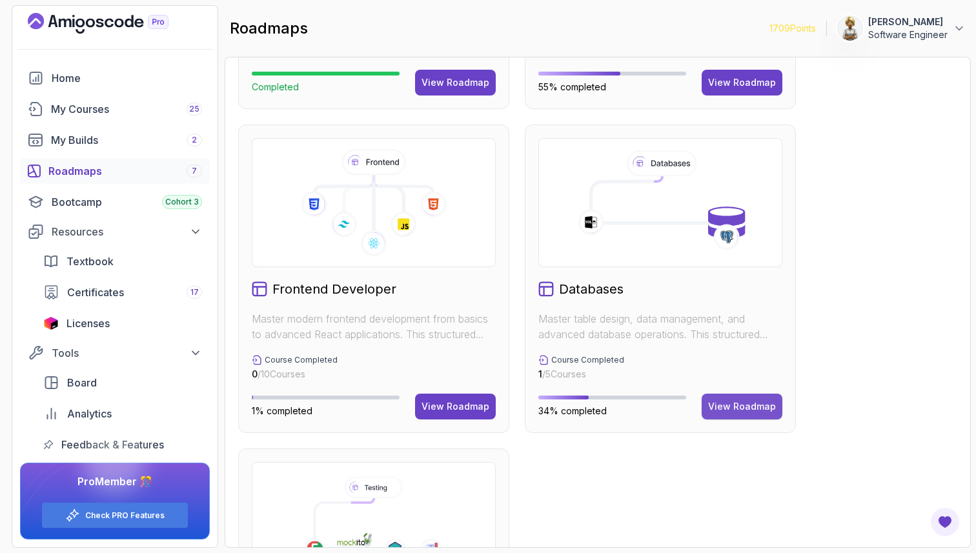
click at [754, 401] on div "View Roadmap" at bounding box center [742, 406] width 68 height 13
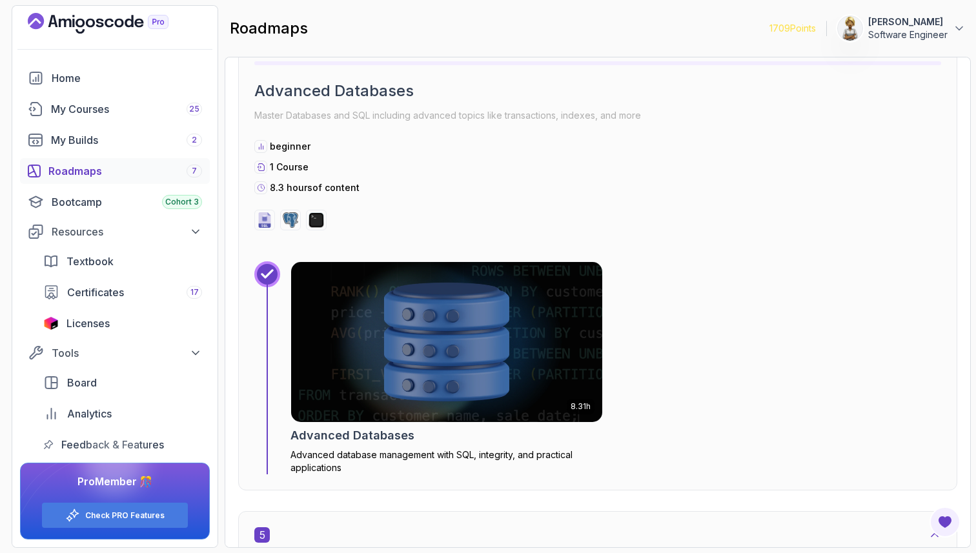
scroll to position [1971, 0]
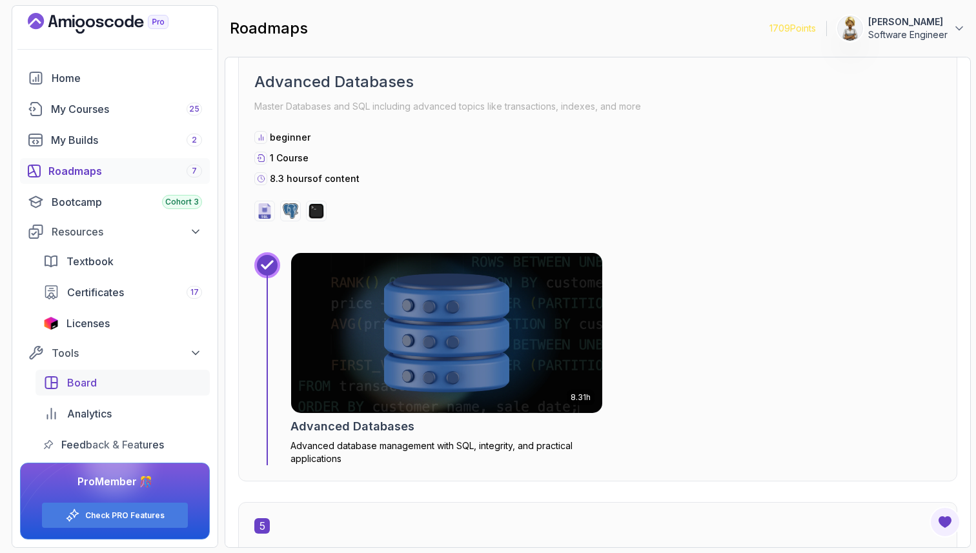
click at [81, 384] on span "Board" at bounding box center [82, 382] width 30 height 15
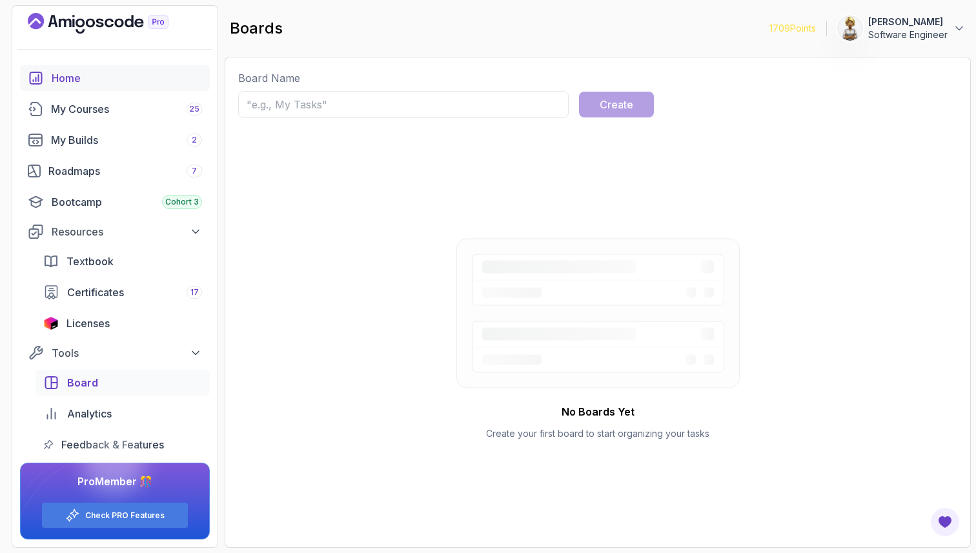
click at [85, 79] on div "Home" at bounding box center [127, 77] width 150 height 15
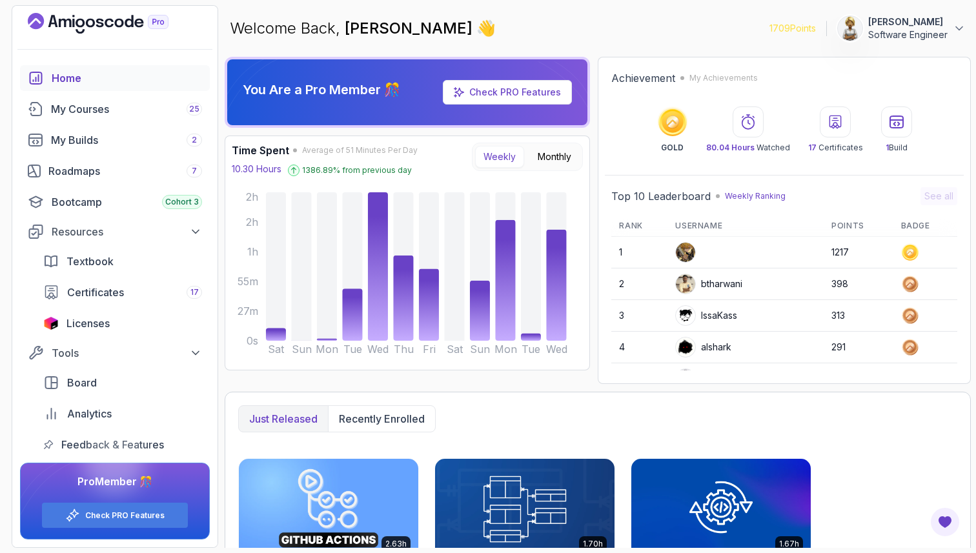
click at [723, 317] on div "IssaKass" at bounding box center [706, 315] width 62 height 21
click at [687, 251] on img at bounding box center [685, 252] width 19 height 19
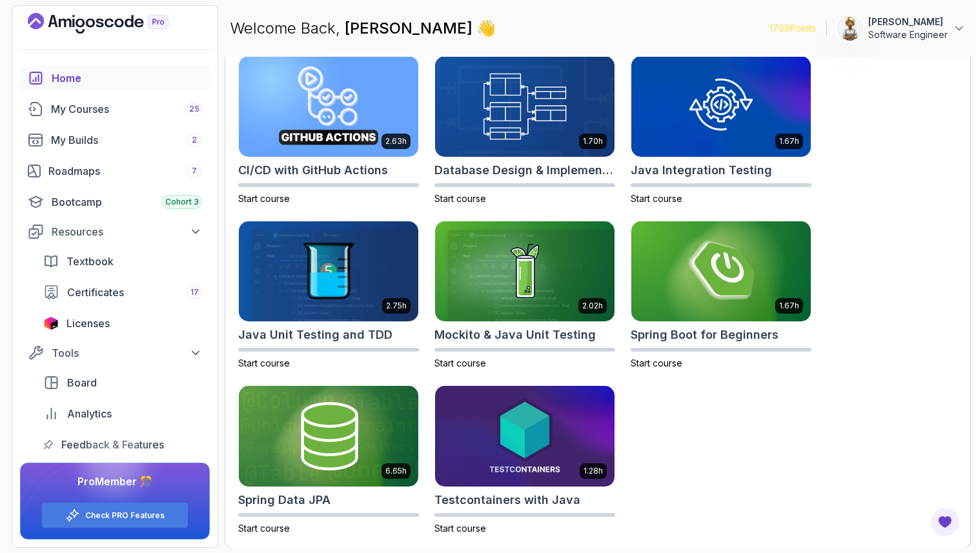
click at [931, 187] on div "2.63h CI/CD with GitHub Actions Start course 1.70h Database Design & Implementa…" at bounding box center [597, 296] width 719 height 480
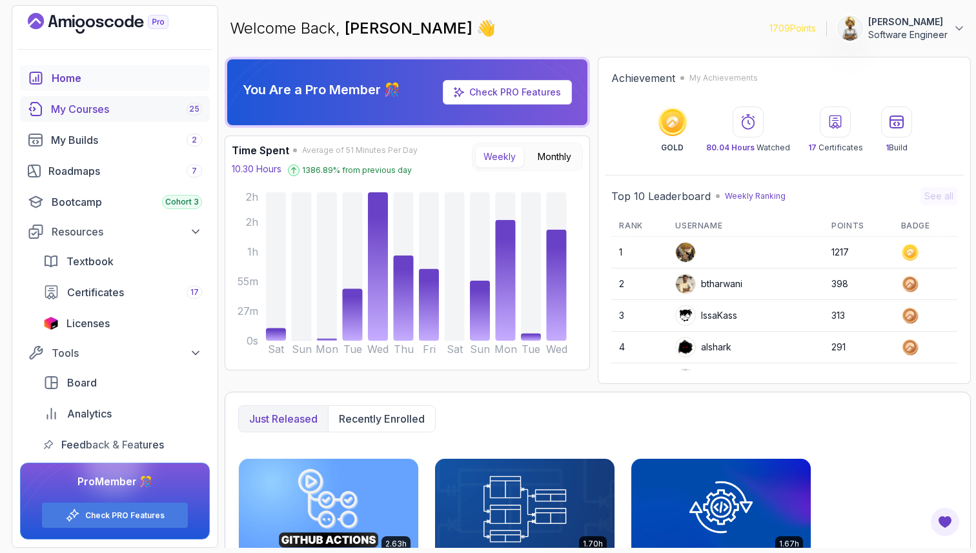
click at [91, 102] on div "My Courses 25" at bounding box center [126, 108] width 151 height 15
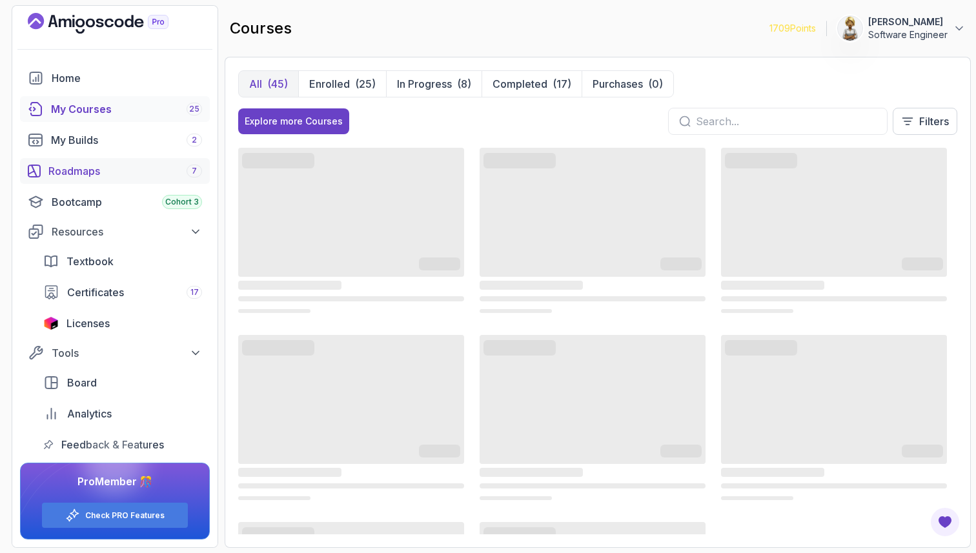
click at [75, 176] on div "Roadmaps 7" at bounding box center [125, 170] width 154 height 15
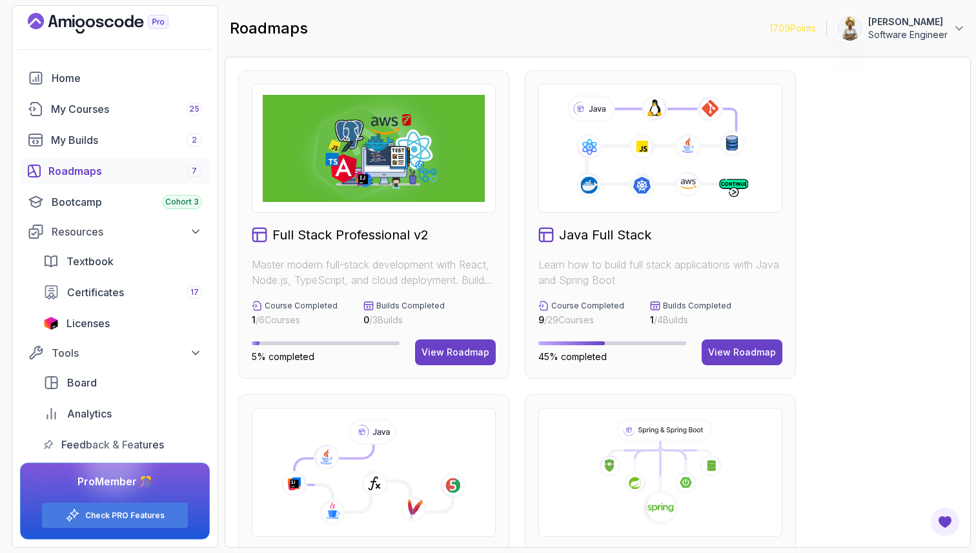
click at [310, 193] on img at bounding box center [374, 148] width 222 height 107
click at [449, 352] on div "View Roadmap" at bounding box center [456, 352] width 68 height 13
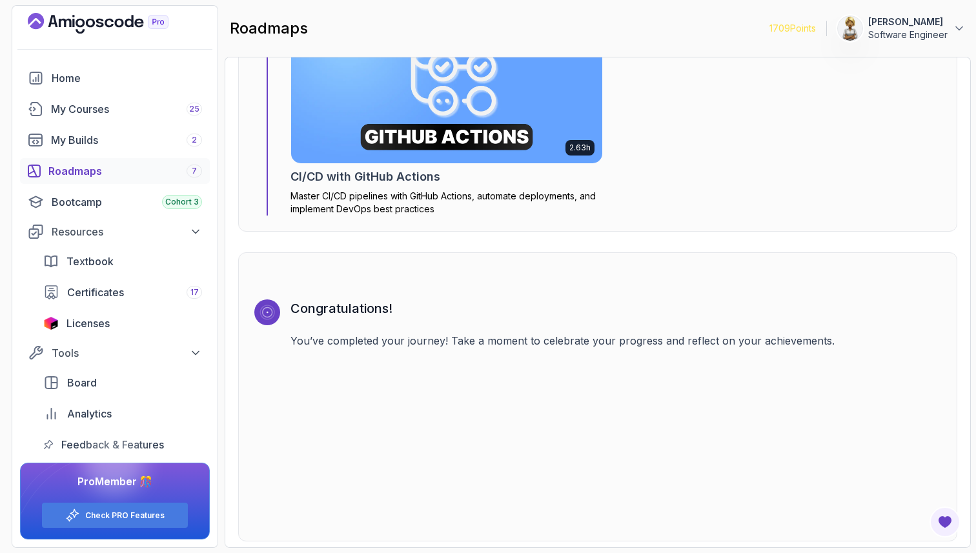
scroll to position [3967, 0]
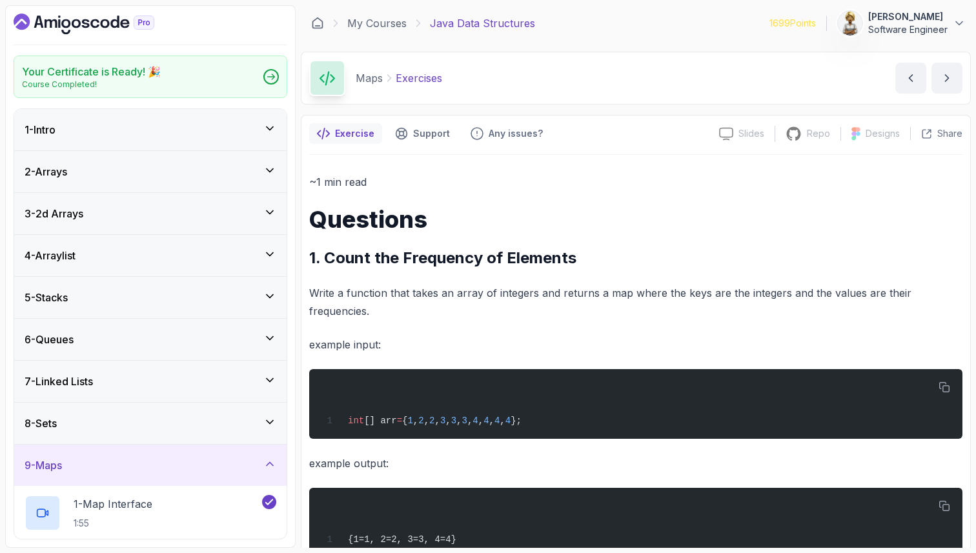
scroll to position [349, 0]
